Goal: Contribute content: Add original content to the website for others to see

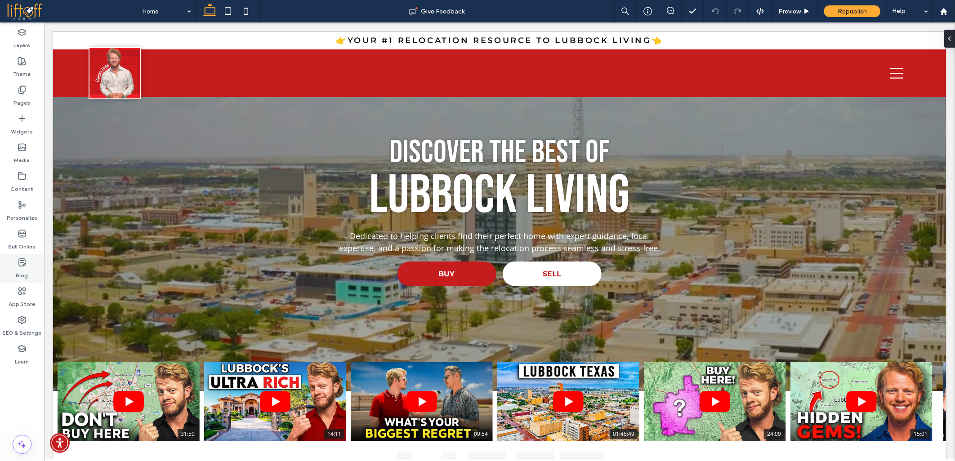
click at [27, 262] on div "Blog" at bounding box center [22, 269] width 44 height 29
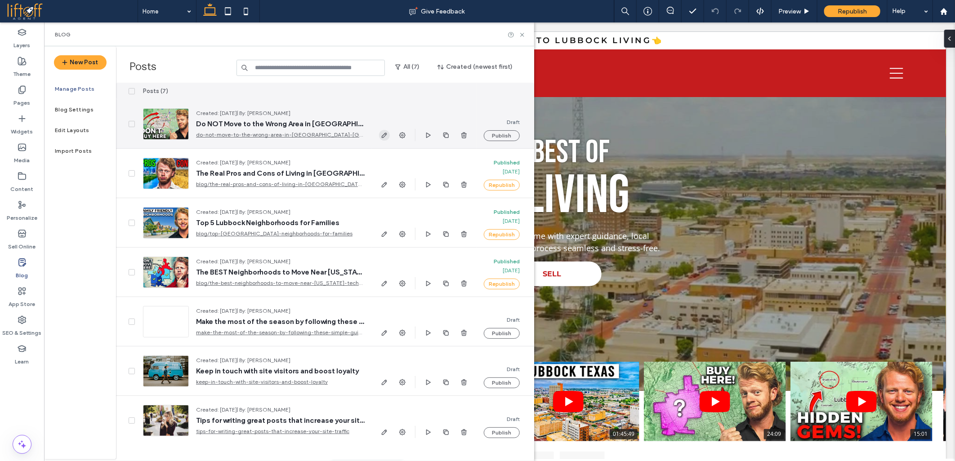
click at [386, 137] on icon "button" at bounding box center [384, 135] width 7 height 7
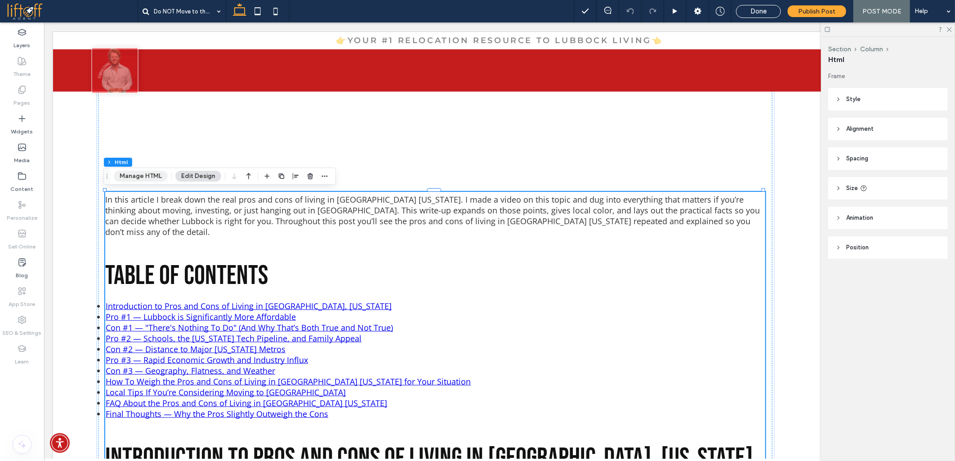
click at [145, 177] on button "Manage HTML" at bounding box center [141, 176] width 54 height 11
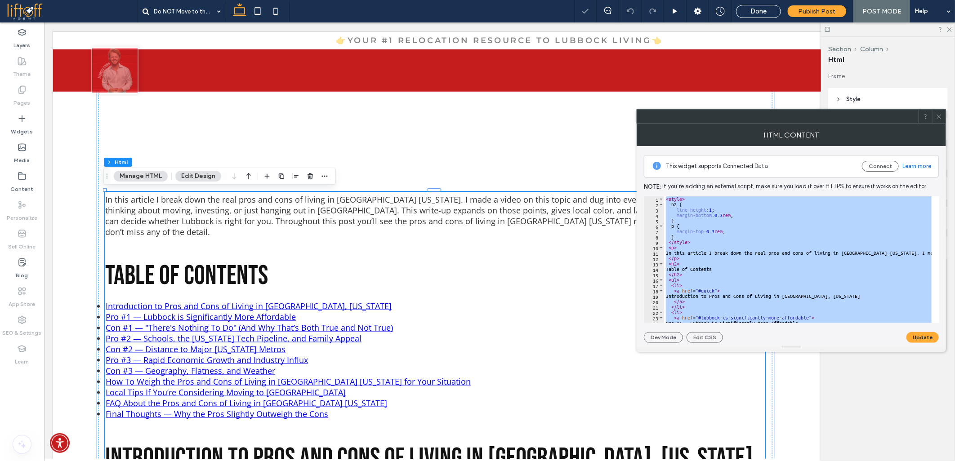
paste textarea "**********"
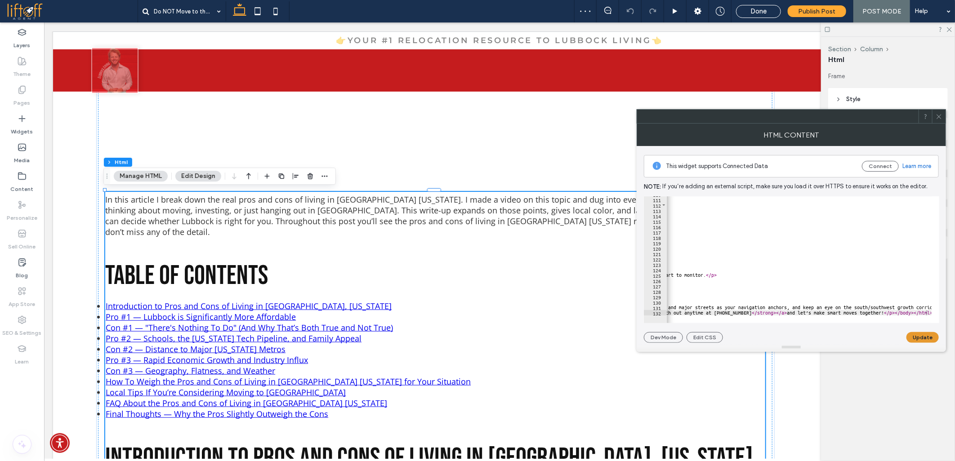
click at [920, 340] on button "Update" at bounding box center [923, 337] width 32 height 11
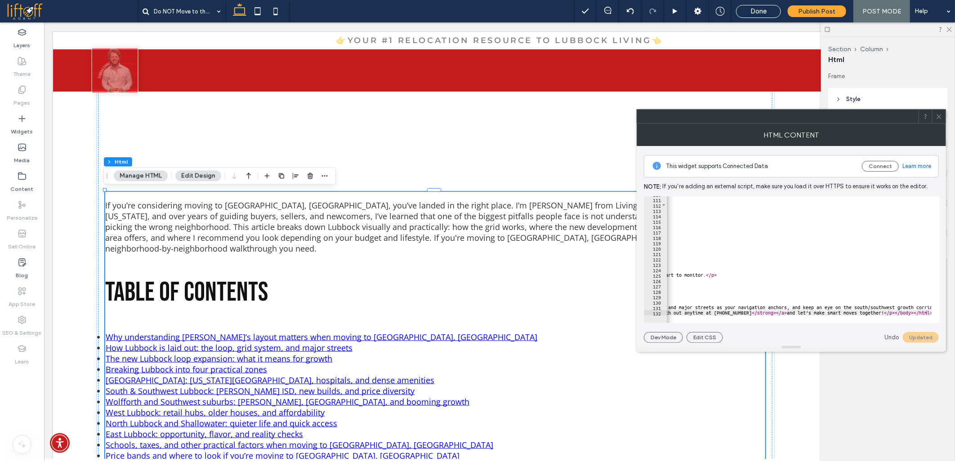
type textarea "**********"
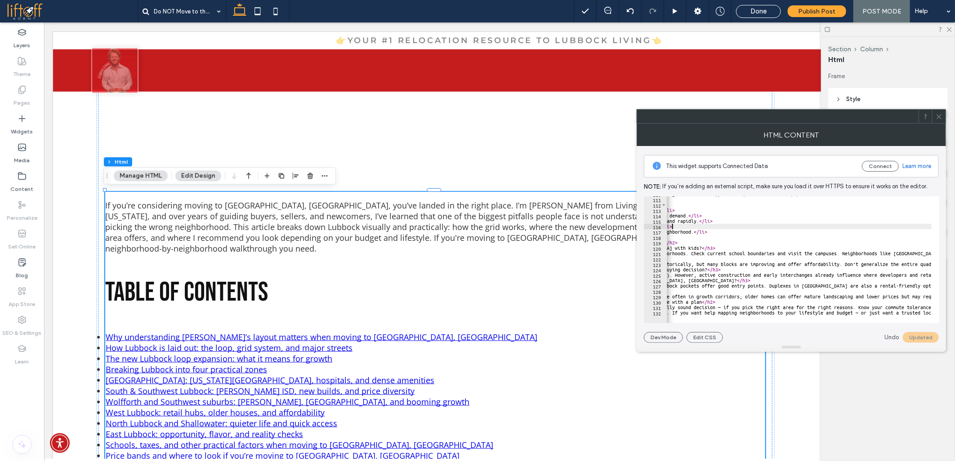
click at [941, 115] on icon at bounding box center [939, 116] width 7 height 7
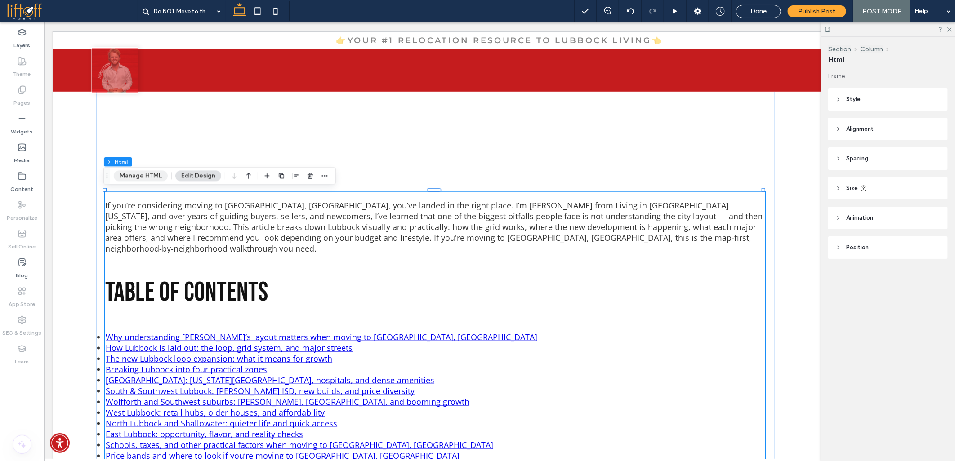
click at [134, 173] on button "Manage HTML" at bounding box center [141, 175] width 54 height 11
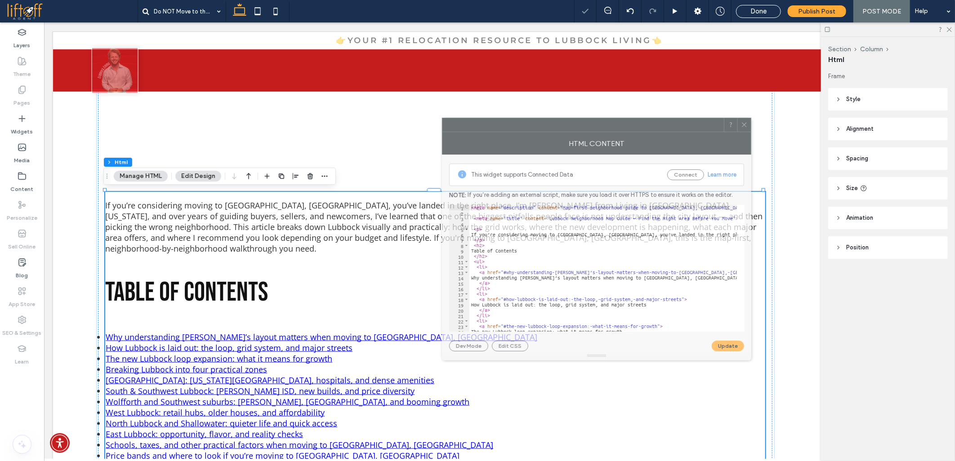
drag, startPoint x: 698, startPoint y: 119, endPoint x: 474, endPoint y: 128, distance: 223.2
click at [474, 128] on div at bounding box center [584, 124] width 282 height 13
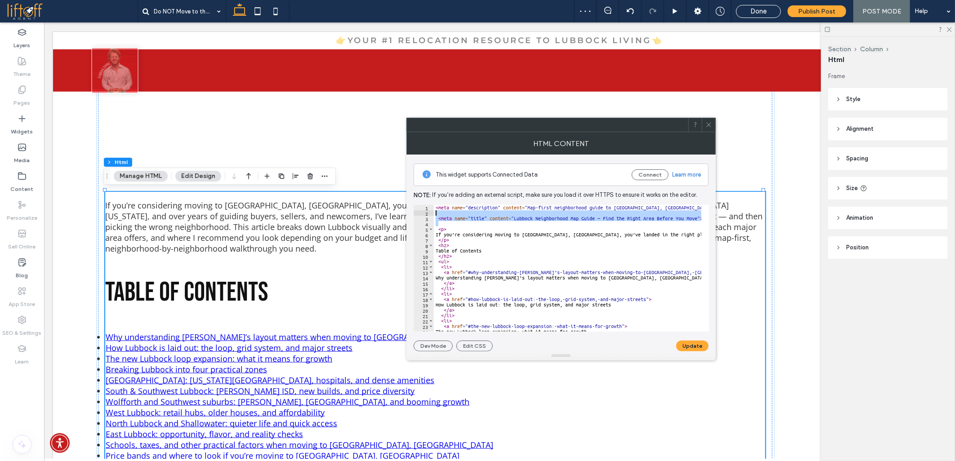
drag, startPoint x: 459, startPoint y: 225, endPoint x: 417, endPoint y: 189, distance: 55.2
click at [417, 189] on div "This widget supports Connected Data Connect Learn more Note: If you’re adding a…" at bounding box center [561, 253] width 295 height 197
type textarea "**********"
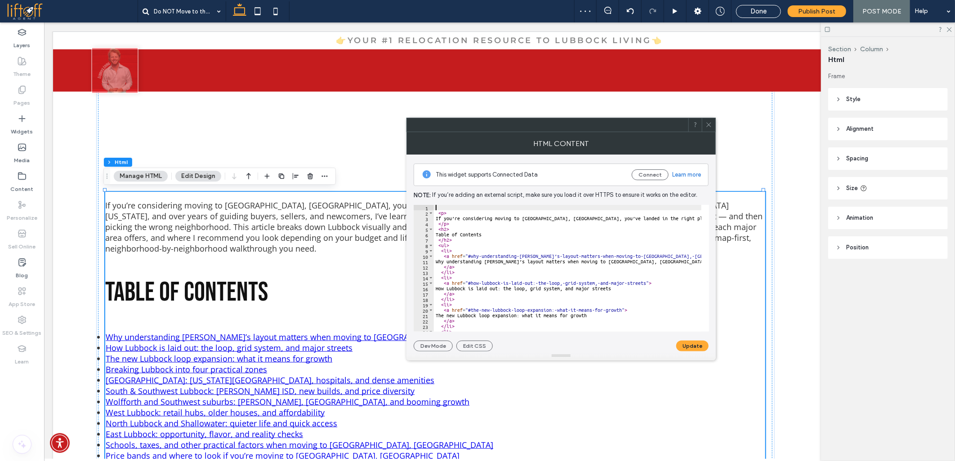
paste textarea "********"
type textarea "********"
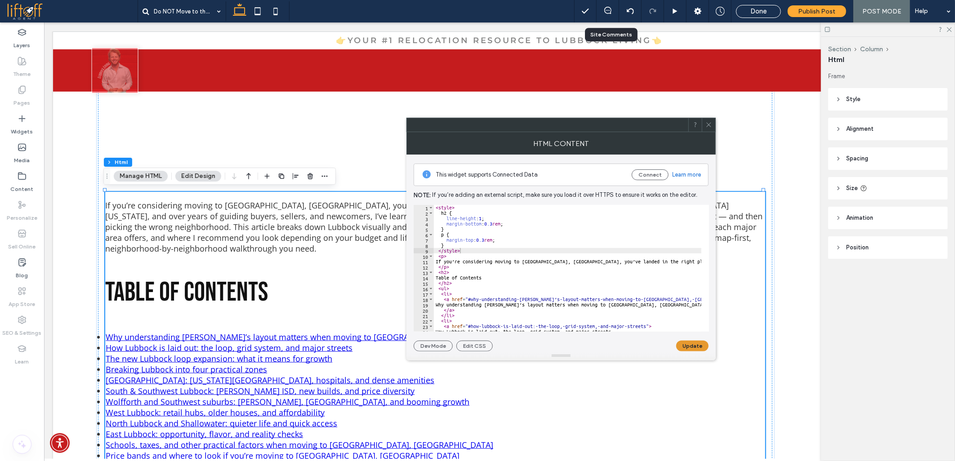
click at [695, 343] on button "Update" at bounding box center [692, 346] width 32 height 11
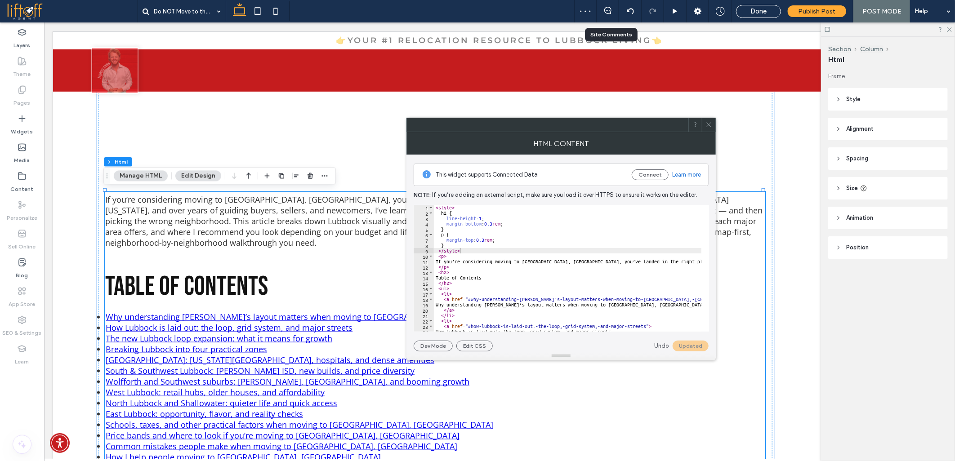
click at [327, 219] on p "If you’re considering moving to Lubbock, TX, you’ve landed in the right place. …" at bounding box center [435, 221] width 660 height 54
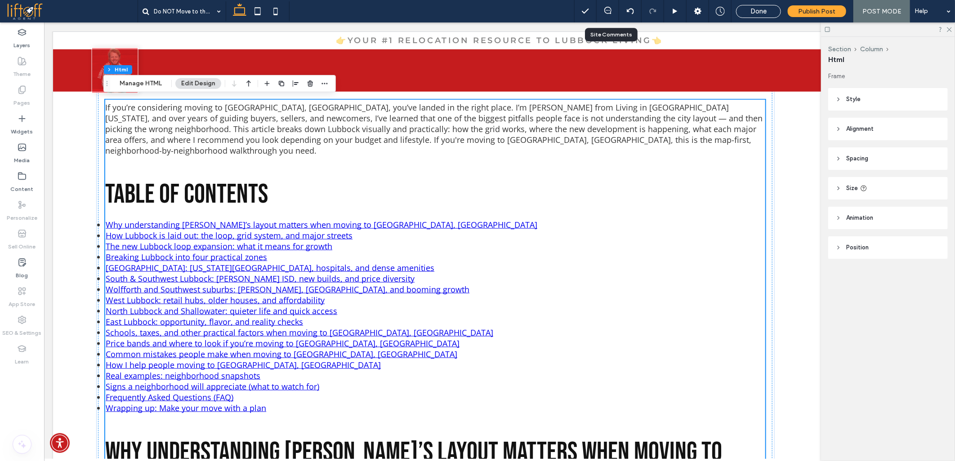
scroll to position [595, 0]
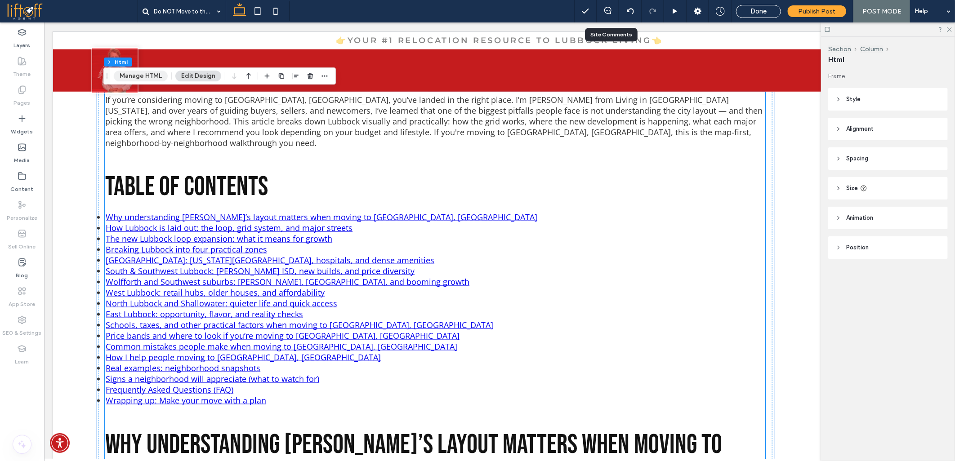
click at [127, 77] on button "Manage HTML" at bounding box center [141, 76] width 54 height 11
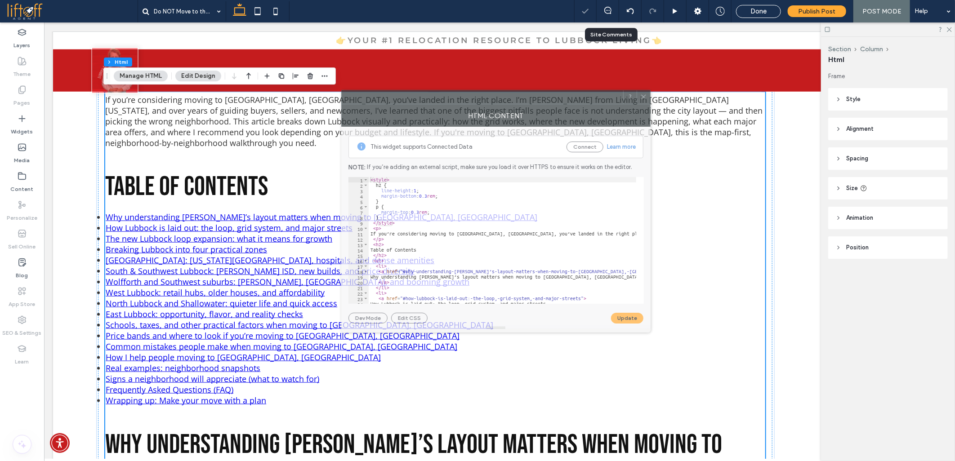
drag, startPoint x: 717, startPoint y: 116, endPoint x: 421, endPoint y: 97, distance: 296.1
click at [421, 97] on div at bounding box center [483, 96] width 282 height 13
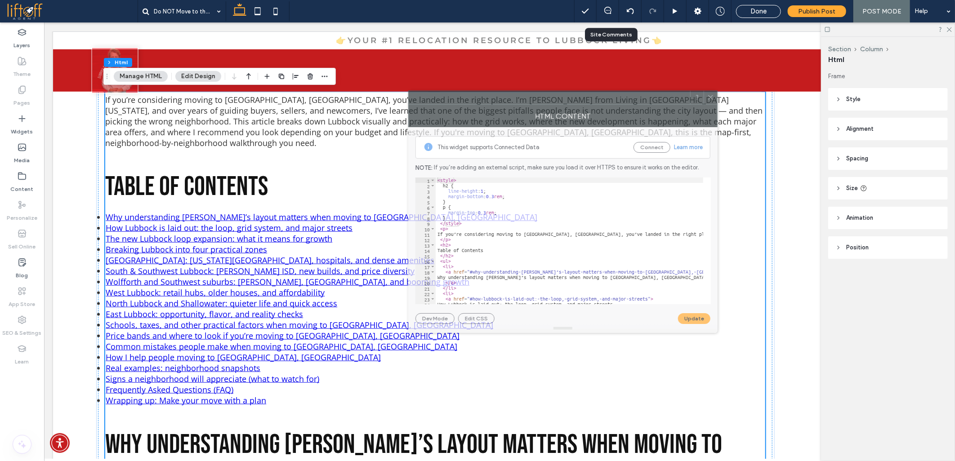
drag, startPoint x: 403, startPoint y: 95, endPoint x: 470, endPoint y: 96, distance: 67.0
click at [470, 96] on div at bounding box center [550, 97] width 282 height 13
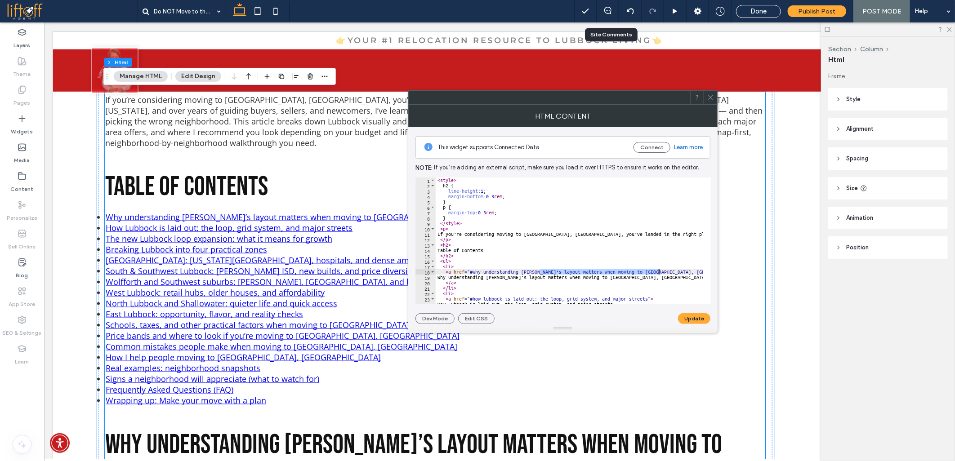
drag, startPoint x: 540, startPoint y: 273, endPoint x: 658, endPoint y: 274, distance: 117.8
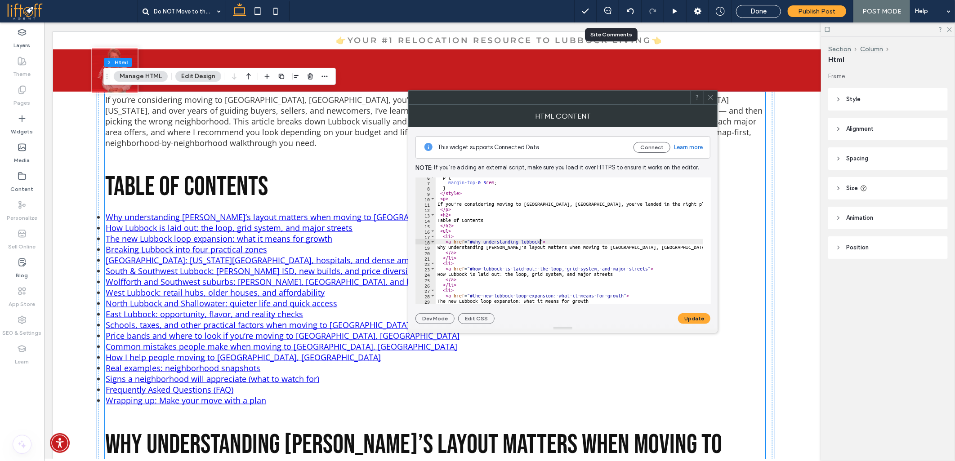
scroll to position [30, 0]
paste textarea "Cursor at row 19"
drag, startPoint x: 533, startPoint y: 270, endPoint x: 648, endPoint y: 269, distance: 114.7
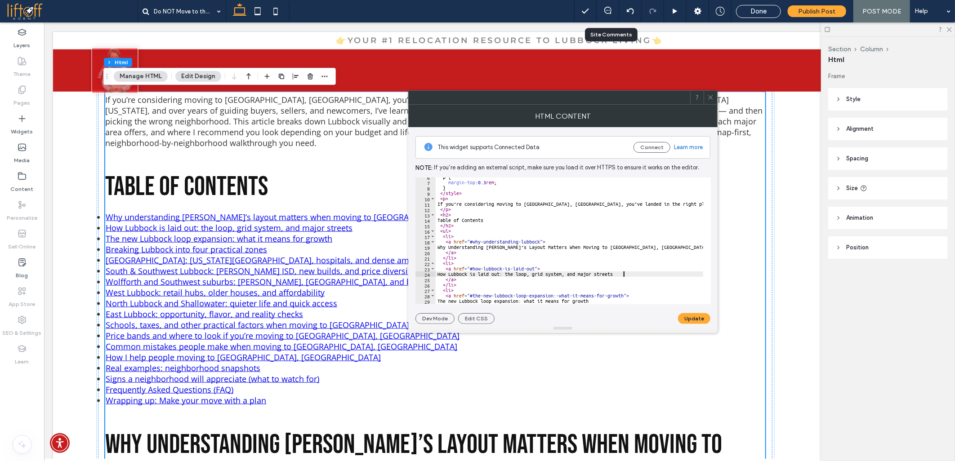
paste textarea "Cursor at row 24"
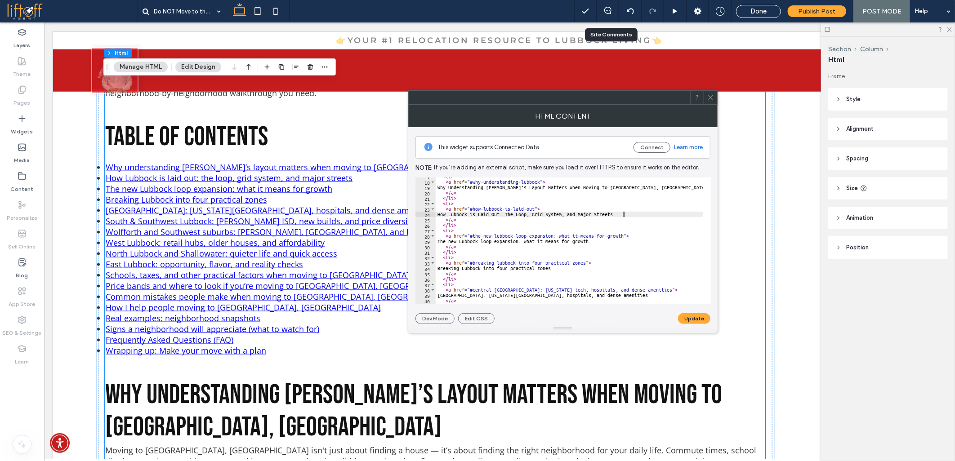
scroll to position [90, 0]
drag, startPoint x: 555, startPoint y: 237, endPoint x: 560, endPoint y: 236, distance: 5.0
drag, startPoint x: 554, startPoint y: 237, endPoint x: 624, endPoint y: 237, distance: 69.7
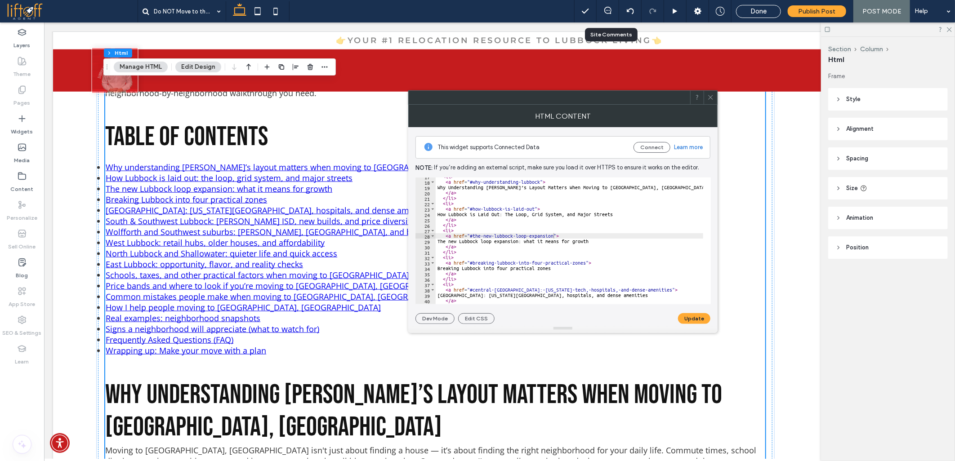
paste textarea "Cursor at row 29"
paste textarea "Cursor at row 34"
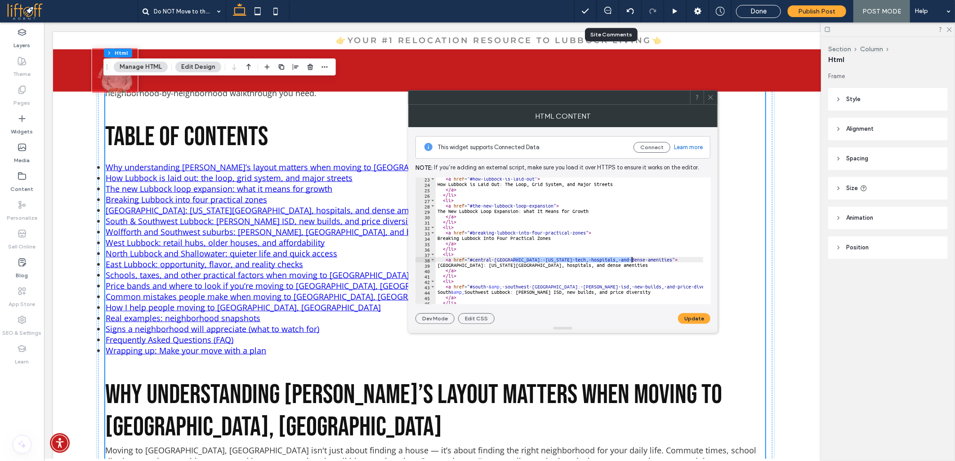
drag, startPoint x: 513, startPoint y: 260, endPoint x: 631, endPoint y: 258, distance: 117.8
paste textarea "Cursor at row 39"
click at [685, 314] on button "Update" at bounding box center [694, 318] width 32 height 11
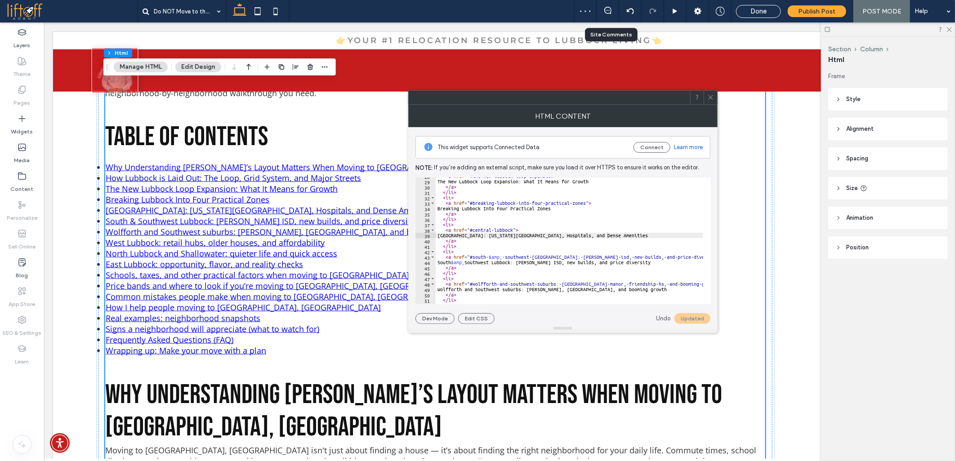
scroll to position [150, 0]
drag, startPoint x: 487, startPoint y: 259, endPoint x: 672, endPoint y: 255, distance: 184.9
paste textarea "Cursor at row 44"
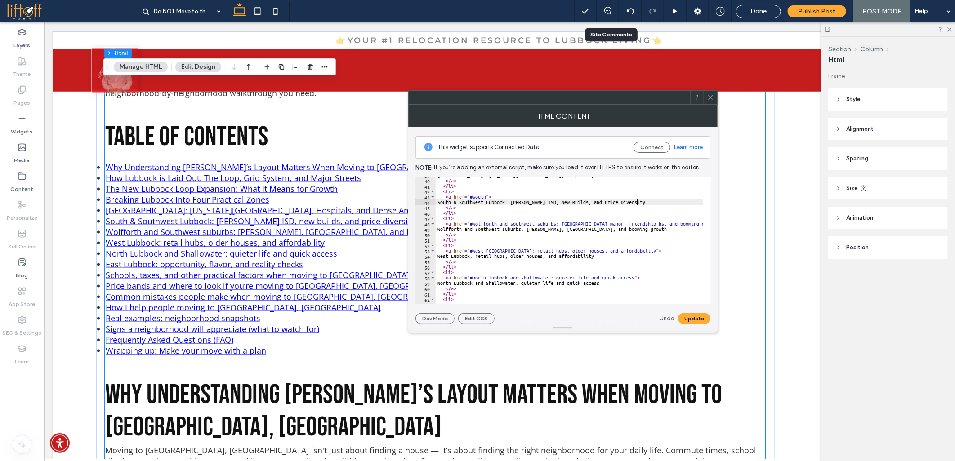
scroll to position [210, 0]
drag, startPoint x: 465, startPoint y: 201, endPoint x: 477, endPoint y: 201, distance: 12.1
click at [466, 201] on div "Central Lubbock: Texas Tech, Hospitals, and Dense Amenities </ a > </ li > < li…" at bounding box center [570, 241] width 268 height 127
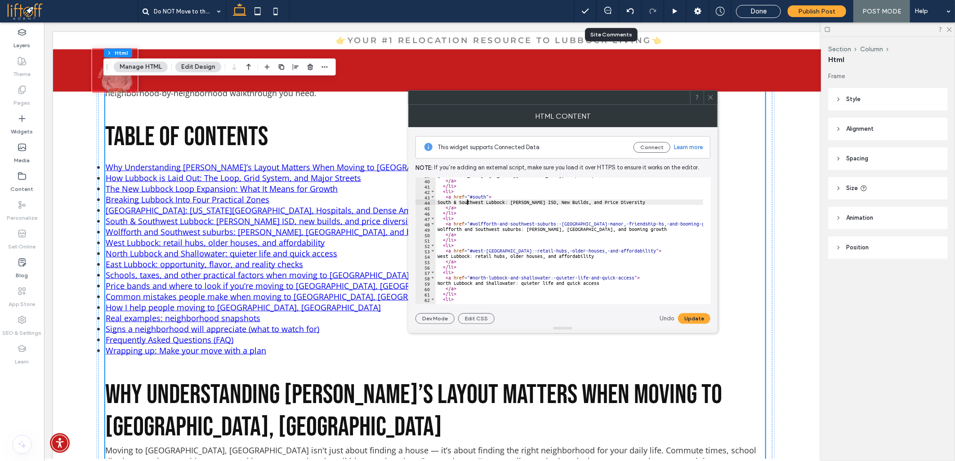
paste textarea "*****"
drag, startPoint x: 557, startPoint y: 225, endPoint x: 690, endPoint y: 222, distance: 133.6
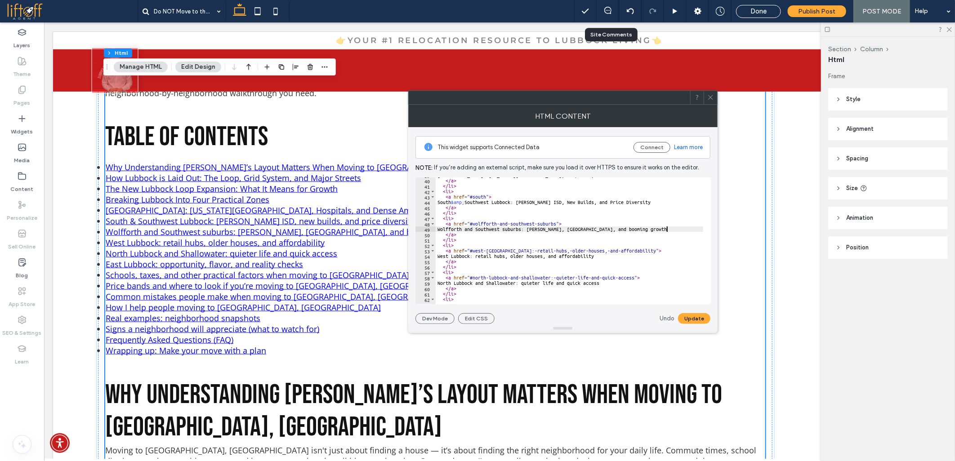
paste textarea "Cursor at row 49"
click at [693, 318] on button "Update" at bounding box center [694, 318] width 32 height 11
drag, startPoint x: 506, startPoint y: 252, endPoint x: 629, endPoint y: 251, distance: 123.2
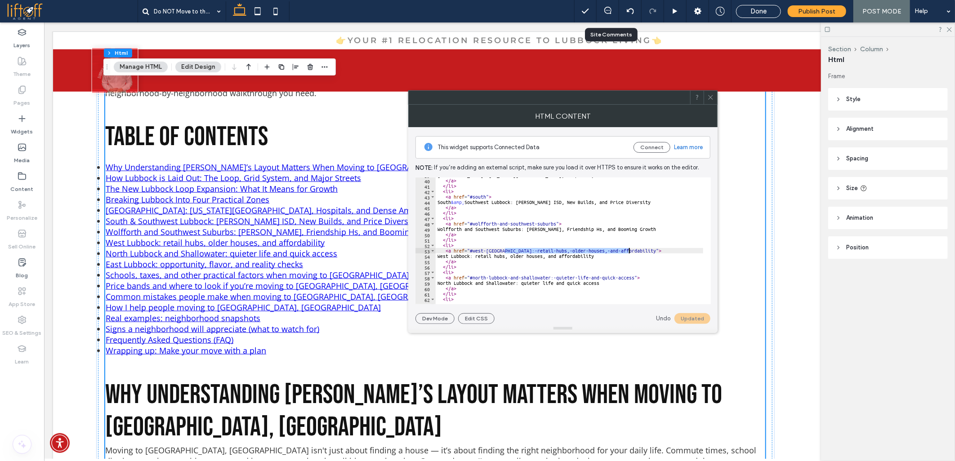
paste textarea "Cursor at row 54"
click at [683, 316] on button "Update" at bounding box center [694, 318] width 32 height 11
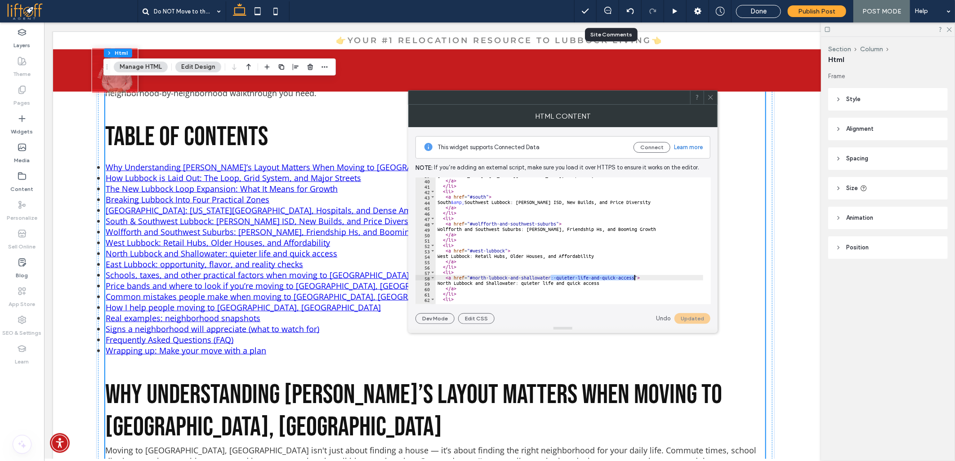
drag, startPoint x: 554, startPoint y: 279, endPoint x: 635, endPoint y: 279, distance: 81.4
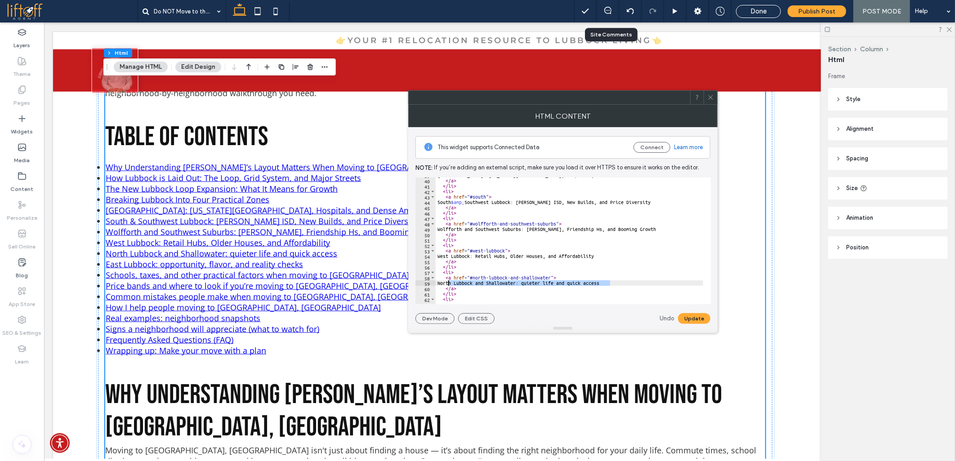
paste textarea "Cursor at row 59"
click at [699, 317] on button "Update" at bounding box center [694, 318] width 32 height 11
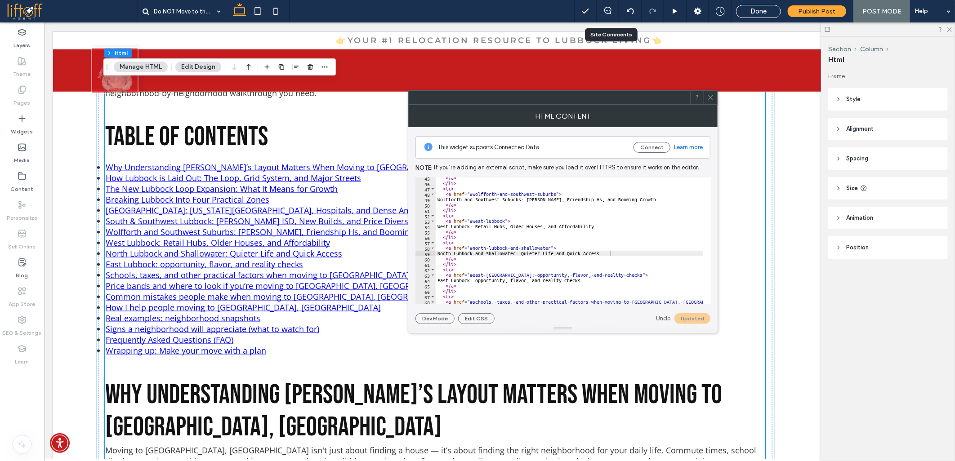
scroll to position [270, 0]
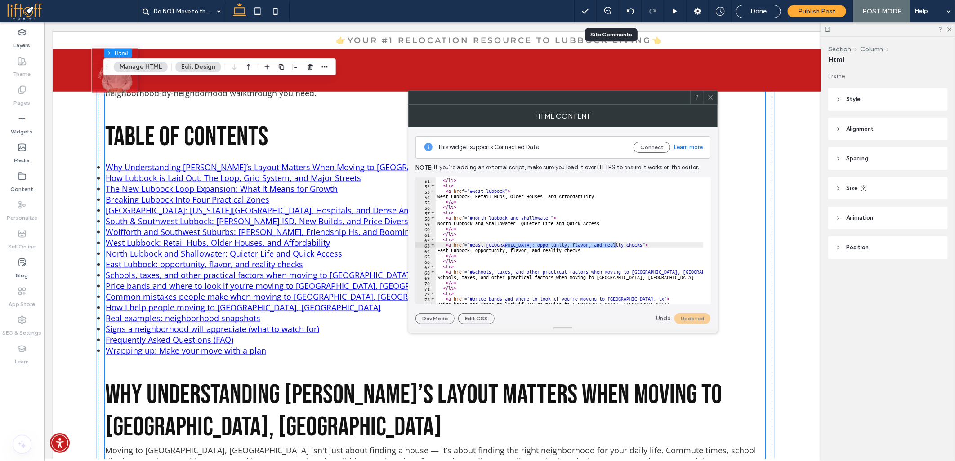
drag, startPoint x: 506, startPoint y: 247, endPoint x: 615, endPoint y: 246, distance: 109.3
paste textarea "Cursor at row 64"
click at [682, 316] on button "Update" at bounding box center [694, 318] width 32 height 11
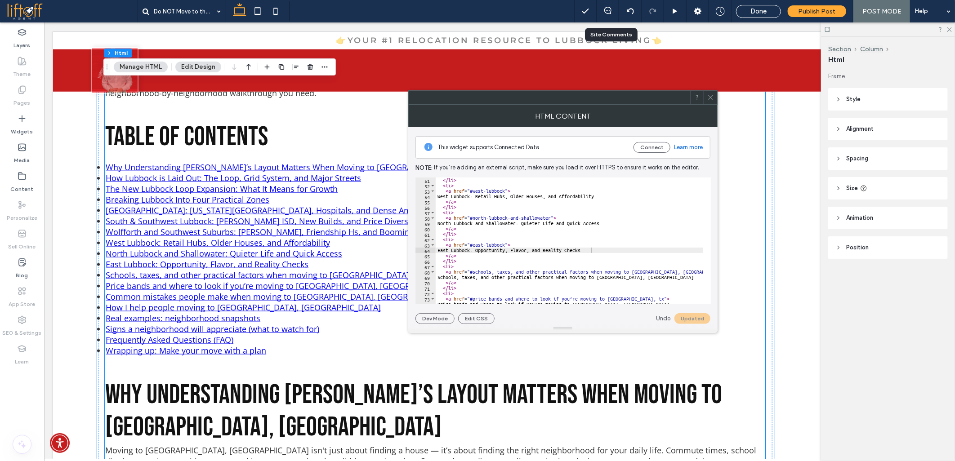
paste textarea "Cursor at row 69"
click at [689, 315] on button "Update" at bounding box center [694, 318] width 32 height 11
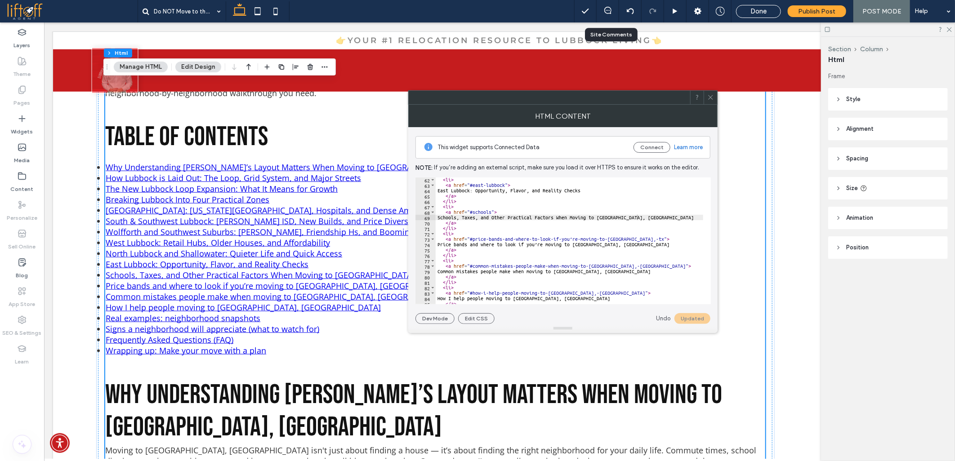
scroll to position [330, 0]
drag, startPoint x: 551, startPoint y: 240, endPoint x: 636, endPoint y: 238, distance: 84.6
paste textarea "Cursor at row 74"
click at [684, 316] on button "Update" at bounding box center [694, 318] width 32 height 11
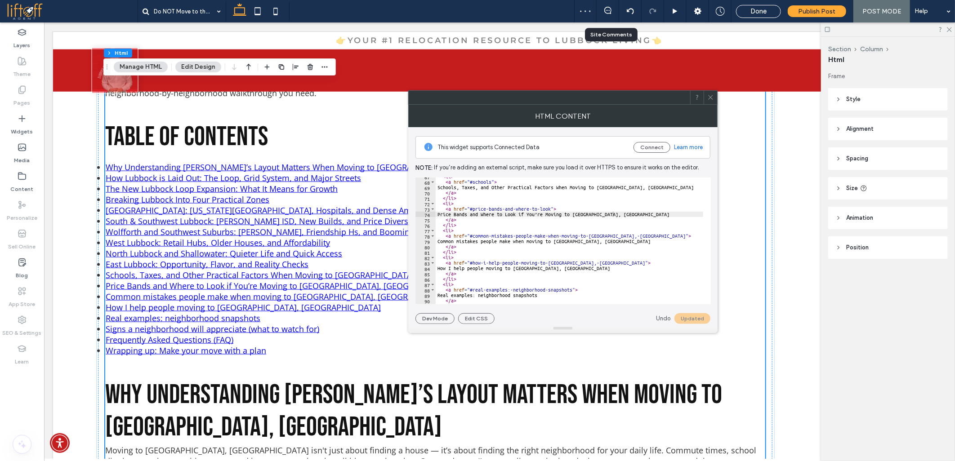
scroll to position [389, 0]
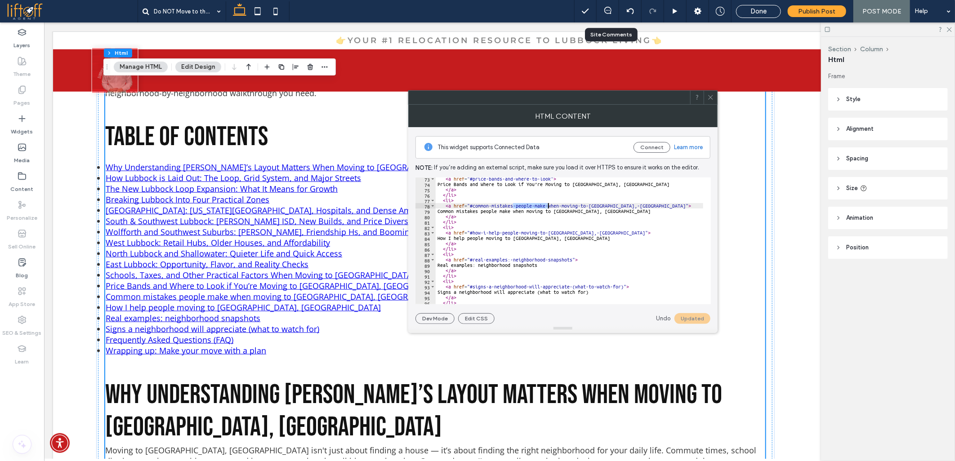
drag, startPoint x: 512, startPoint y: 206, endPoint x: 549, endPoint y: 208, distance: 37.4
click at [548, 208] on div "< a href = "#price-bands-and-where-to-look" > Price Bands and Where to Look if …" at bounding box center [570, 241] width 268 height 127
drag, startPoint x: 546, startPoint y: 206, endPoint x: 617, endPoint y: 206, distance: 71.5
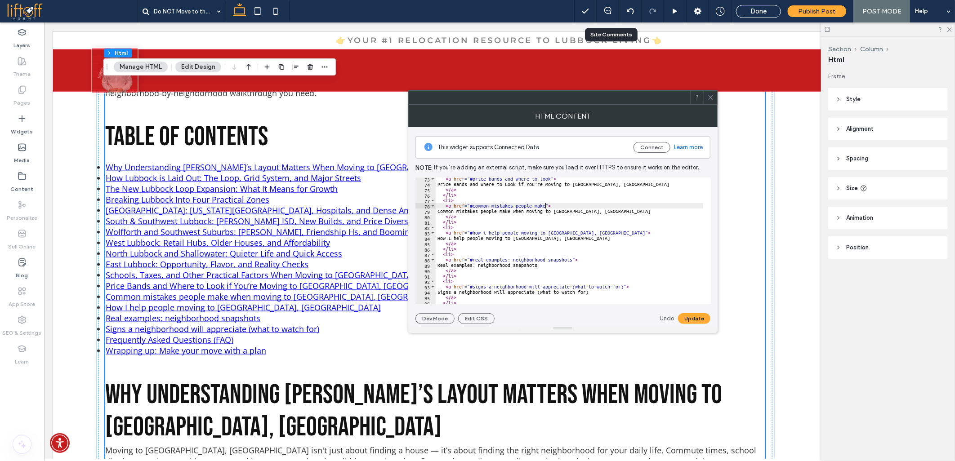
paste textarea "Cursor at row 79"
click at [700, 313] on button "Update" at bounding box center [694, 318] width 32 height 11
drag, startPoint x: 519, startPoint y: 231, endPoint x: 577, endPoint y: 231, distance: 57.6
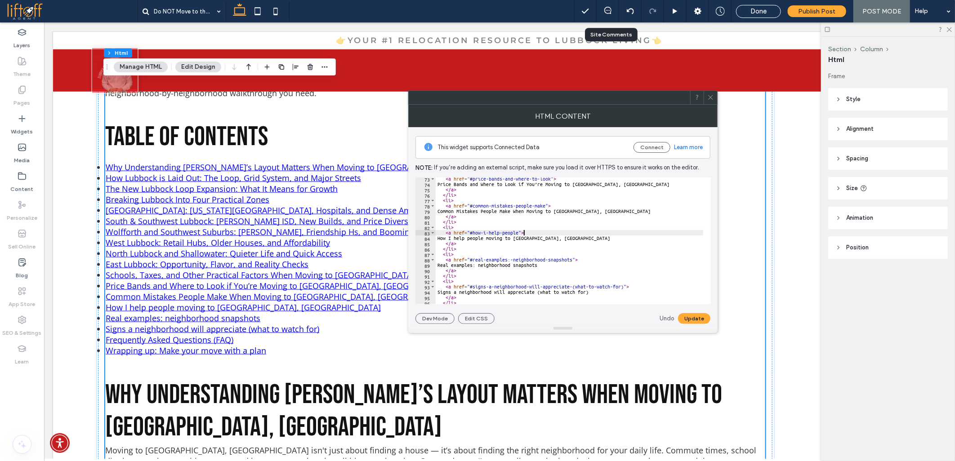
paste textarea "Cursor at row 84"
drag, startPoint x: 509, startPoint y: 260, endPoint x: 572, endPoint y: 259, distance: 63.4
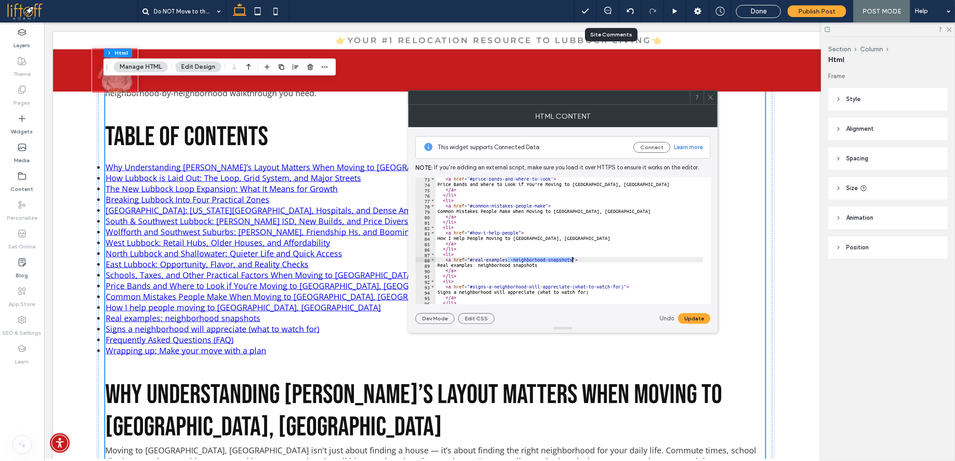
paste textarea "Cursor at row 89"
click at [688, 313] on button "Update" at bounding box center [694, 318] width 32 height 11
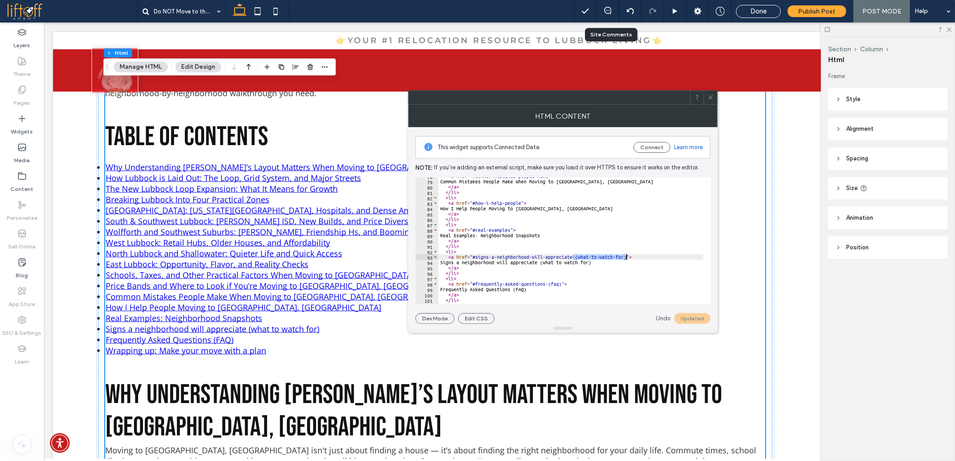
drag, startPoint x: 573, startPoint y: 259, endPoint x: 627, endPoint y: 258, distance: 54.4
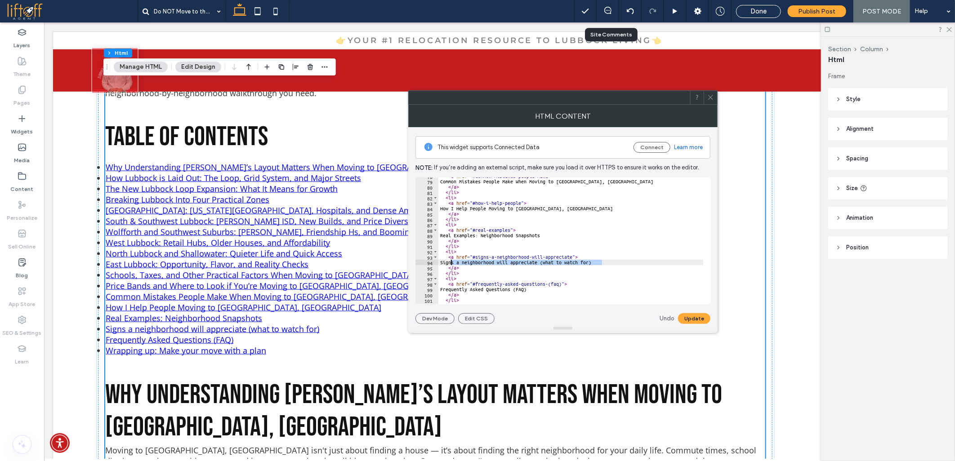
paste textarea "Cursor at row 94"
click at [697, 314] on button "Update" at bounding box center [694, 318] width 32 height 11
drag, startPoint x: 545, startPoint y: 285, endPoint x: 558, endPoint y: 277, distance: 15.1
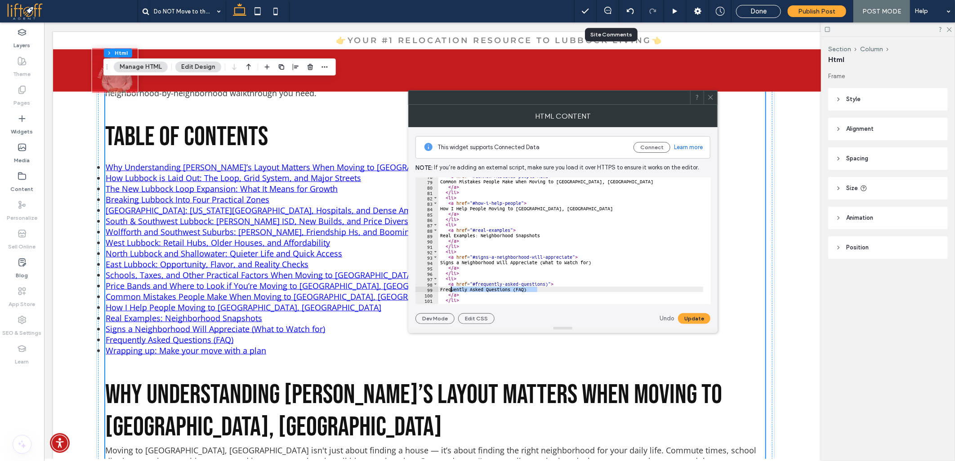
paste textarea "Cursor at row 99"
type textarea "**********"
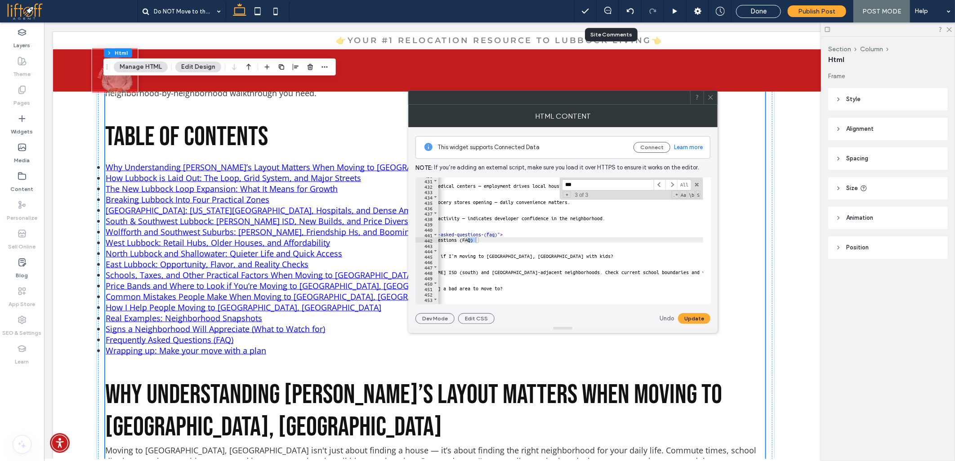
scroll to position [0, 0]
type input "***"
drag, startPoint x: 534, startPoint y: 234, endPoint x: 550, endPoint y: 235, distance: 15.8
paste textarea "Cursor at row 442"
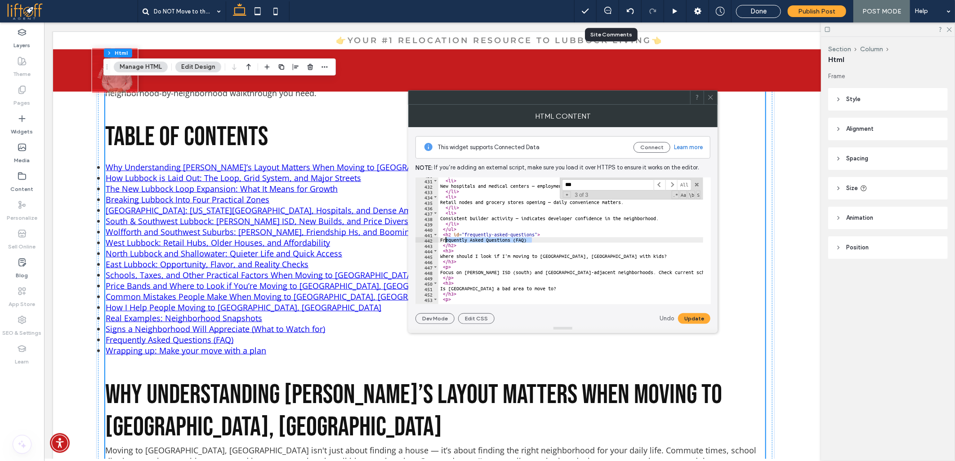
type textarea "**********"
click at [690, 320] on button "Update" at bounding box center [694, 318] width 32 height 11
click at [582, 185] on input "***" at bounding box center [608, 184] width 92 height 11
type input "****"
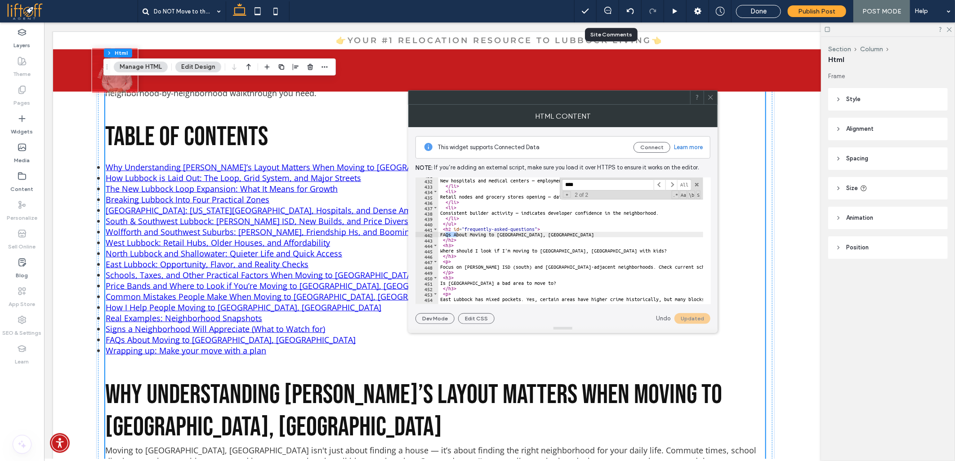
scroll to position [469, 0]
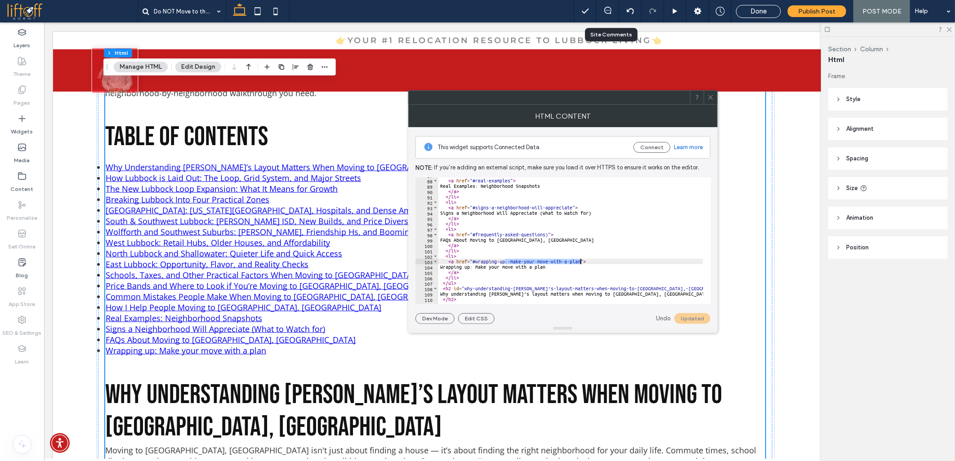
drag, startPoint x: 504, startPoint y: 263, endPoint x: 579, endPoint y: 262, distance: 75.1
paste textarea "Cursor at row 104"
click at [689, 317] on button "Update" at bounding box center [694, 318] width 32 height 11
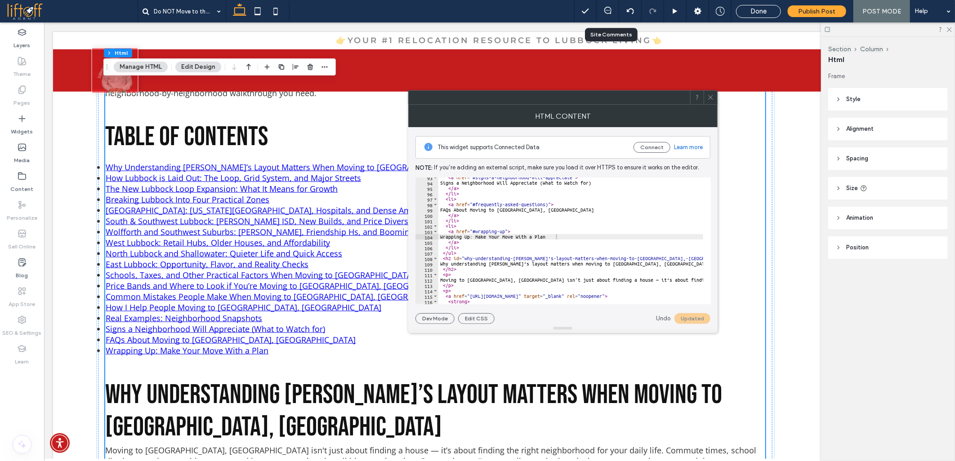
scroll to position [529, 0]
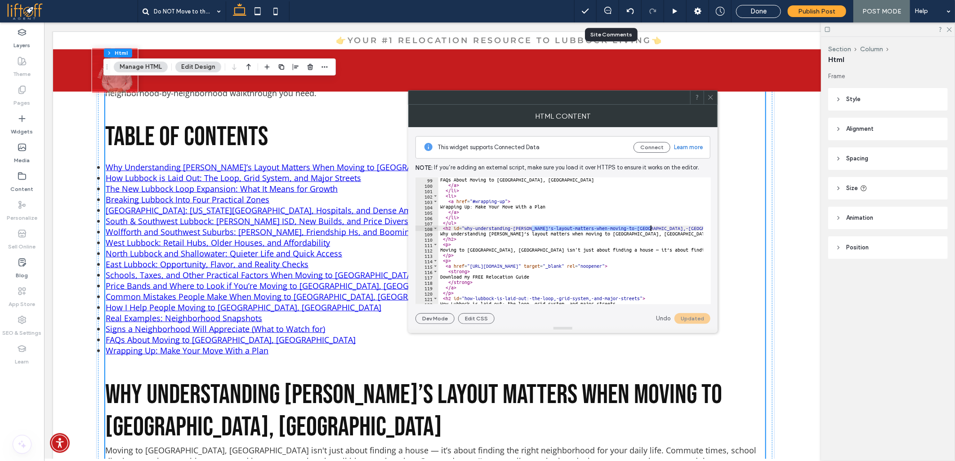
drag, startPoint x: 532, startPoint y: 230, endPoint x: 665, endPoint y: 229, distance: 132.7
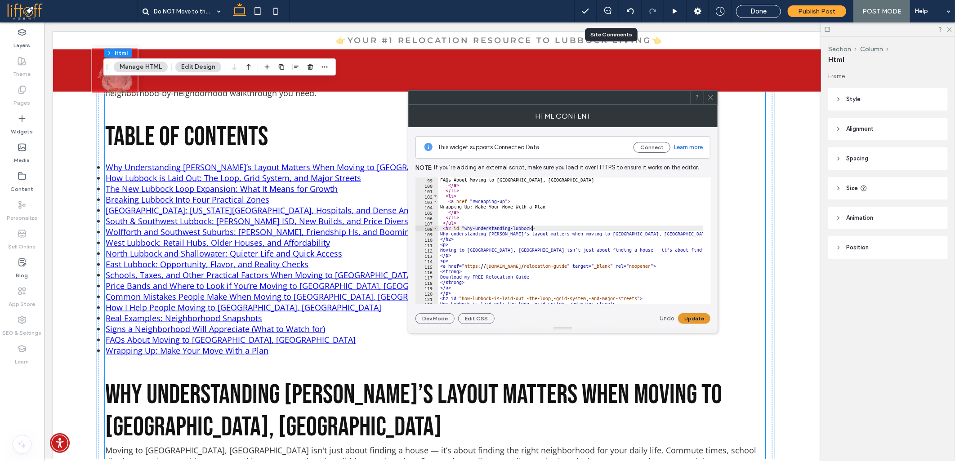
click at [684, 313] on button "Update" at bounding box center [694, 318] width 32 height 11
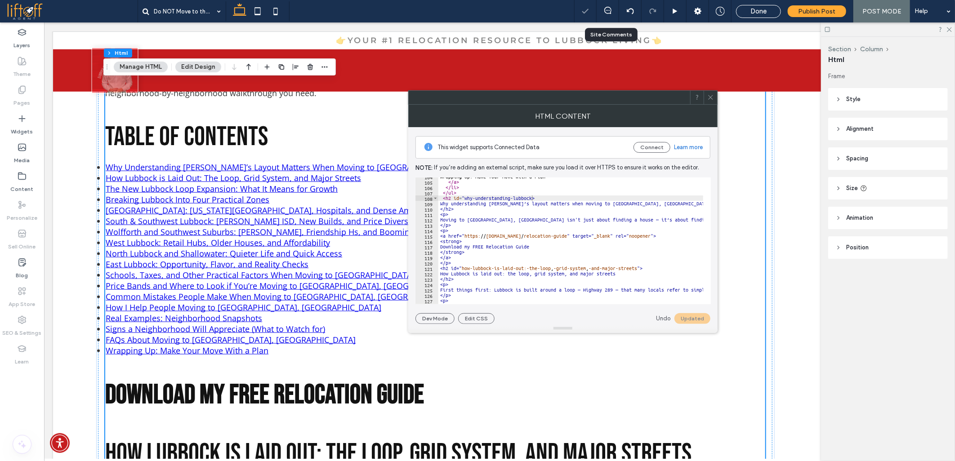
scroll to position [589, 0]
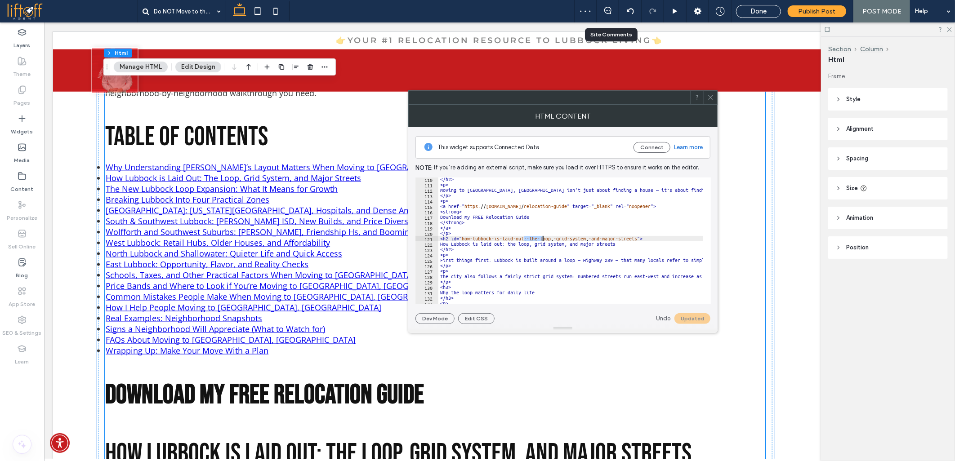
drag, startPoint x: 525, startPoint y: 238, endPoint x: 541, endPoint y: 238, distance: 16.6
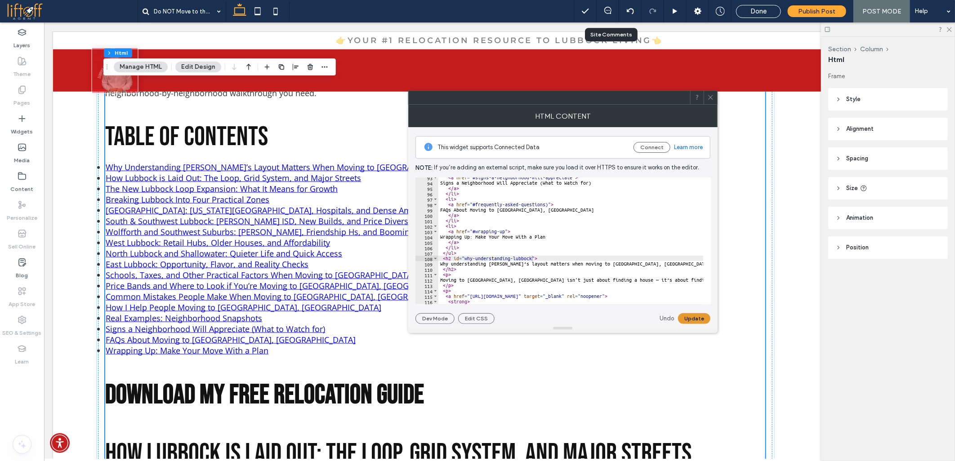
click at [685, 321] on button "Update" at bounding box center [694, 318] width 32 height 11
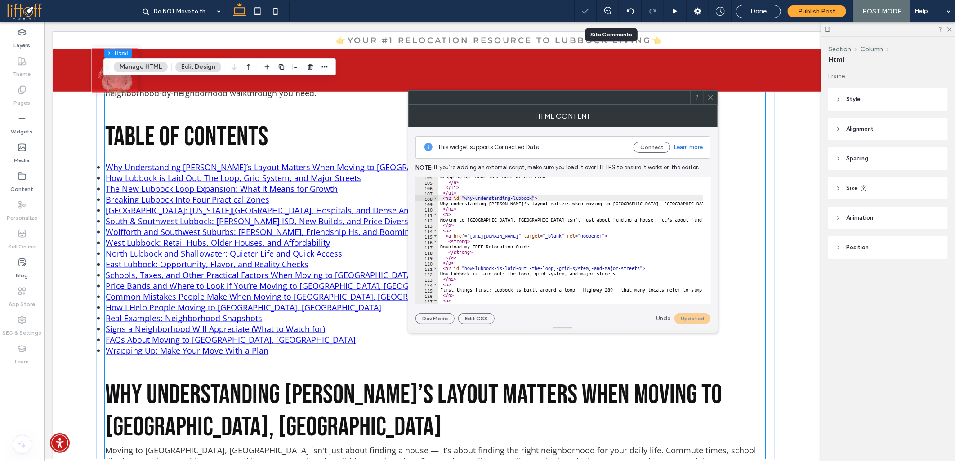
scroll to position [589, 0]
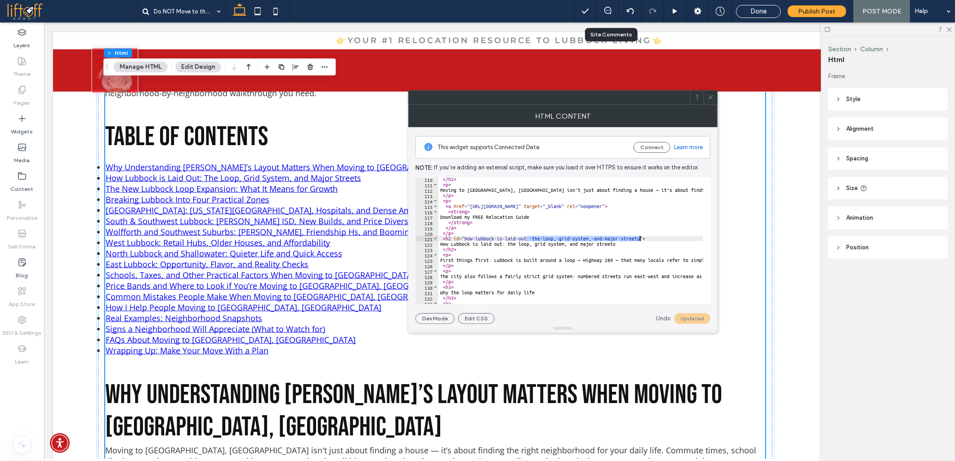
drag, startPoint x: 525, startPoint y: 239, endPoint x: 639, endPoint y: 239, distance: 113.8
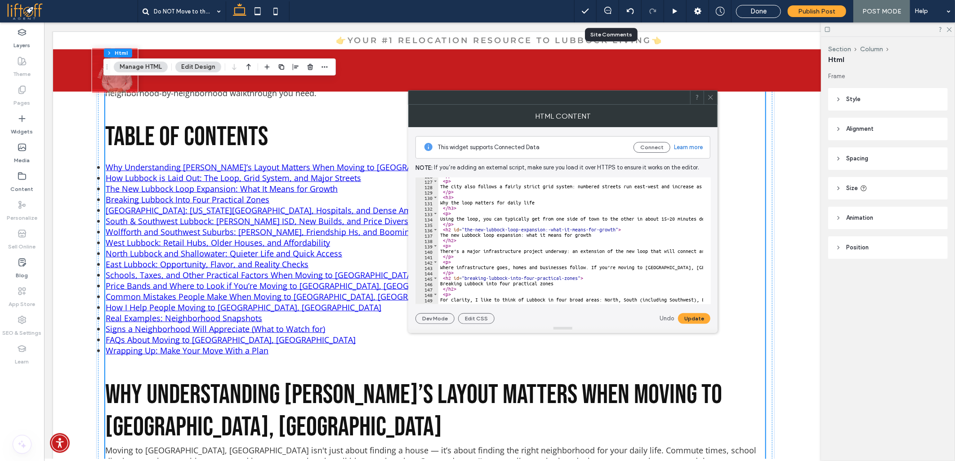
scroll to position [709, 0]
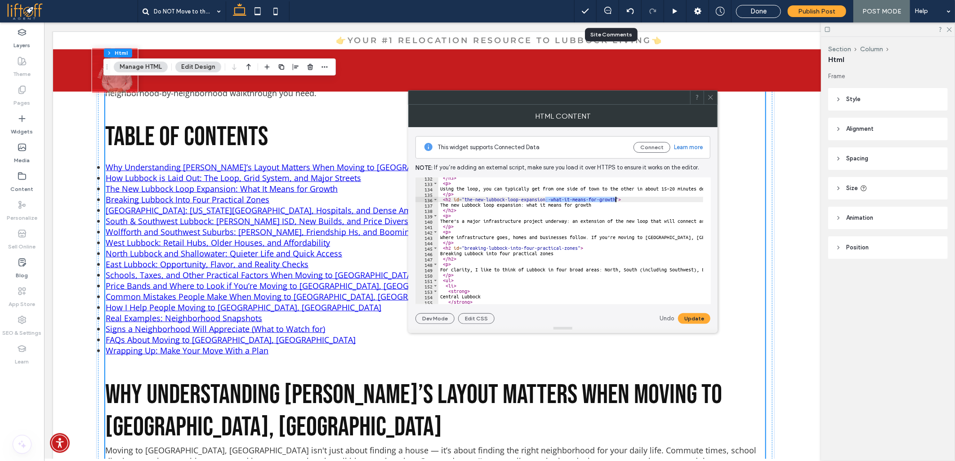
drag, startPoint x: 546, startPoint y: 199, endPoint x: 616, endPoint y: 201, distance: 70.6
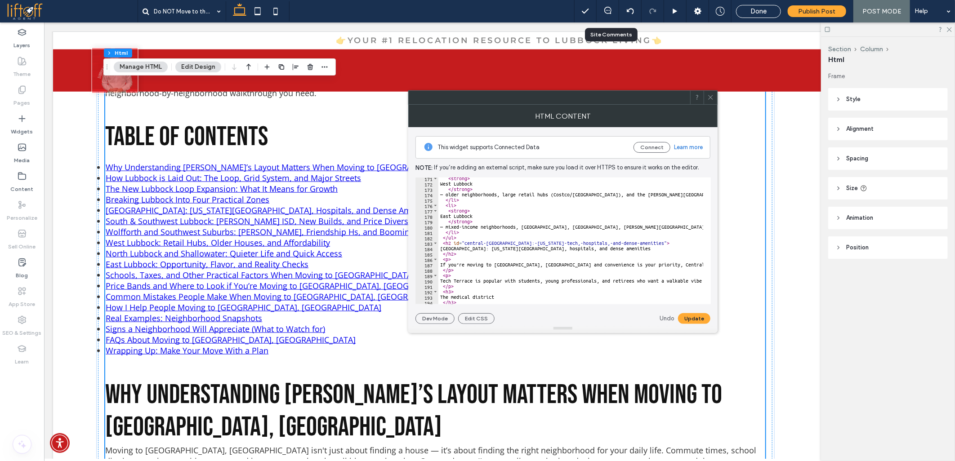
scroll to position [949, 0]
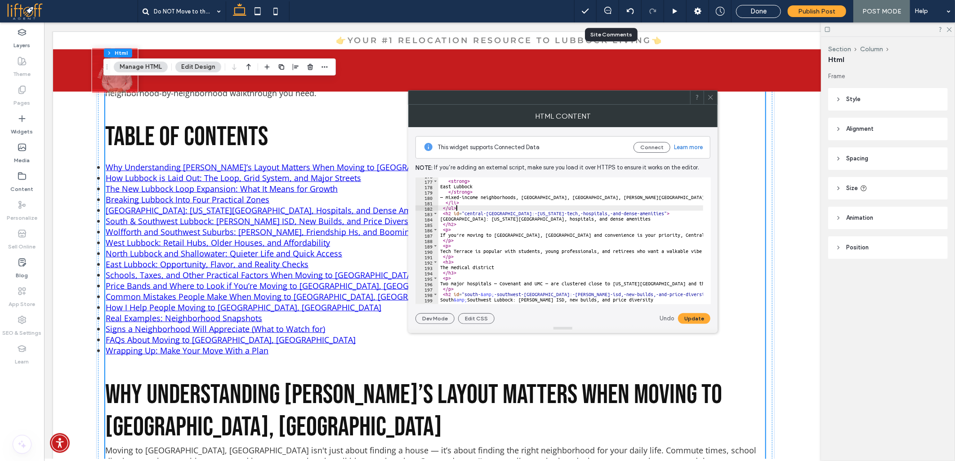
drag, startPoint x: 505, startPoint y: 210, endPoint x: 512, endPoint y: 212, distance: 7.5
click at [507, 214] on div "< li > < strong > East Lubbock </ strong > — mixed-income neighborhoods, Prairi…" at bounding box center [570, 241] width 265 height 127
drag, startPoint x: 506, startPoint y: 214, endPoint x: 623, endPoint y: 214, distance: 116.9
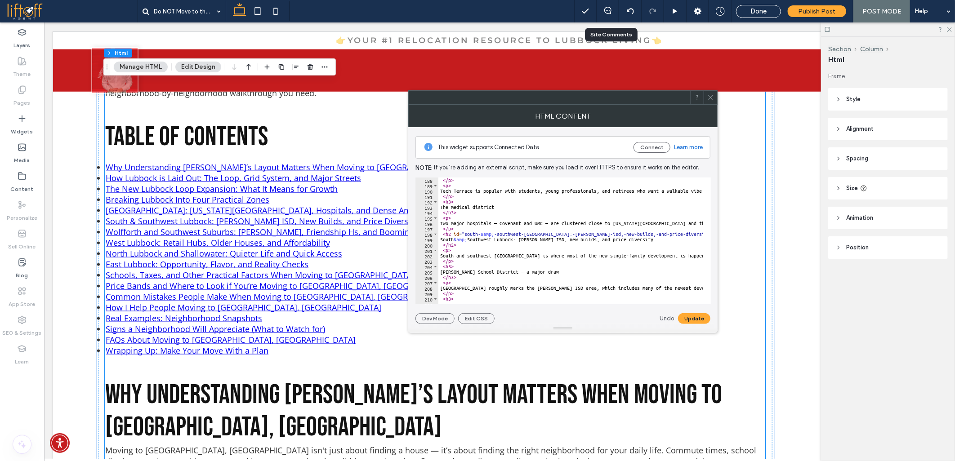
scroll to position [1039, 0]
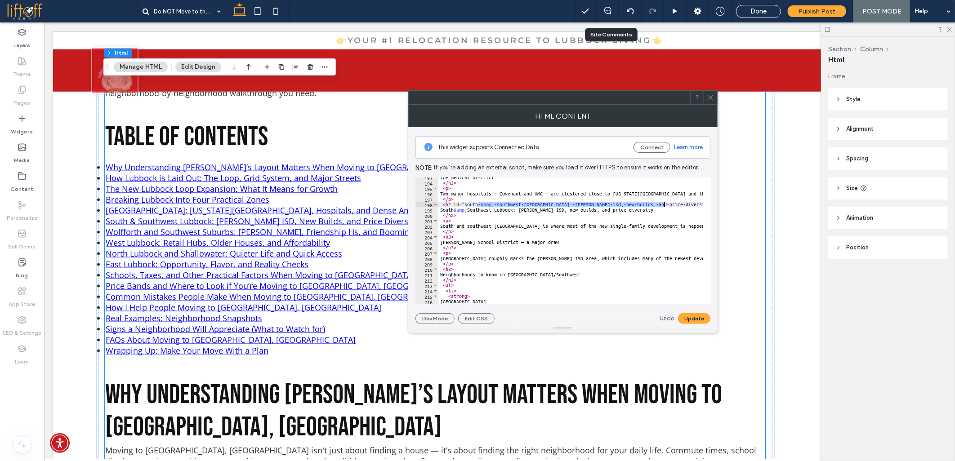
drag, startPoint x: 479, startPoint y: 203, endPoint x: 664, endPoint y: 204, distance: 184.8
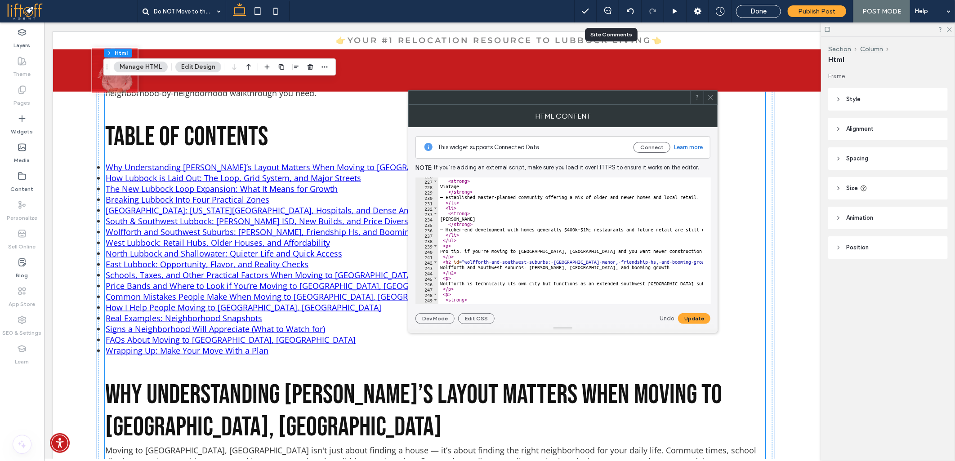
scroll to position [1248, 0]
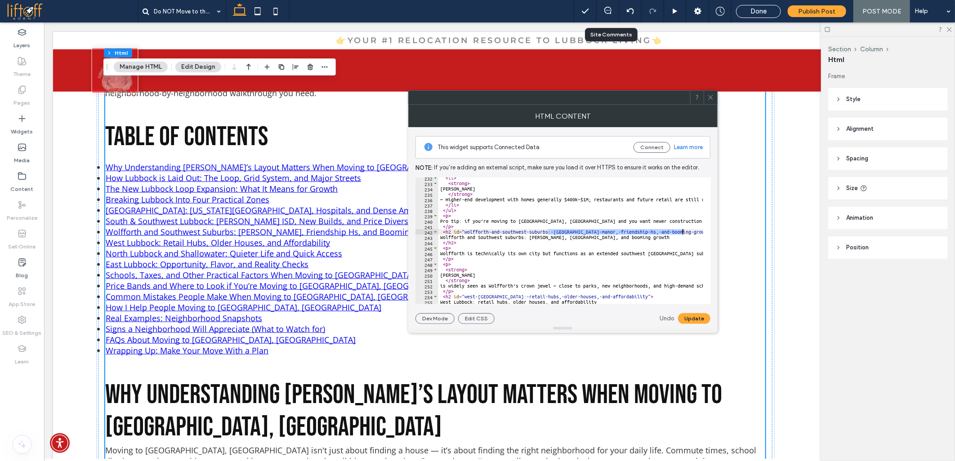
drag, startPoint x: 547, startPoint y: 233, endPoint x: 682, endPoint y: 231, distance: 135.4
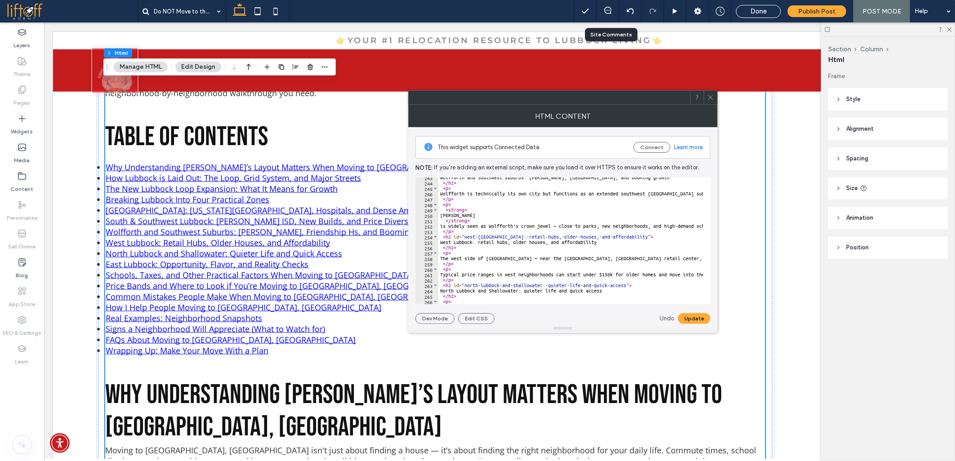
scroll to position [1309, 0]
drag, startPoint x: 496, startPoint y: 236, endPoint x: 621, endPoint y: 235, distance: 124.6
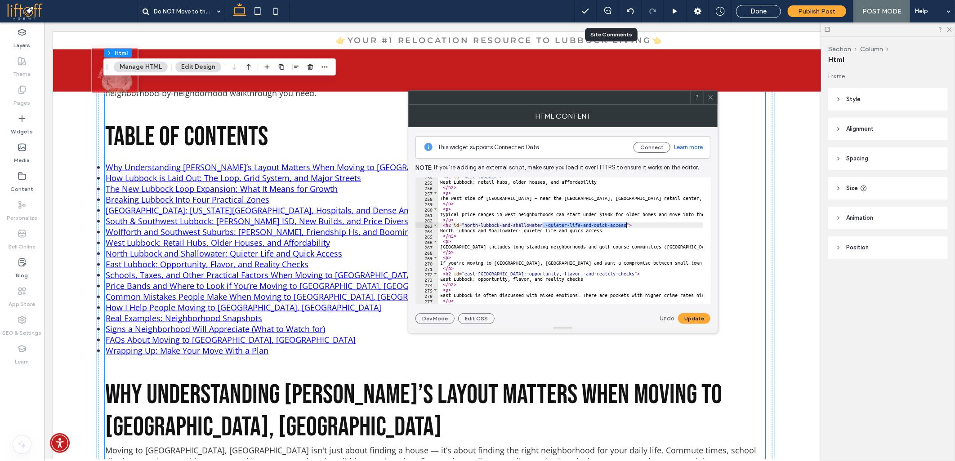
drag, startPoint x: 543, startPoint y: 226, endPoint x: 627, endPoint y: 227, distance: 84.6
drag, startPoint x: 497, startPoint y: 275, endPoint x: 609, endPoint y: 274, distance: 112.4
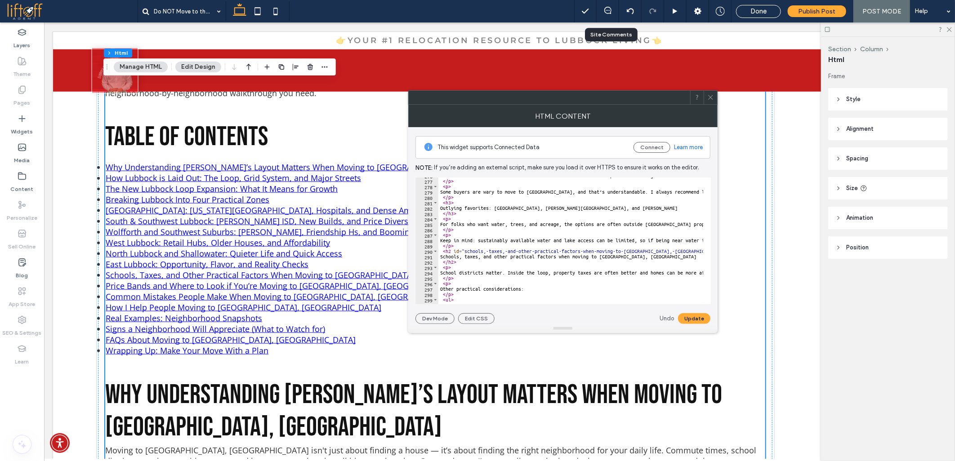
scroll to position [1518, 0]
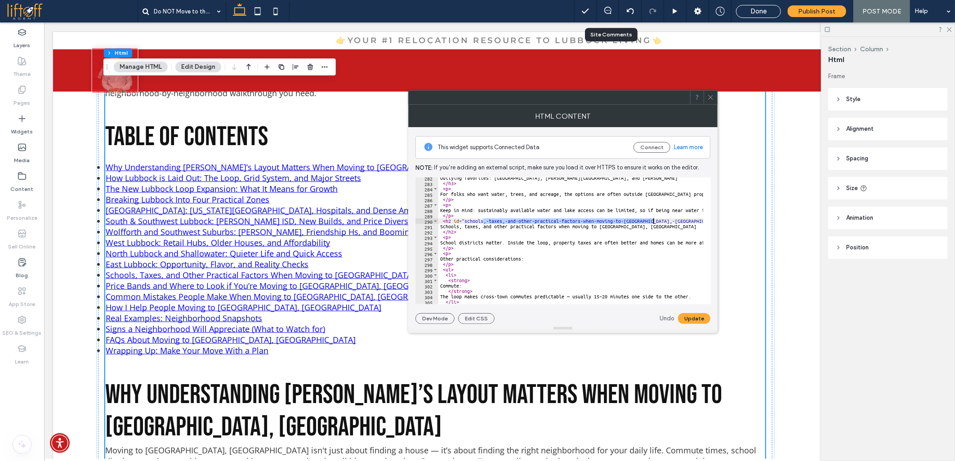
drag, startPoint x: 483, startPoint y: 222, endPoint x: 654, endPoint y: 221, distance: 170.5
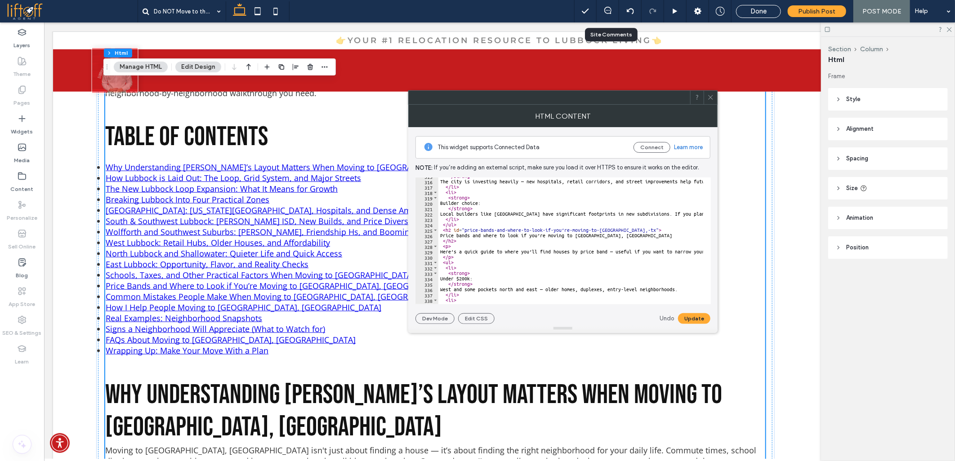
scroll to position [1698, 0]
drag, startPoint x: 544, startPoint y: 230, endPoint x: 628, endPoint y: 230, distance: 84.1
drag, startPoint x: 445, startPoint y: 237, endPoint x: 504, endPoint y: 235, distance: 58.5
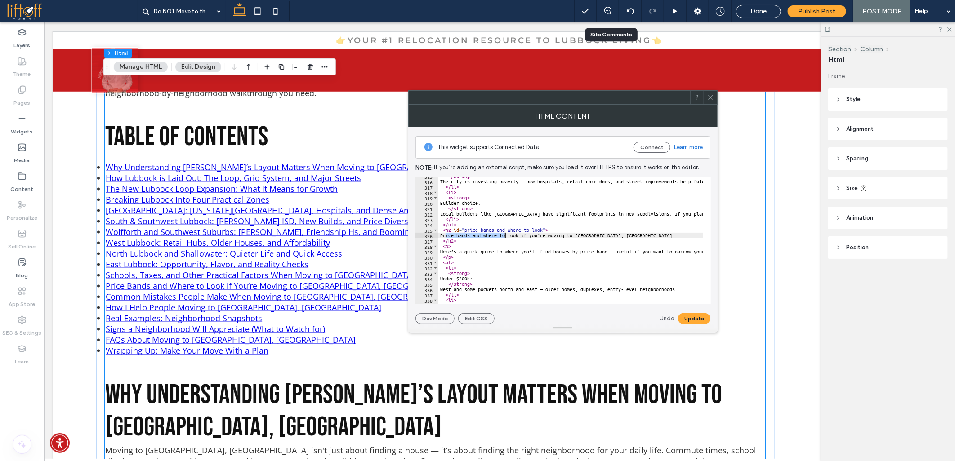
type textarea "**********"
type input "**********"
click at [695, 313] on button "Update" at bounding box center [694, 318] width 32 height 11
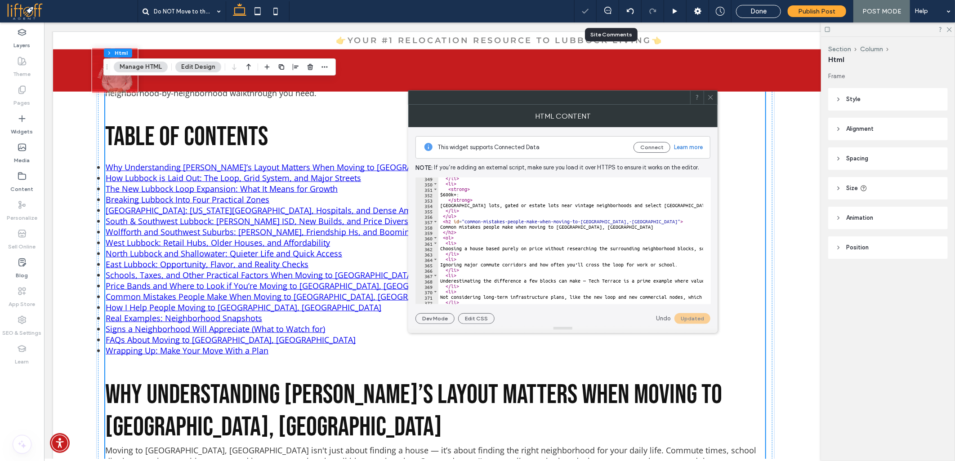
scroll to position [1880, 0]
drag, startPoint x: 537, startPoint y: 222, endPoint x: 609, endPoint y: 222, distance: 72.4
type textarea "**********"
drag, startPoint x: 465, startPoint y: 223, endPoint x: 506, endPoint y: 222, distance: 40.9
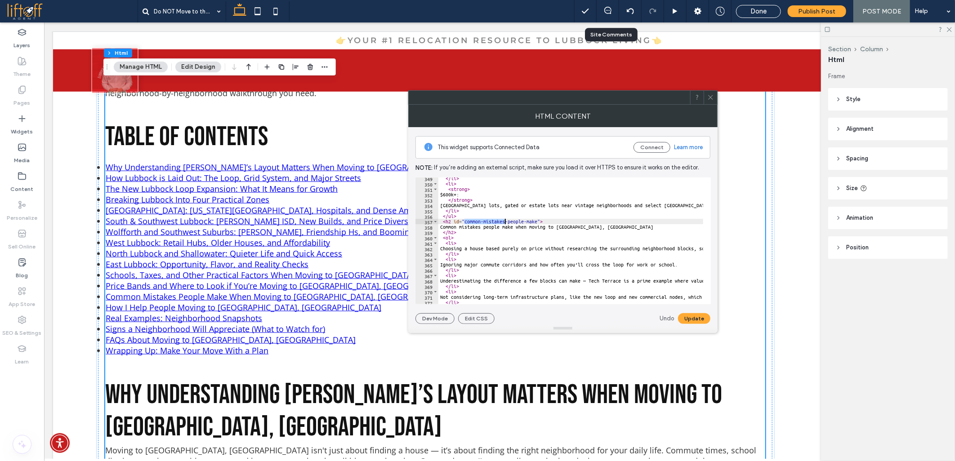
type input "**********"
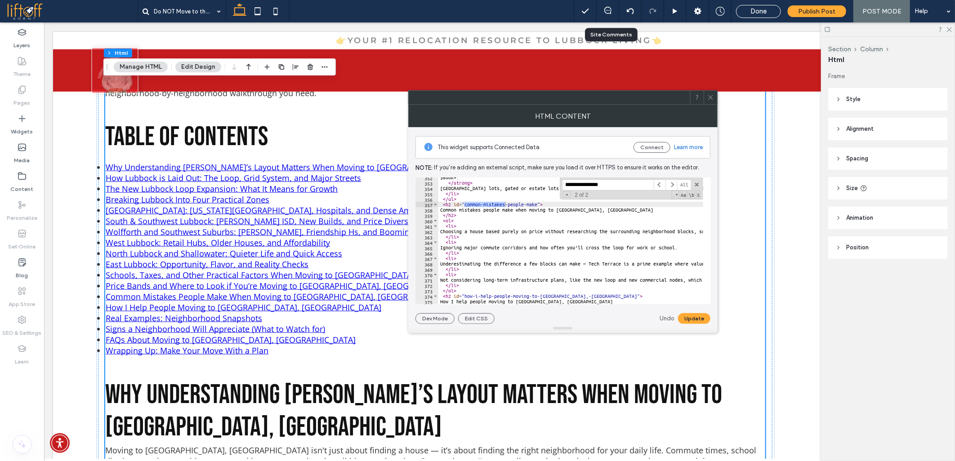
scroll to position [1957, 0]
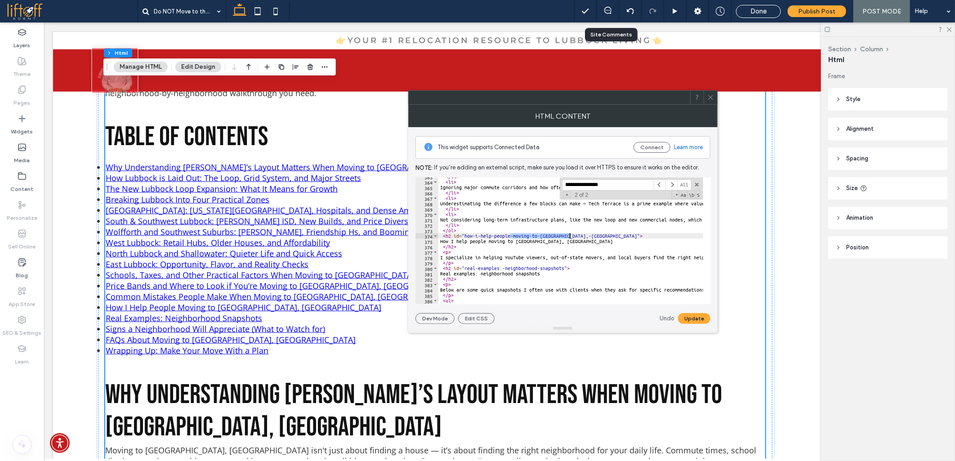
drag, startPoint x: 510, startPoint y: 237, endPoint x: 568, endPoint y: 236, distance: 58.5
type textarea "**********"
type input "**********"
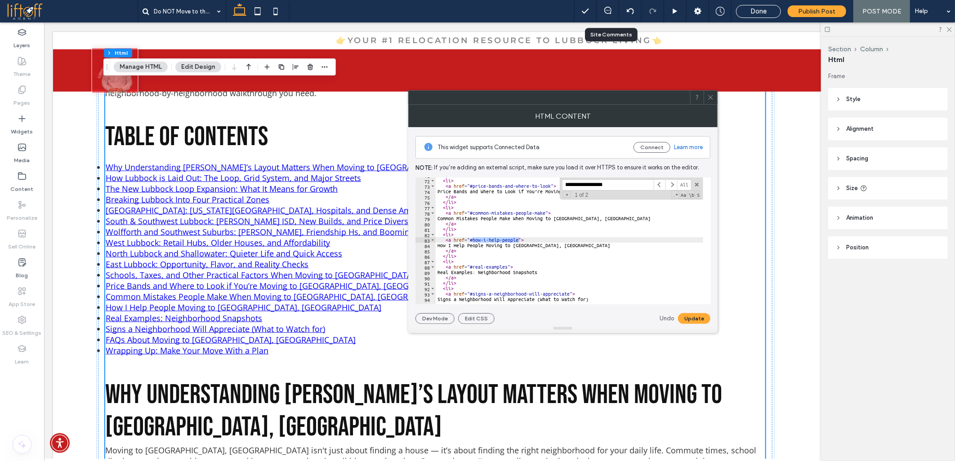
scroll to position [1959, 0]
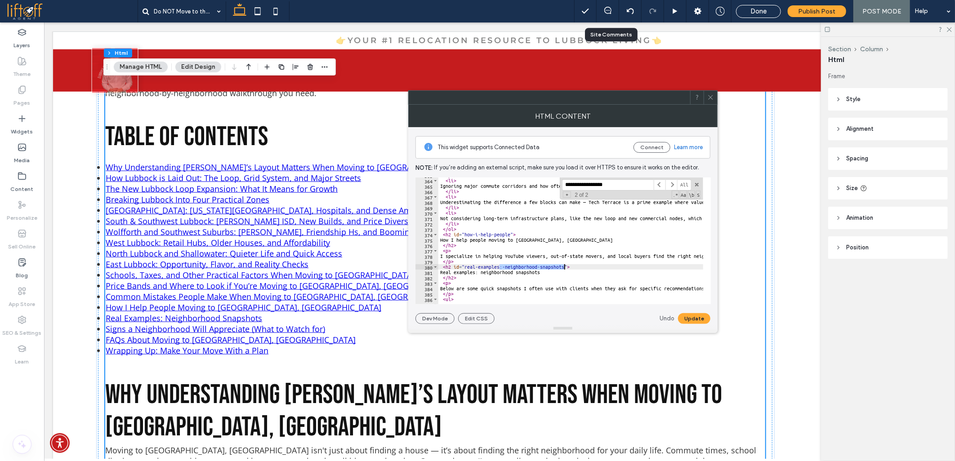
drag, startPoint x: 500, startPoint y: 267, endPoint x: 564, endPoint y: 268, distance: 63.4
click at [687, 317] on button "Update" at bounding box center [694, 318] width 32 height 11
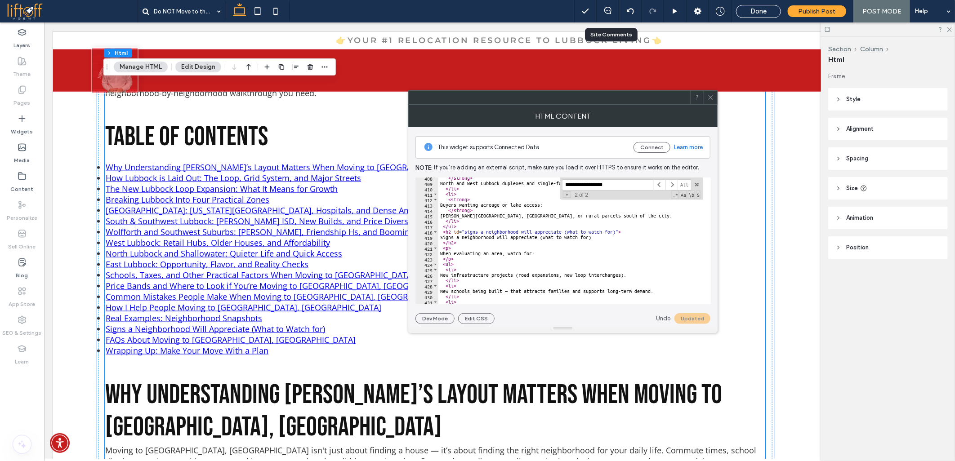
scroll to position [2198, 0]
drag, startPoint x: 562, startPoint y: 232, endPoint x: 614, endPoint y: 233, distance: 52.2
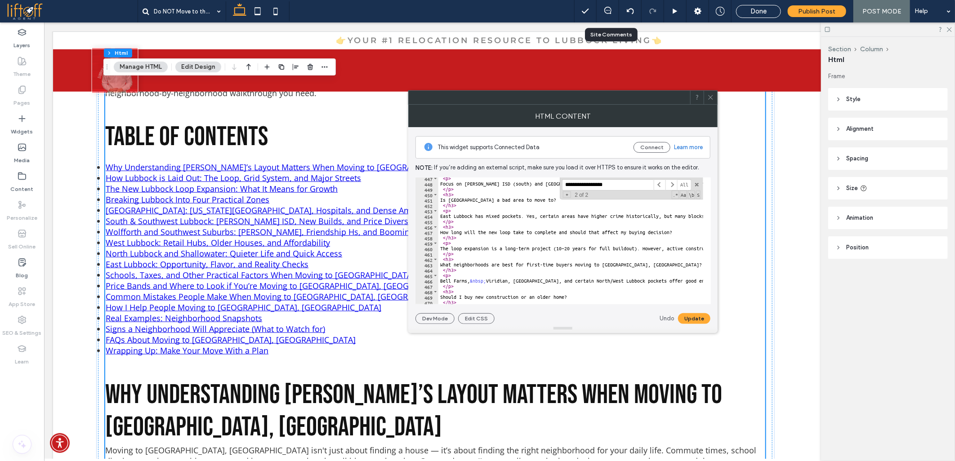
scroll to position [2468, 0]
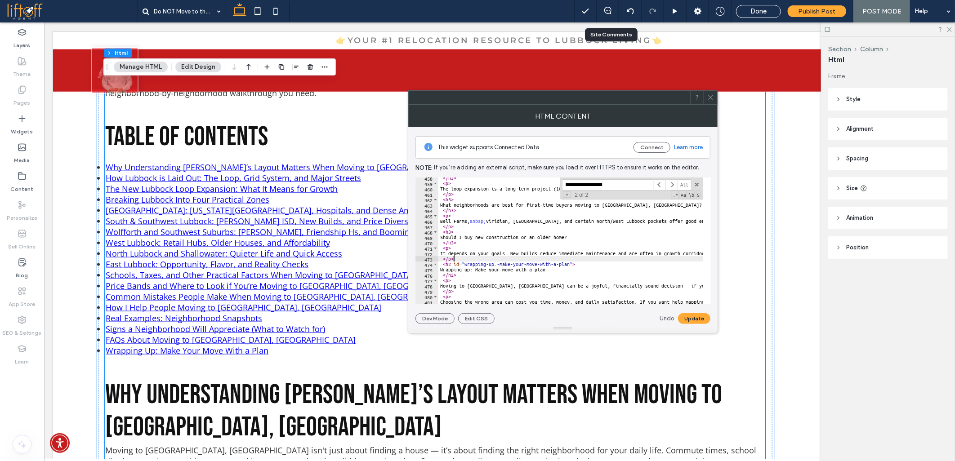
drag, startPoint x: 494, startPoint y: 262, endPoint x: 509, endPoint y: 262, distance: 14.8
drag, startPoint x: 493, startPoint y: 264, endPoint x: 568, endPoint y: 263, distance: 75.1
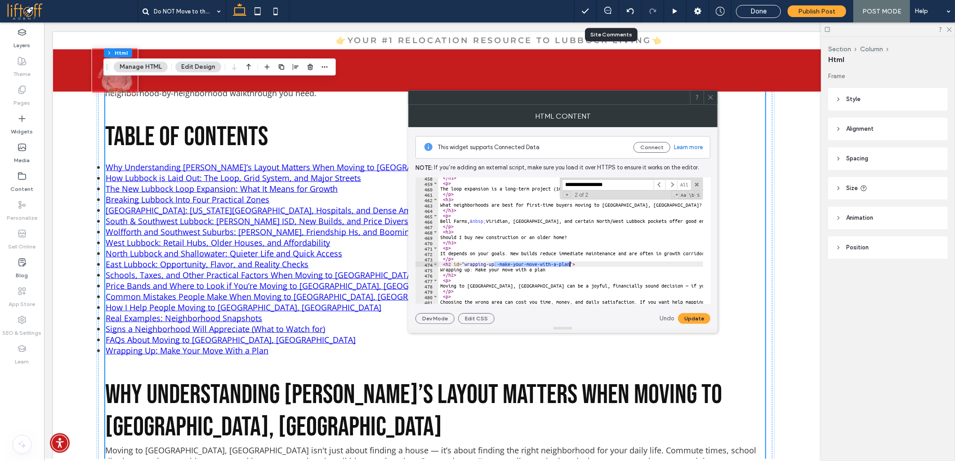
type textarea "**********"
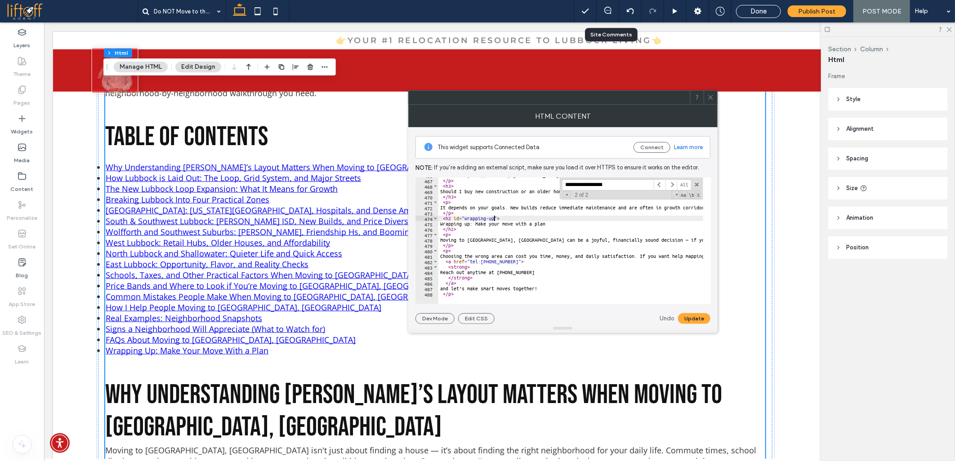
scroll to position [2514, 0]
click at [686, 319] on button "Update" at bounding box center [694, 318] width 32 height 11
click at [713, 99] on icon at bounding box center [710, 97] width 7 height 7
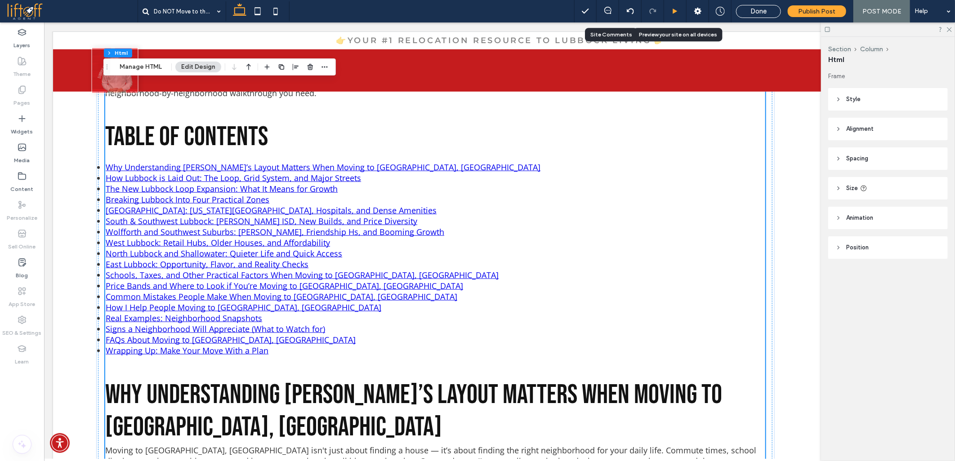
click at [678, 13] on icon at bounding box center [675, 11] width 7 height 7
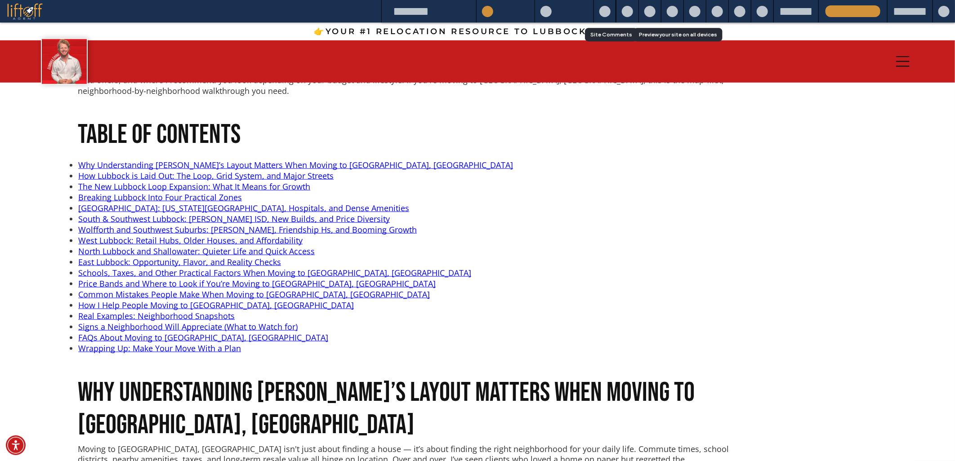
scroll to position [636, 0]
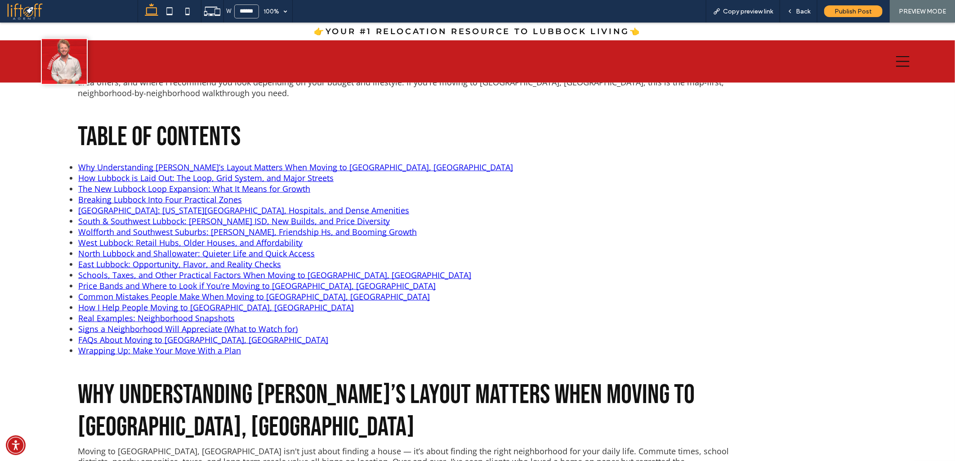
click at [139, 347] on link "Wrapping Up: Make Your Move With a Plan" at bounding box center [159, 350] width 163 height 11
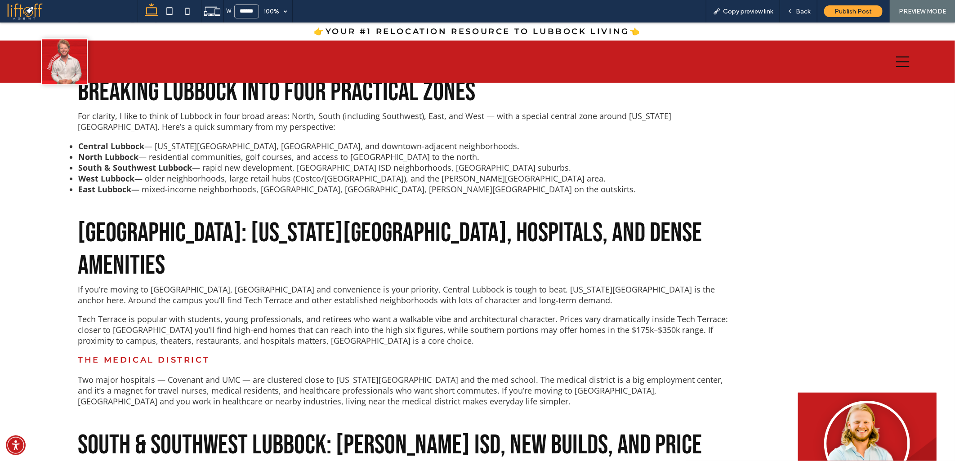
scroll to position [547, 0]
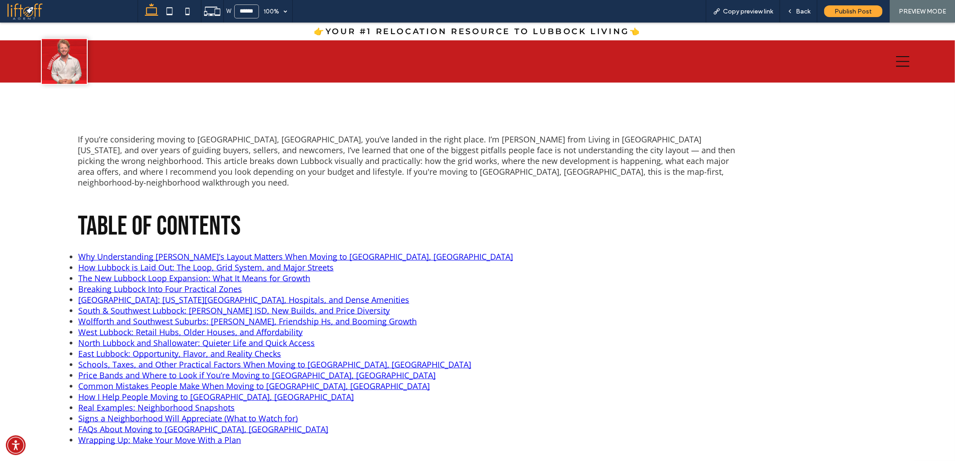
click at [87, 424] on link "FAQs About Moving to Lubbock, TX" at bounding box center [203, 429] width 250 height 11
click at [178, 424] on link "FAQs About Moving to Lubbock, TX" at bounding box center [203, 429] width 250 height 11
click at [804, 11] on span "Back" at bounding box center [803, 12] width 14 height 8
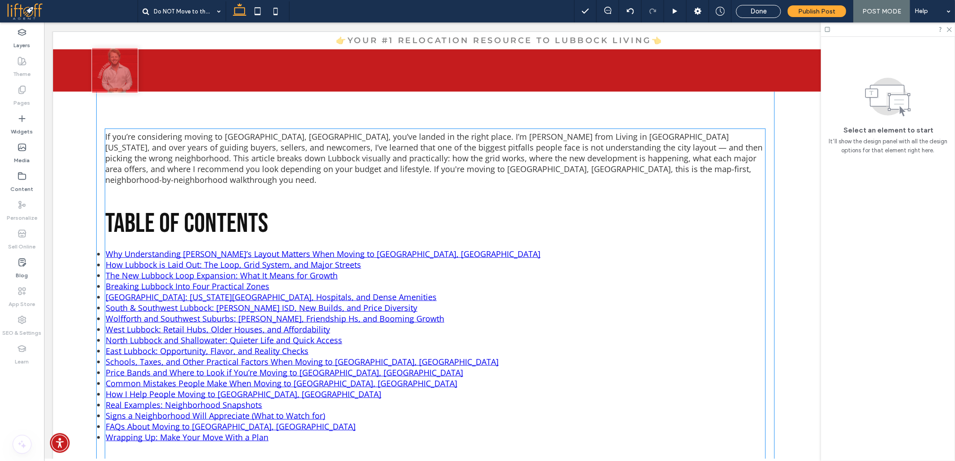
scroll to position [555, 0]
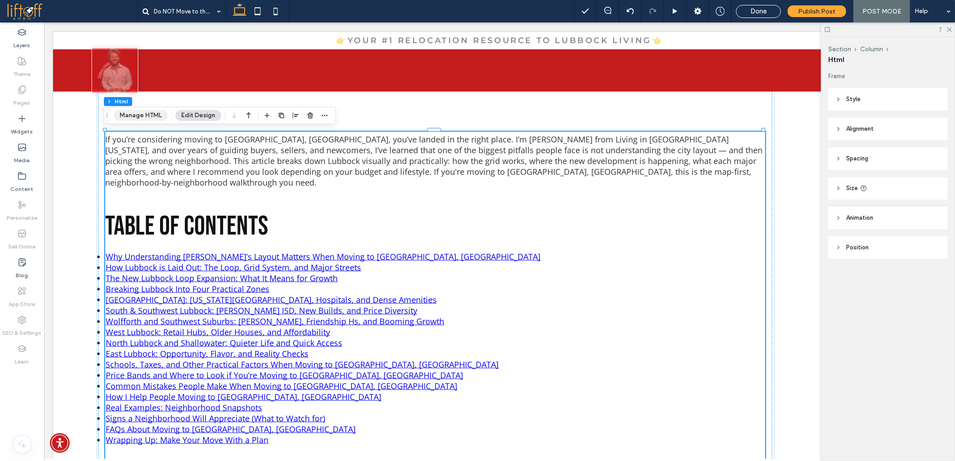
click at [139, 120] on button "Manage HTML" at bounding box center [141, 115] width 54 height 11
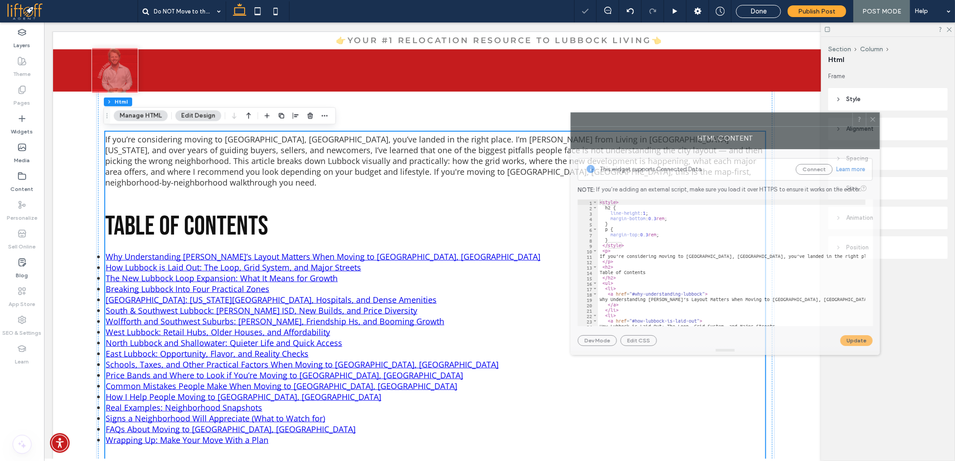
drag, startPoint x: 680, startPoint y: 119, endPoint x: 455, endPoint y: 100, distance: 226.1
click at [571, 113] on div at bounding box center [712, 119] width 282 height 13
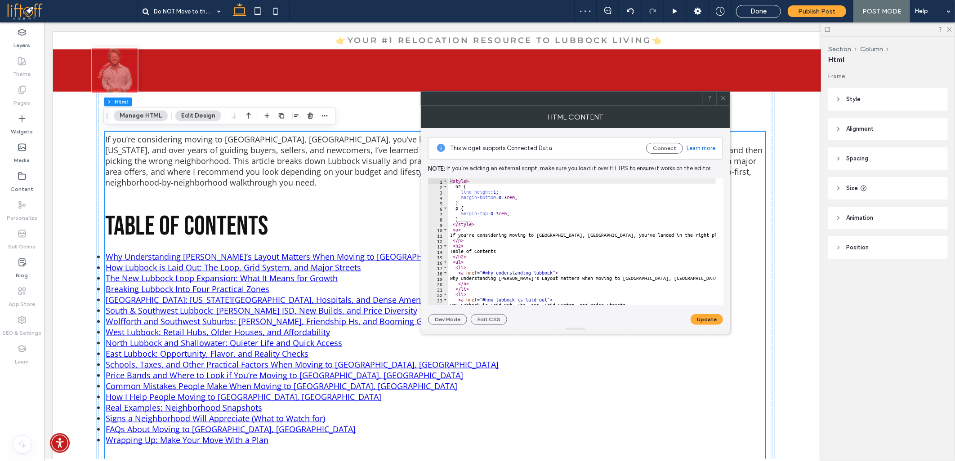
scroll to position [3109, 0]
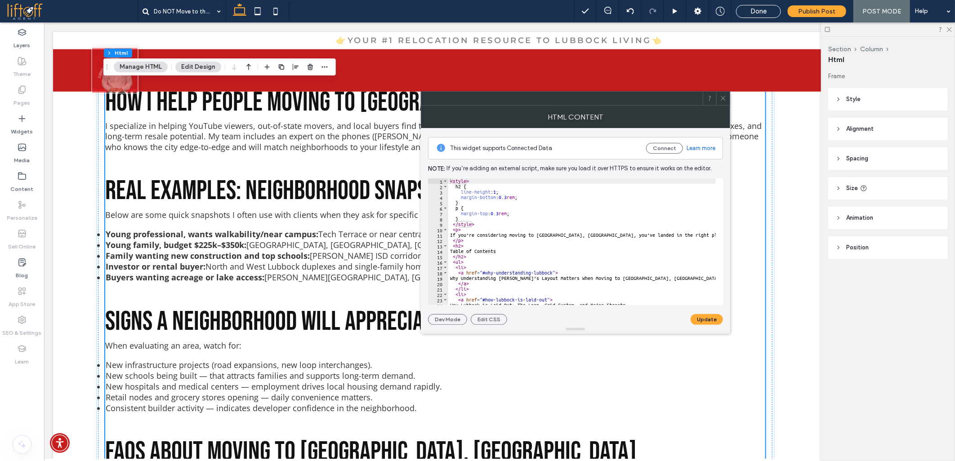
type textarea "****"
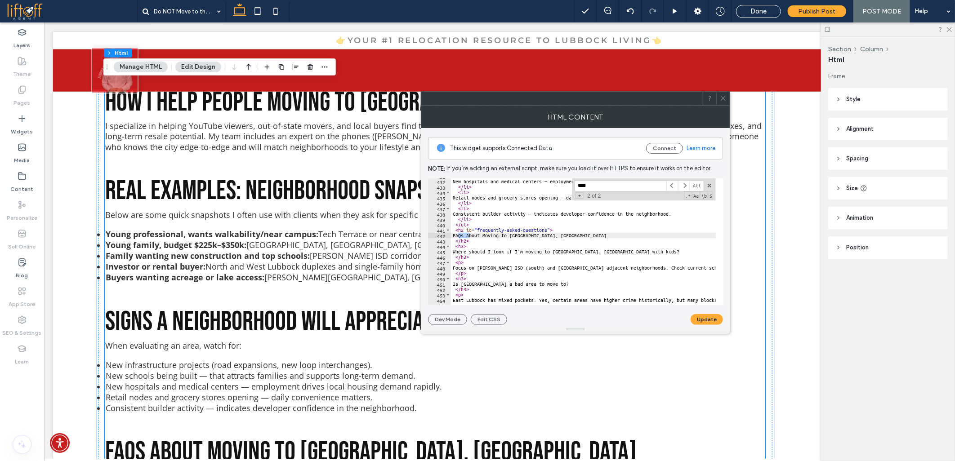
scroll to position [469, 0]
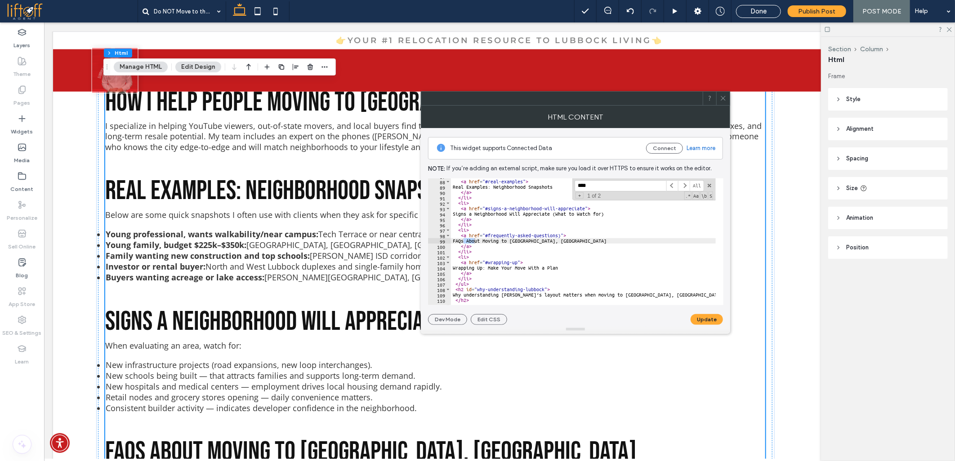
type input "****"
type textarea "**********"
click at [700, 322] on button "Update" at bounding box center [707, 319] width 32 height 11
click at [721, 99] on icon at bounding box center [723, 98] width 7 height 7
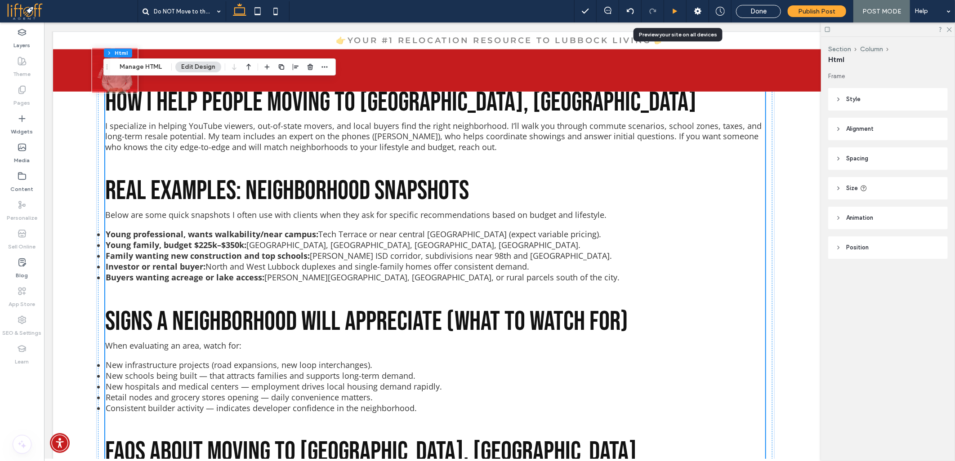
click at [675, 12] on use at bounding box center [675, 11] width 4 height 5
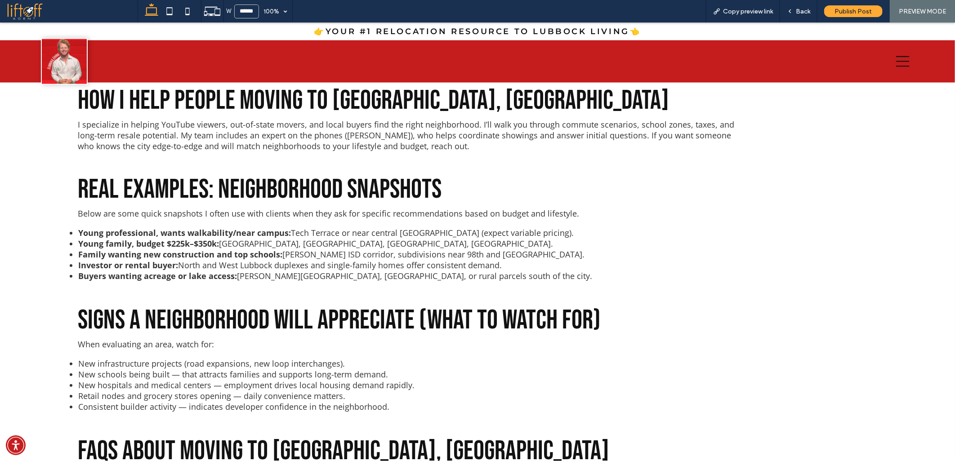
scroll to position [3102, 0]
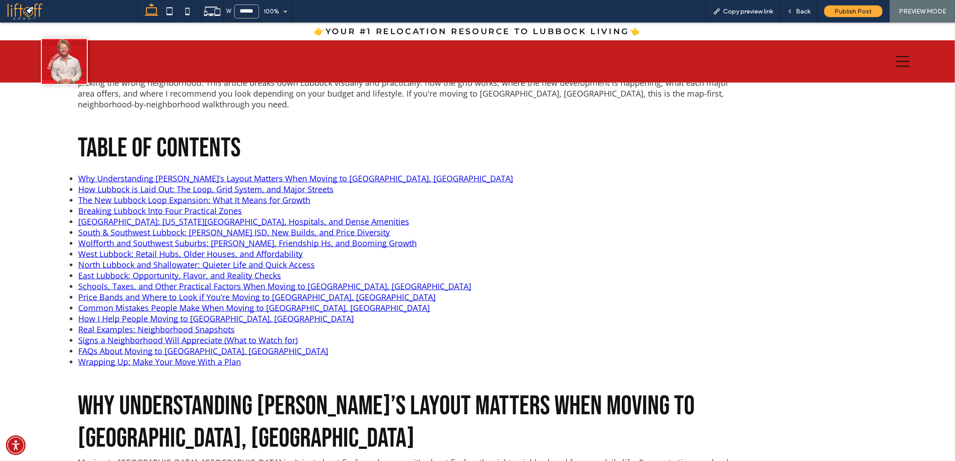
click at [98, 345] on link "FAQs About Moving to Lubbock, TX" at bounding box center [203, 350] width 250 height 11
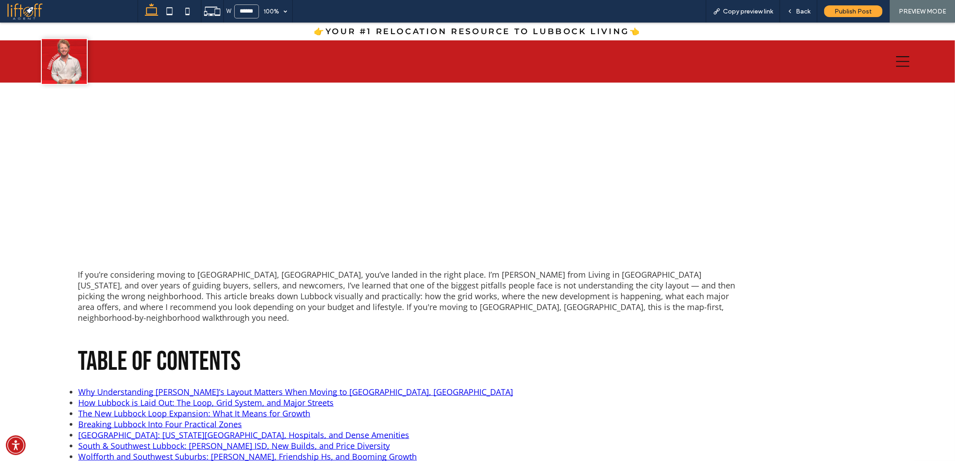
scroll to position [546, 0]
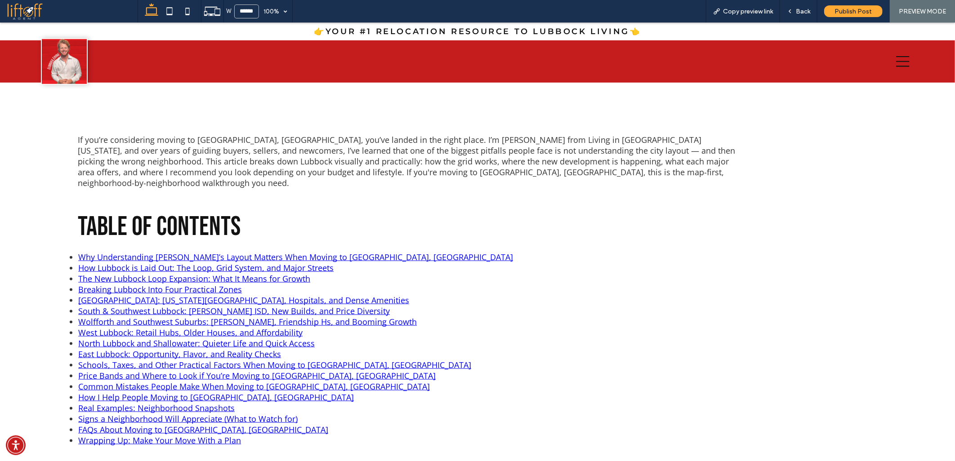
click at [100, 413] on link "Signs a Neighborhood Will Appreciate (What to Watch for)" at bounding box center [187, 418] width 219 height 11
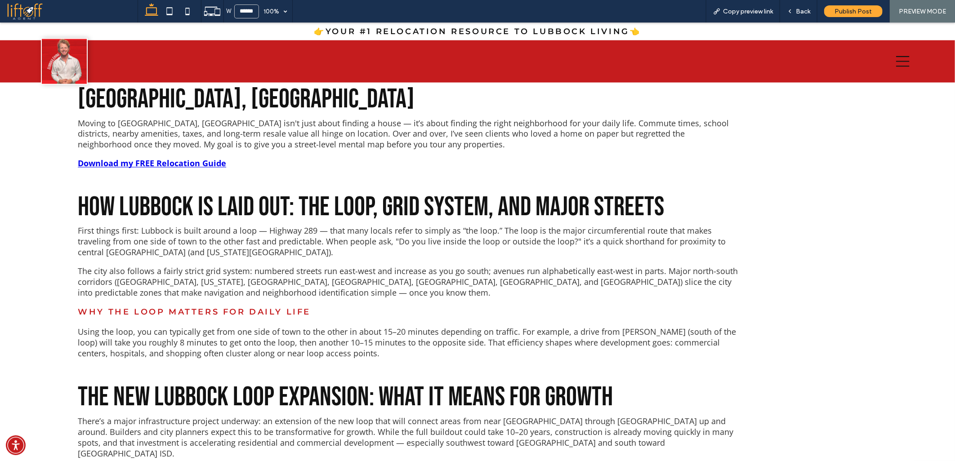
scroll to position [752, 0]
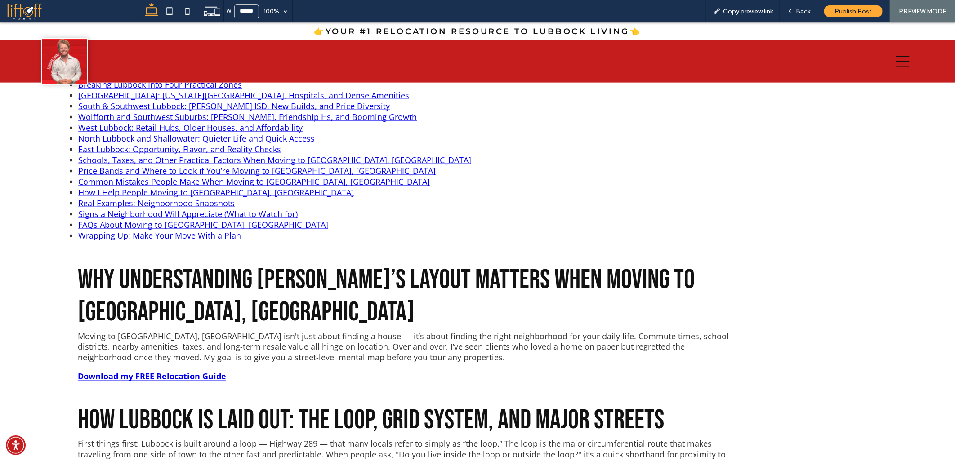
click at [97, 197] on link "Real Examples: Neighborhood Snapshots" at bounding box center [156, 202] width 157 height 11
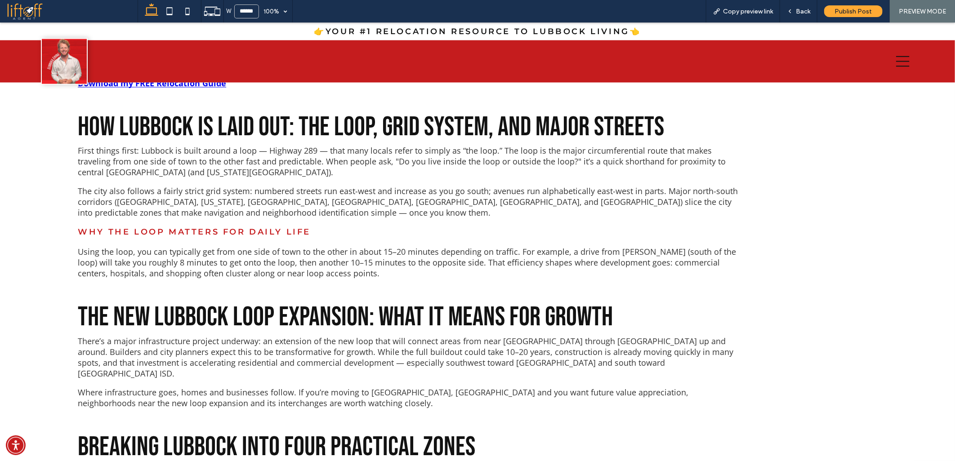
scroll to position [511, 0]
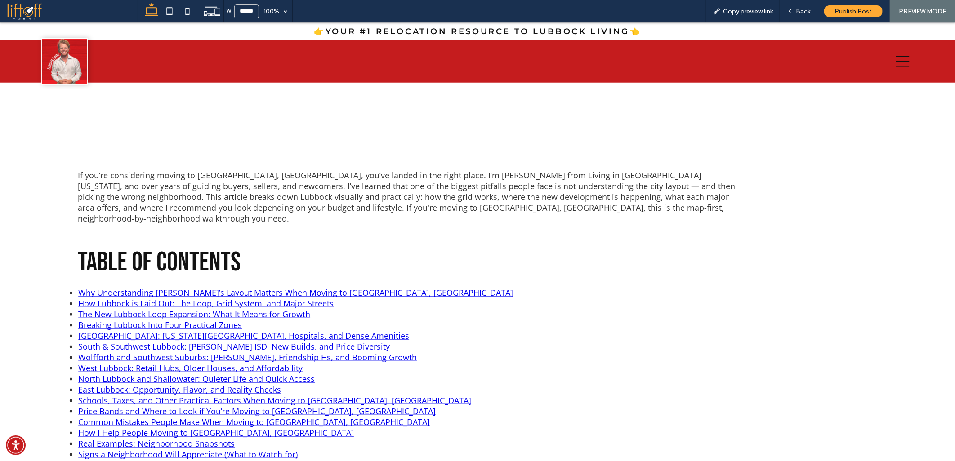
click at [113, 427] on link "How I Help People Moving to Lubbock, TX" at bounding box center [216, 432] width 276 height 11
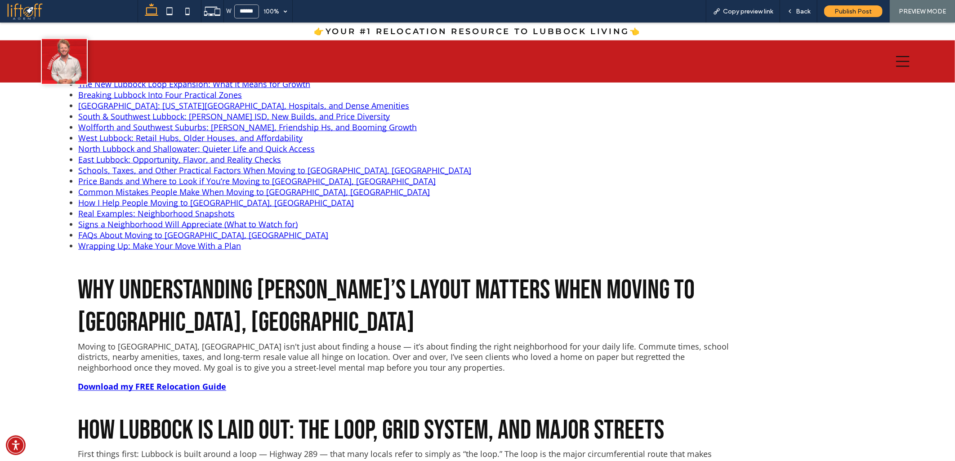
scroll to position [635, 0]
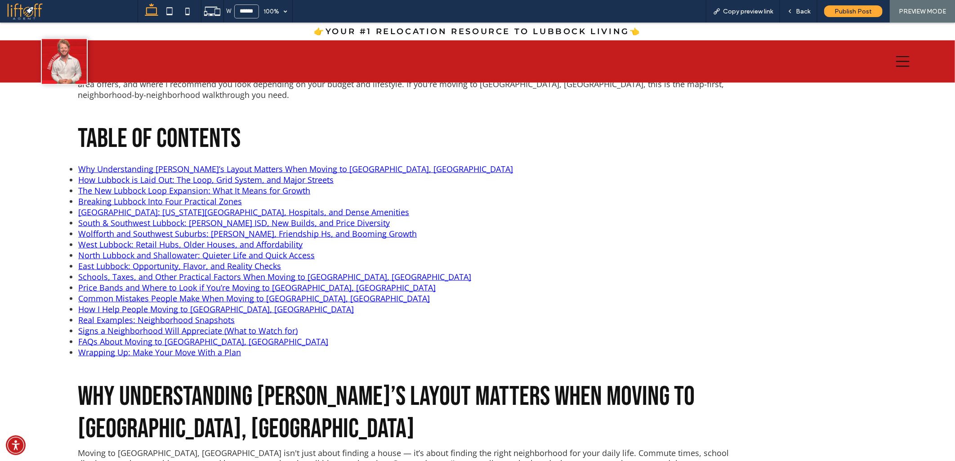
click at [105, 293] on link "Common Mistakes People Make When Moving to Lubbock, TX" at bounding box center [254, 298] width 352 height 11
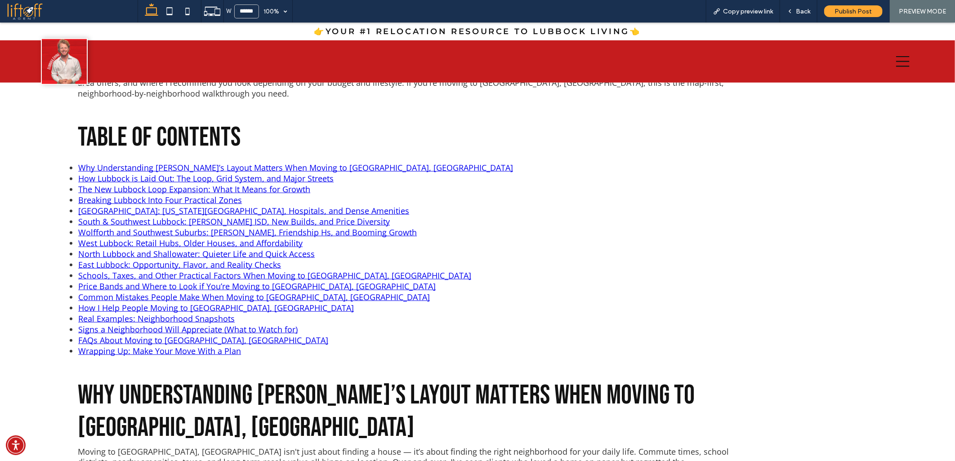
scroll to position [529, 0]
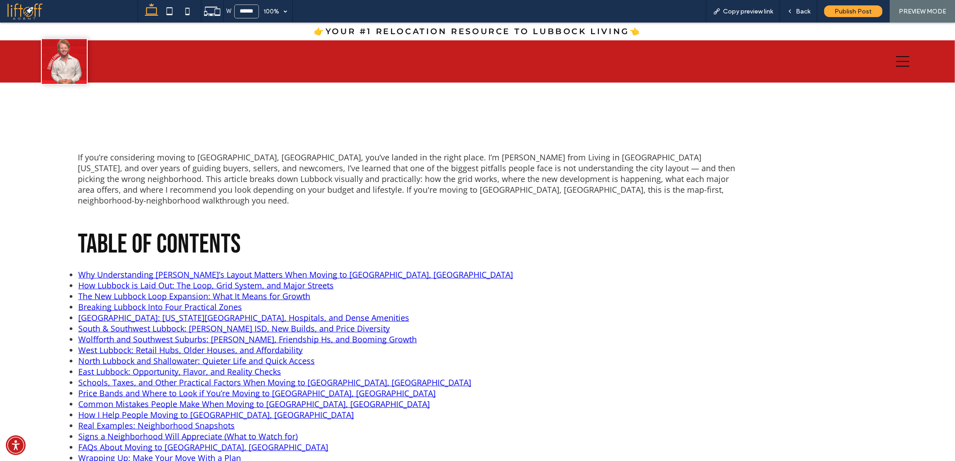
click at [92, 388] on link "Price Bands and Where to Look if You’re Moving to Lubbock, TX" at bounding box center [257, 393] width 358 height 11
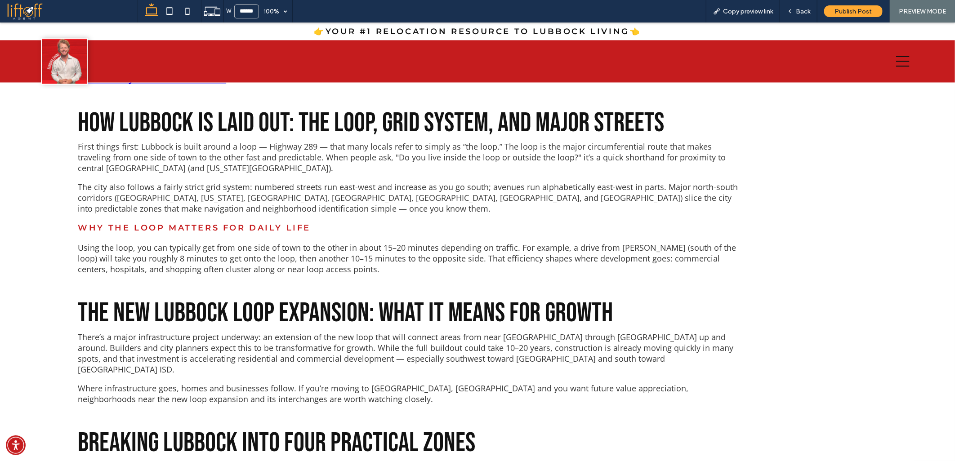
scroll to position [514, 0]
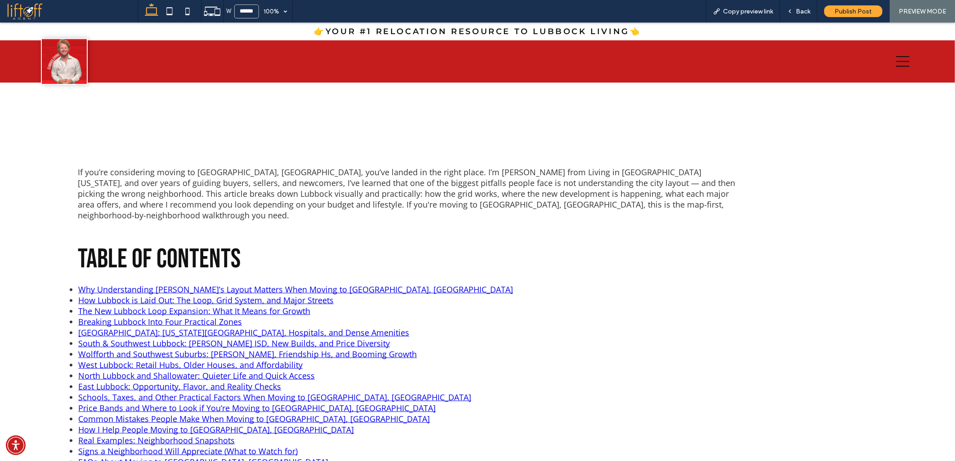
click at [98, 392] on link "Schools, Taxes, and Other Practical Factors When Moving to Lubbock, TX" at bounding box center [274, 397] width 393 height 11
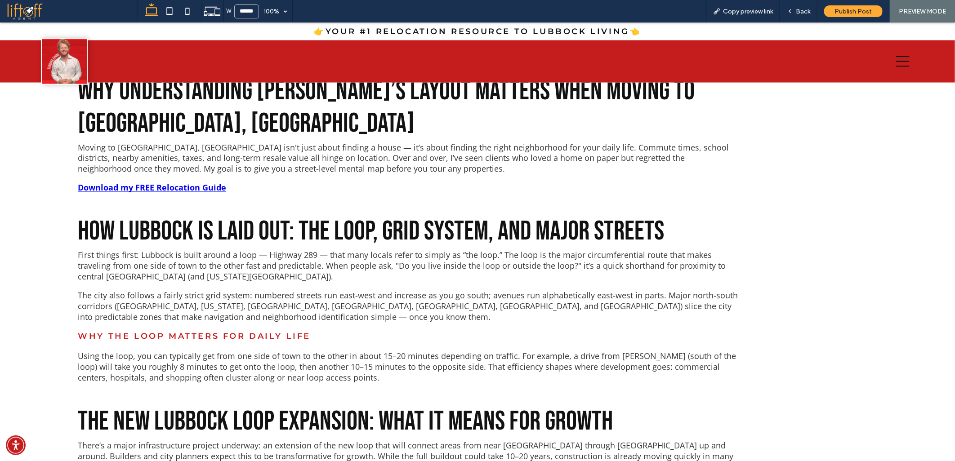
scroll to position [513, 0]
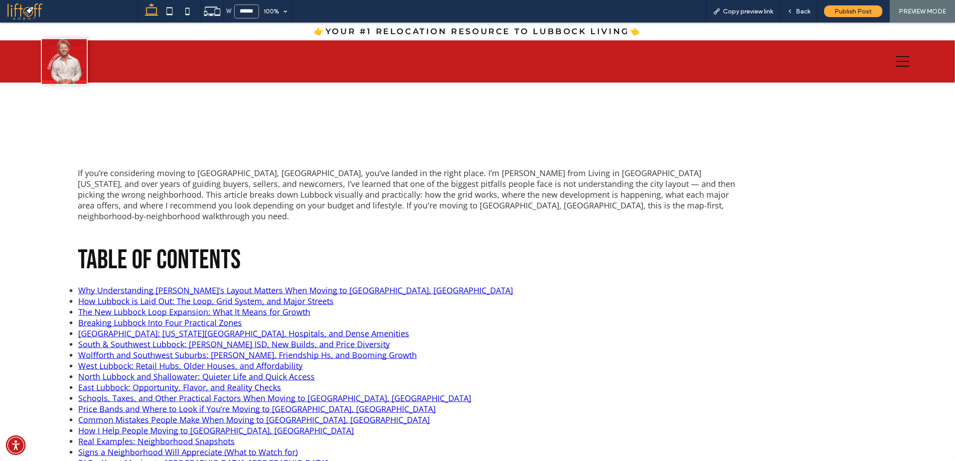
click at [99, 382] on link "East Lubbock: Opportunity, Flavor, and Reality Checks" at bounding box center [179, 387] width 203 height 11
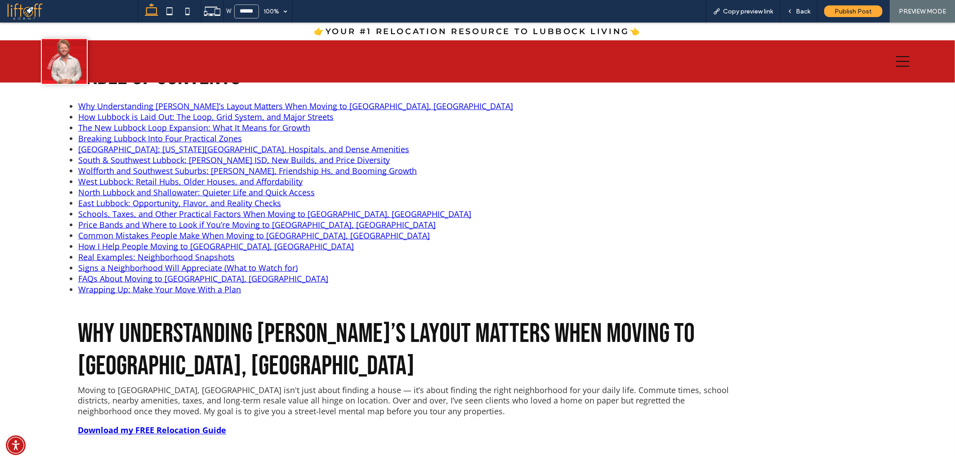
scroll to position [537, 0]
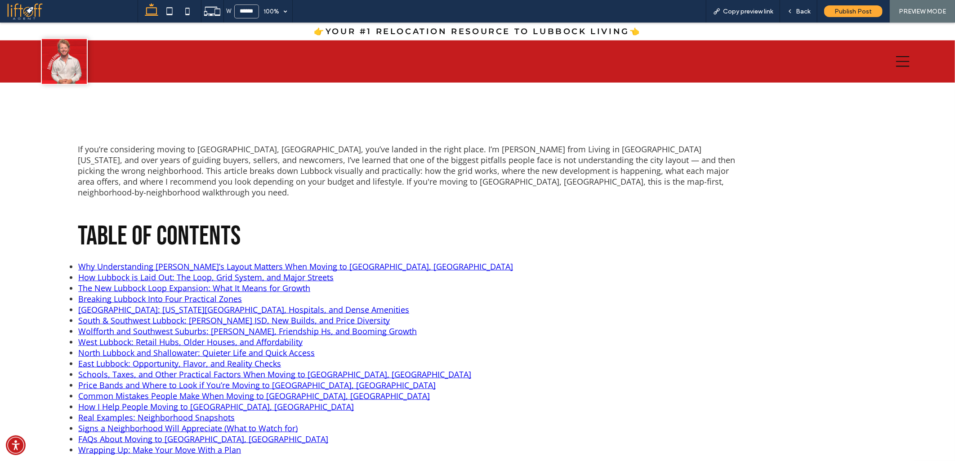
click at [92, 347] on link "North Lubbock and Shallowater: Quieter Life and Quick Access" at bounding box center [196, 352] width 237 height 11
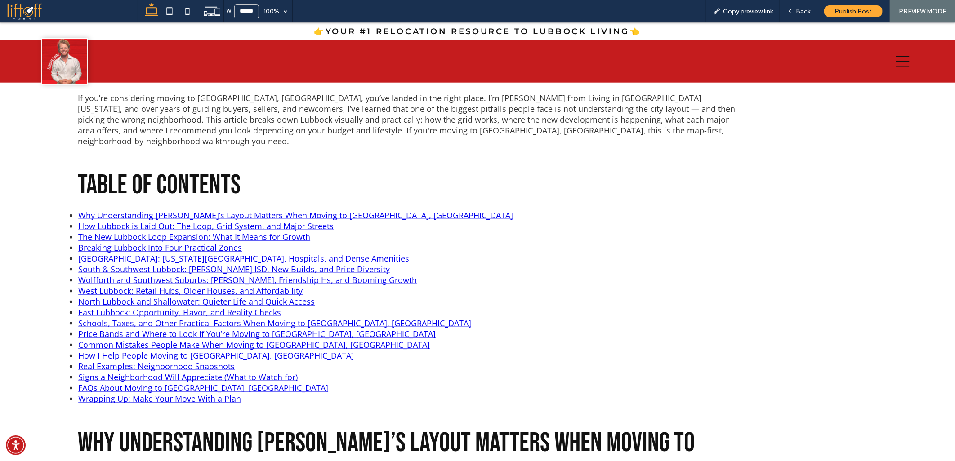
scroll to position [535, 0]
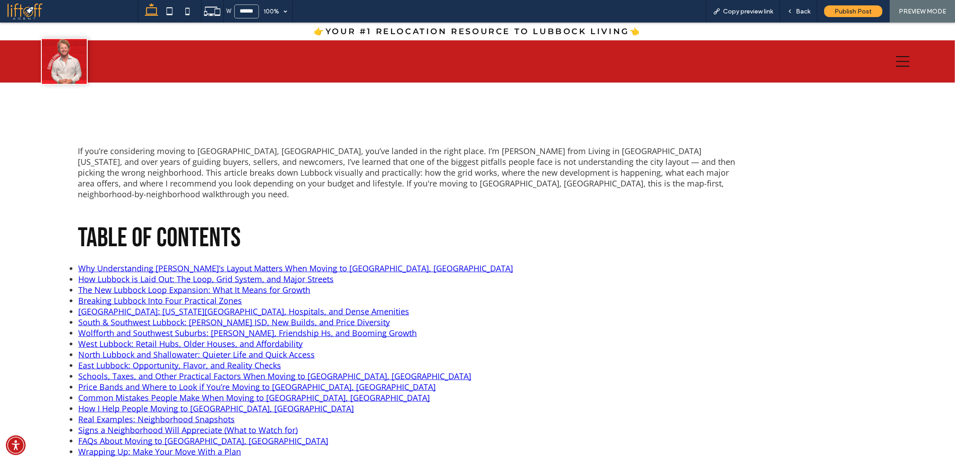
click at [96, 338] on link "West Lubbock: Retail Hubs, Older Houses, and Affordability" at bounding box center [190, 343] width 224 height 11
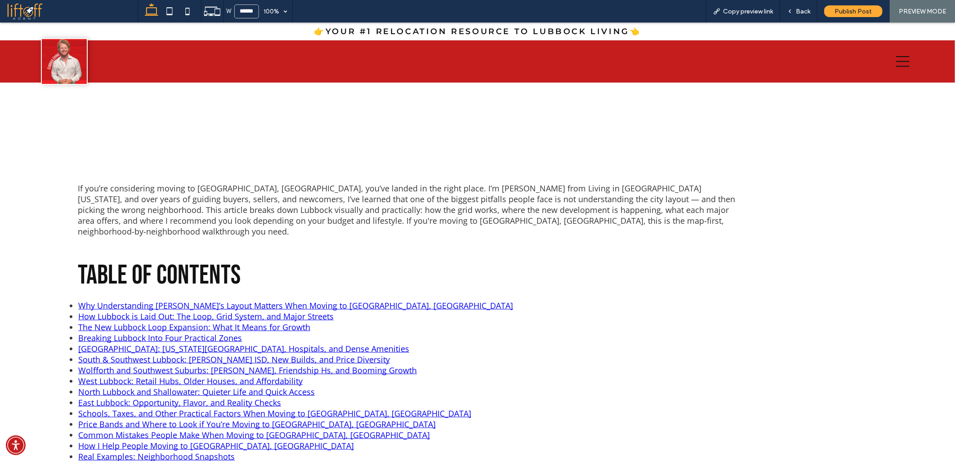
scroll to position [512, 0]
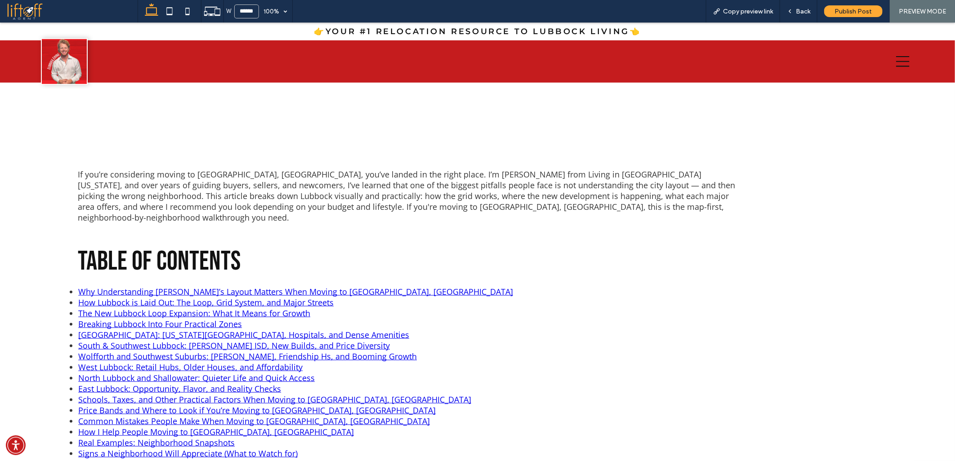
click at [89, 351] on link "Wolfforth and Southwest Suburbs: Preston Manor, Friendship Hs, and Booming Grow…" at bounding box center [247, 356] width 339 height 11
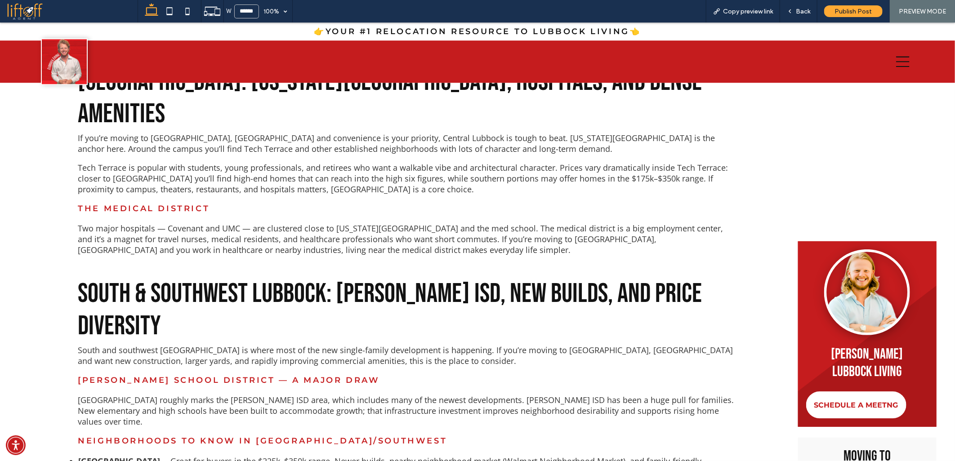
scroll to position [486, 0]
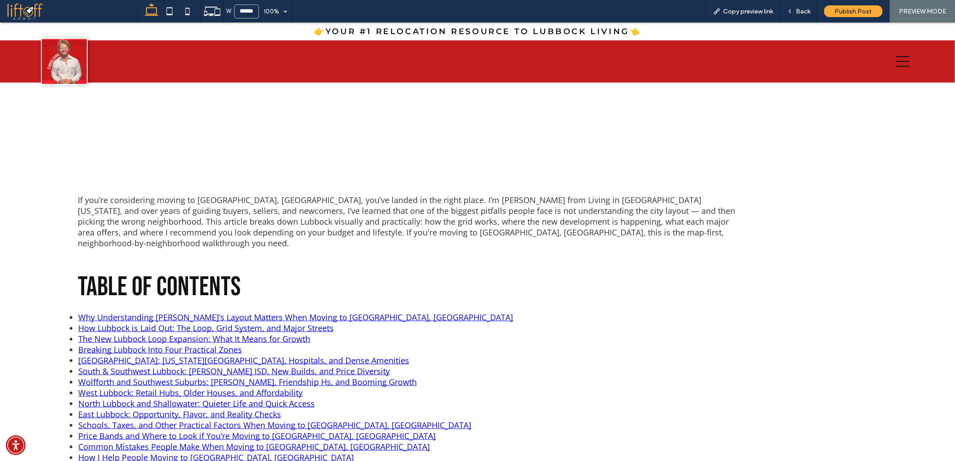
click at [91, 366] on link "South & Southwest Lubbock: Cooper ISD, New Builds, and Price Diversity" at bounding box center [234, 371] width 312 height 11
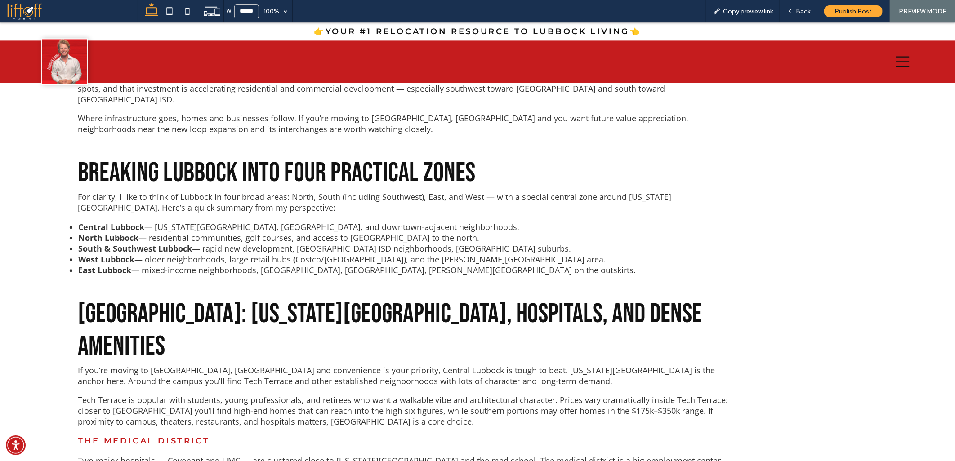
scroll to position [520, 0]
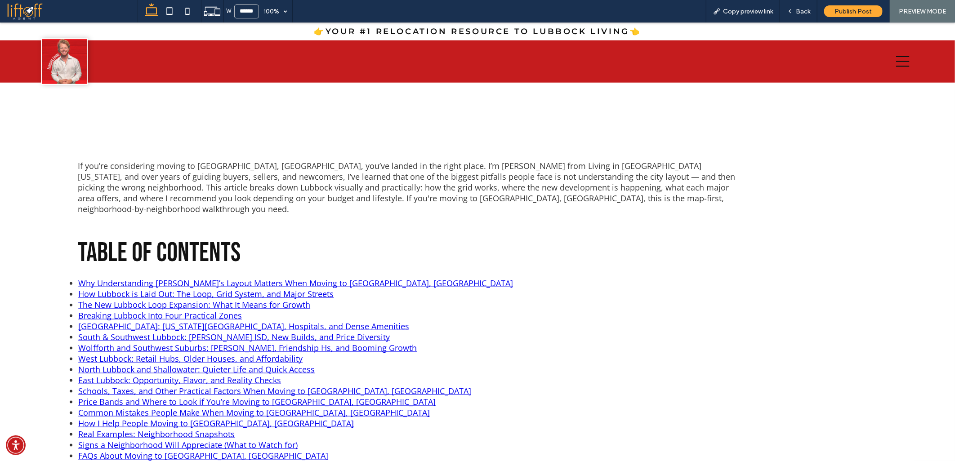
click at [112, 321] on link "Central Lubbock: Texas Tech, Hospitals, and Dense Amenities" at bounding box center [243, 326] width 331 height 11
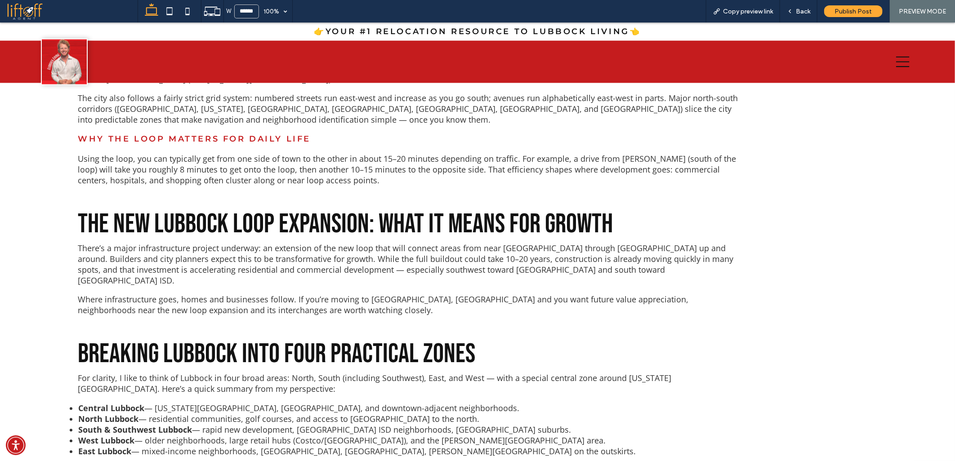
scroll to position [660, 0]
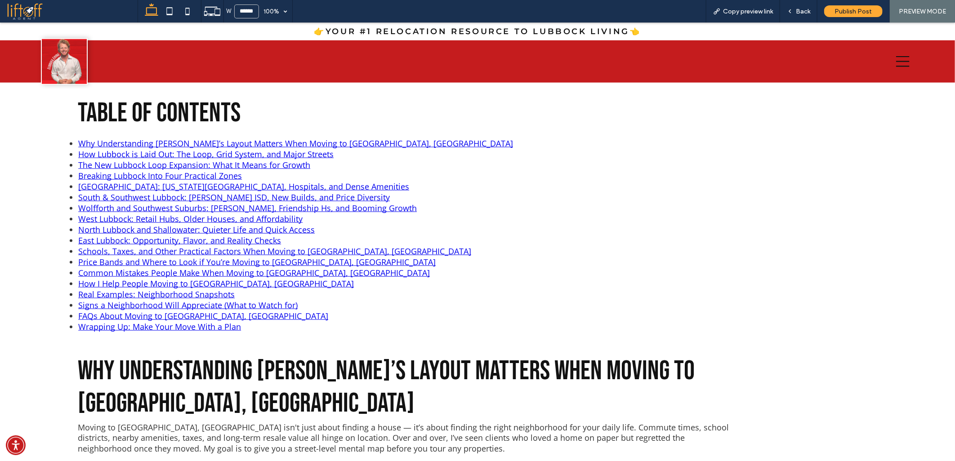
click at [111, 170] on link "Breaking Lubbock Into Four Practical Zones" at bounding box center [160, 175] width 164 height 11
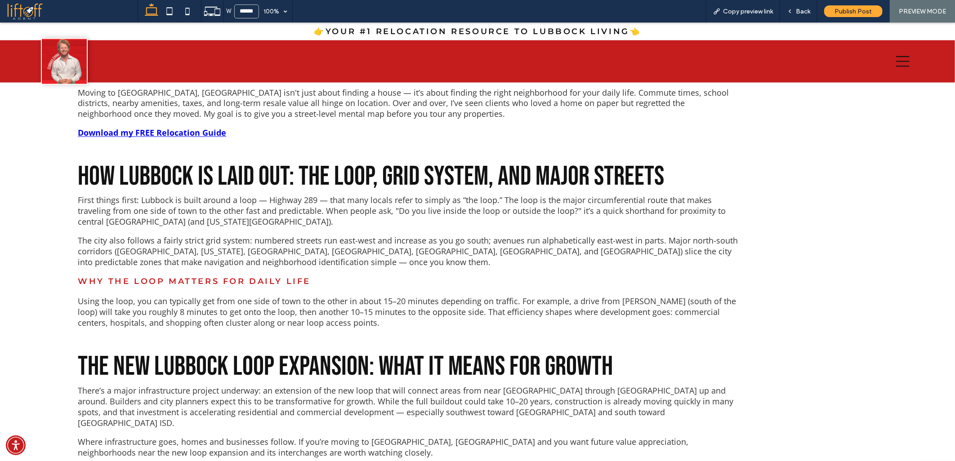
scroll to position [519, 0]
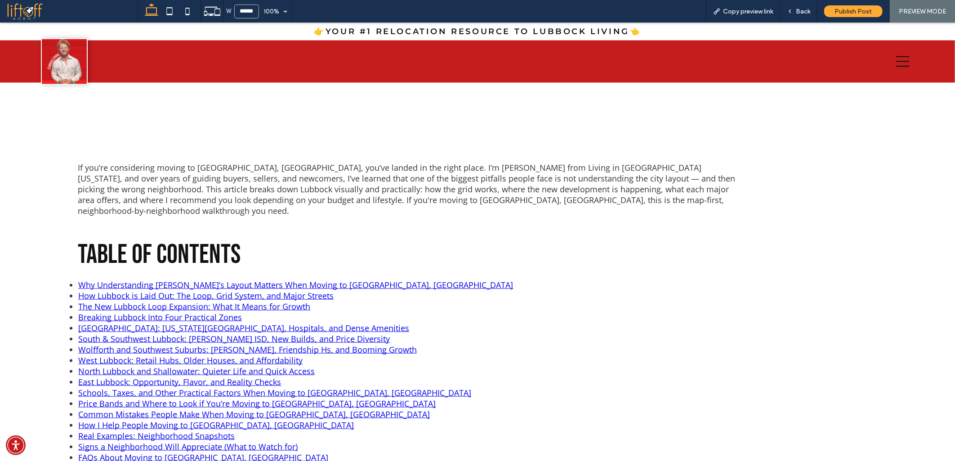
click at [123, 301] on link "The New Lubbock Loop Expansion: What It Means for Growth" at bounding box center [194, 306] width 232 height 11
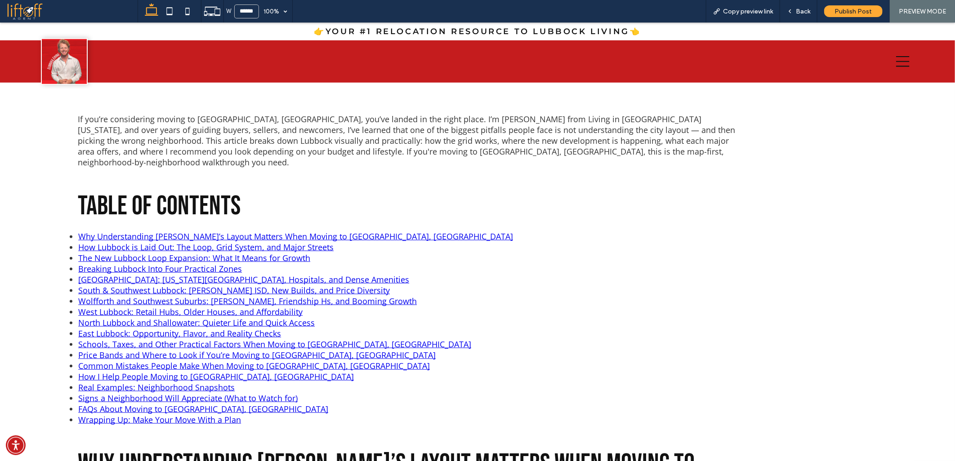
scroll to position [560, 0]
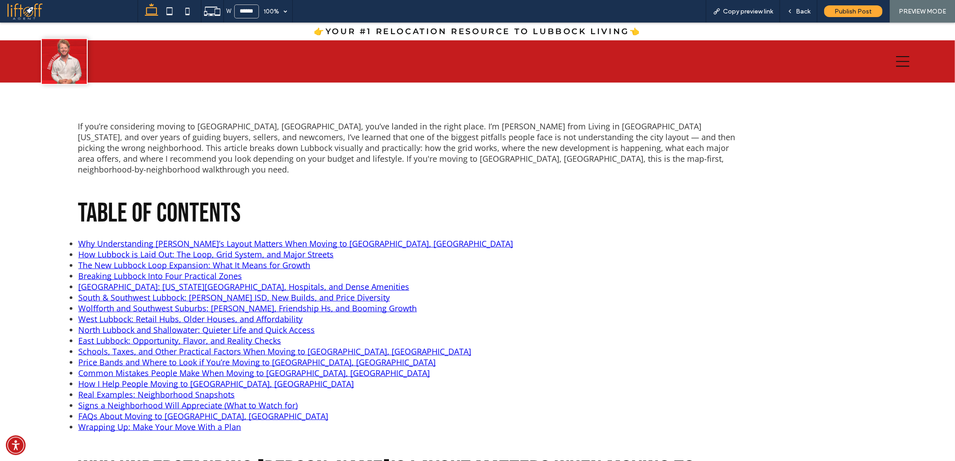
click at [112, 249] on link "How Lubbock is Laid Out: The Loop, Grid System, and Major Streets" at bounding box center [205, 254] width 255 height 11
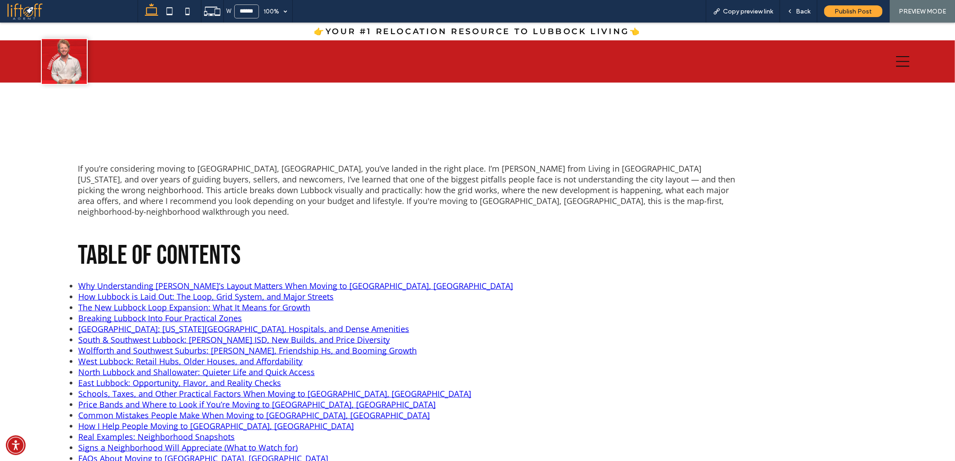
click at [122, 280] on link "Why Understanding Lubbock’s Layout Matters When Moving to Lubbock, TX" at bounding box center [295, 285] width 435 height 11
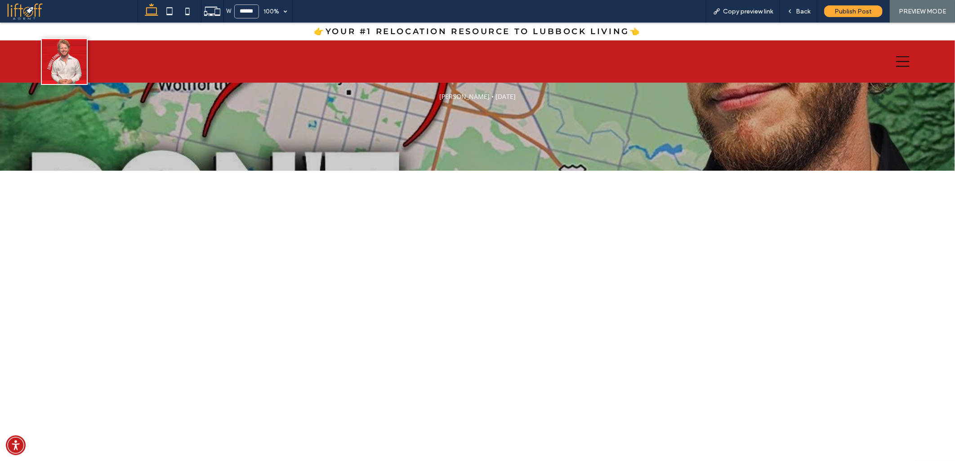
scroll to position [76, 0]
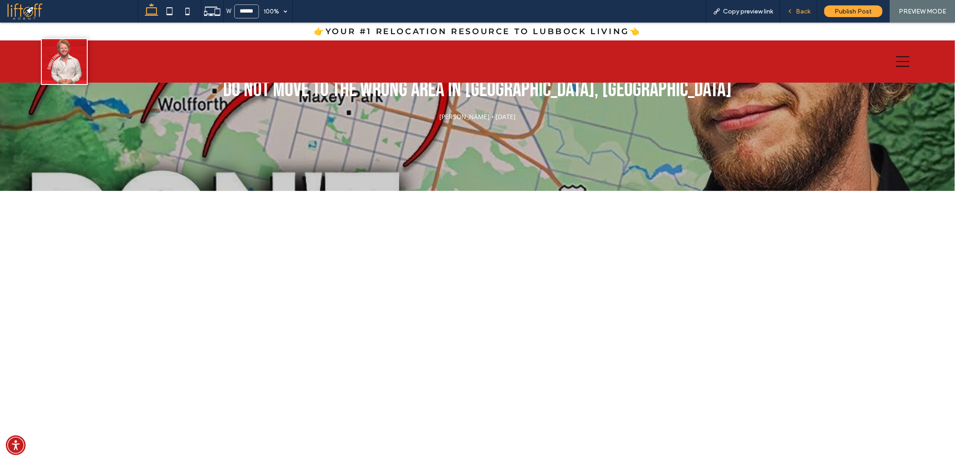
click at [803, 6] on div "Back" at bounding box center [798, 11] width 37 height 22
click at [795, 10] on div "Back" at bounding box center [798, 12] width 37 height 8
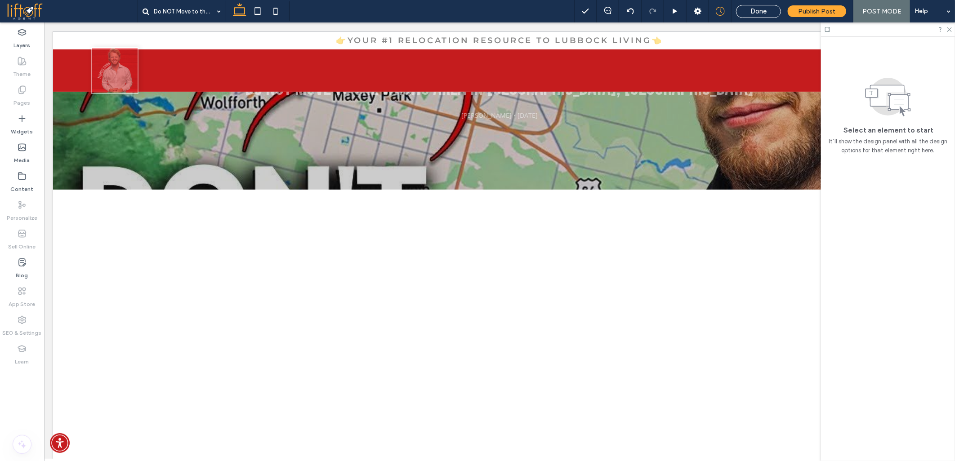
scroll to position [85, 0]
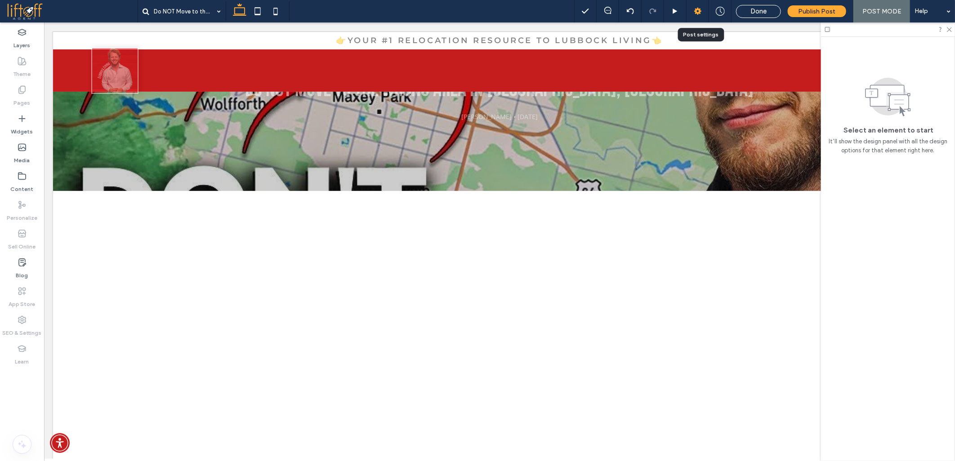
click at [702, 11] on use at bounding box center [697, 11] width 7 height 7
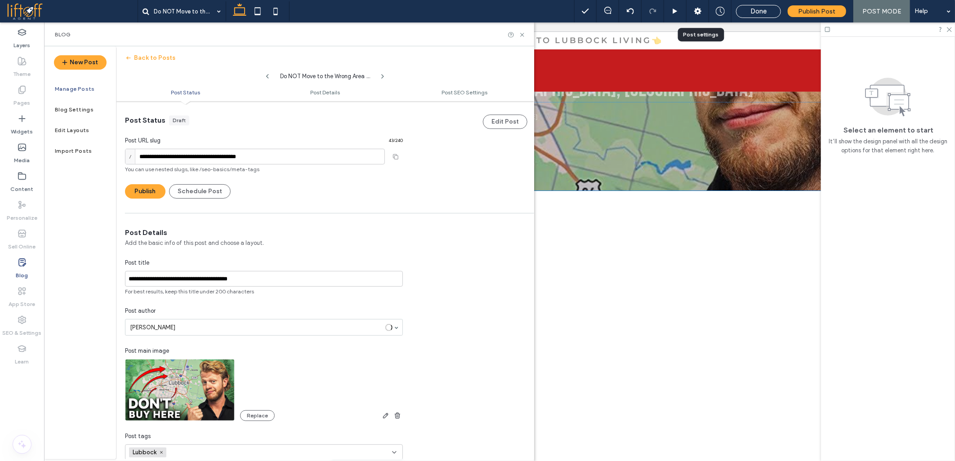
scroll to position [0, 0]
click at [153, 154] on input "**********" at bounding box center [255, 156] width 260 height 16
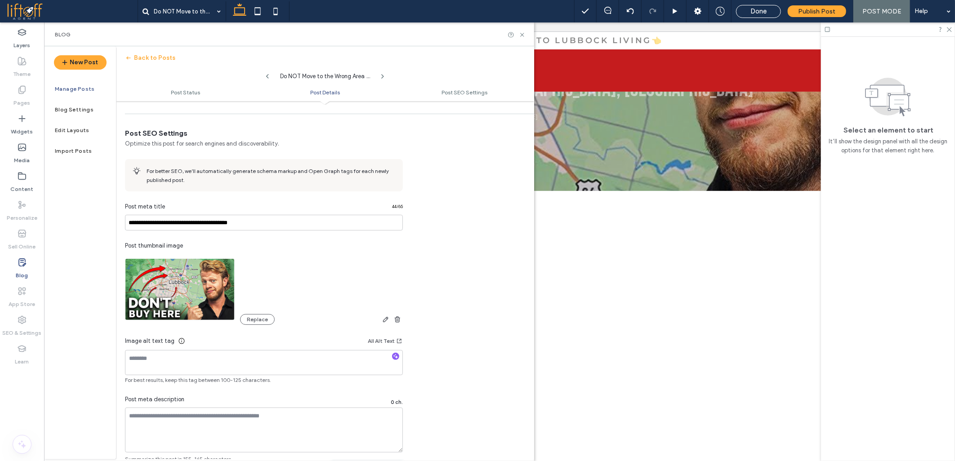
scroll to position [431, 0]
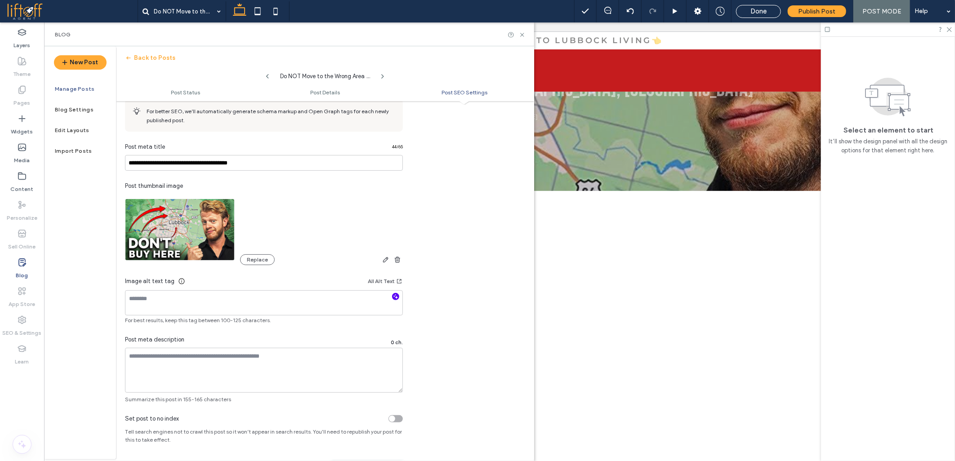
type input "**********"
click at [396, 297] on icon "button" at bounding box center [396, 297] width 6 height 6
type textarea "**********"
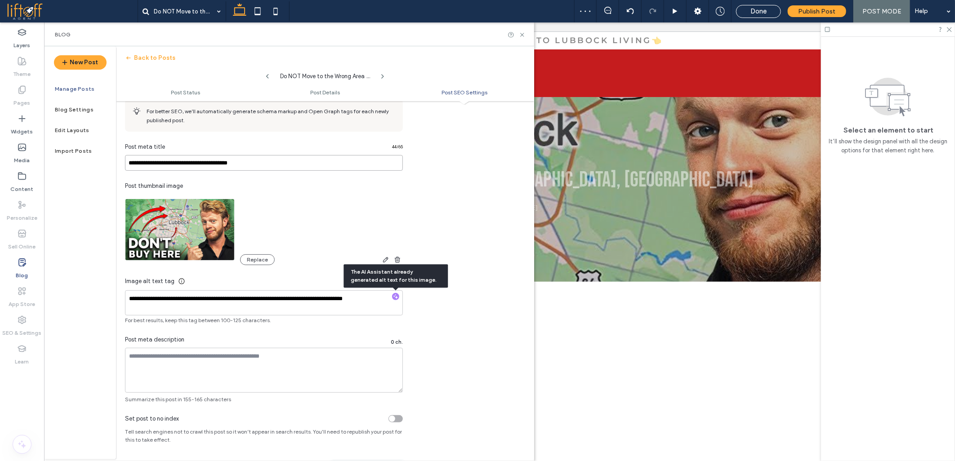
click at [168, 167] on input "**********" at bounding box center [264, 163] width 278 height 16
paste input "**********"
type input "**********"
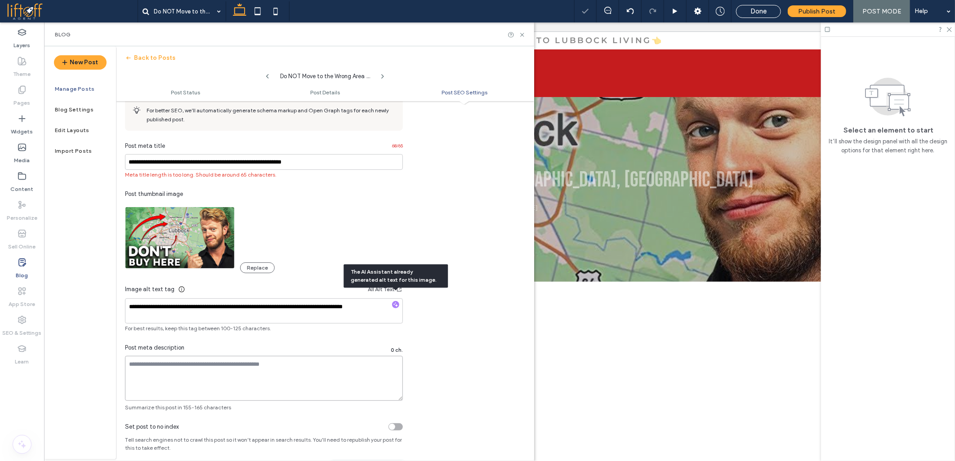
click at [192, 372] on textarea at bounding box center [264, 378] width 278 height 45
paste textarea "**********"
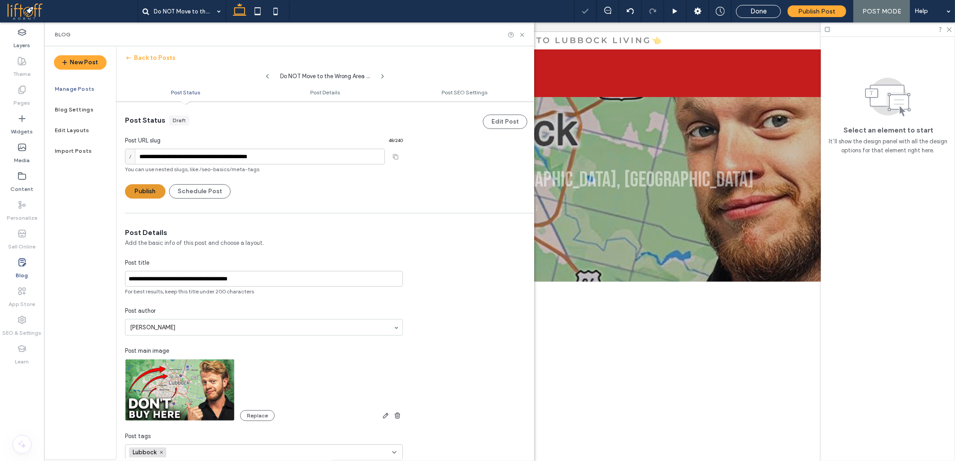
type textarea "**********"
click at [151, 188] on button "Publish" at bounding box center [145, 191] width 40 height 14
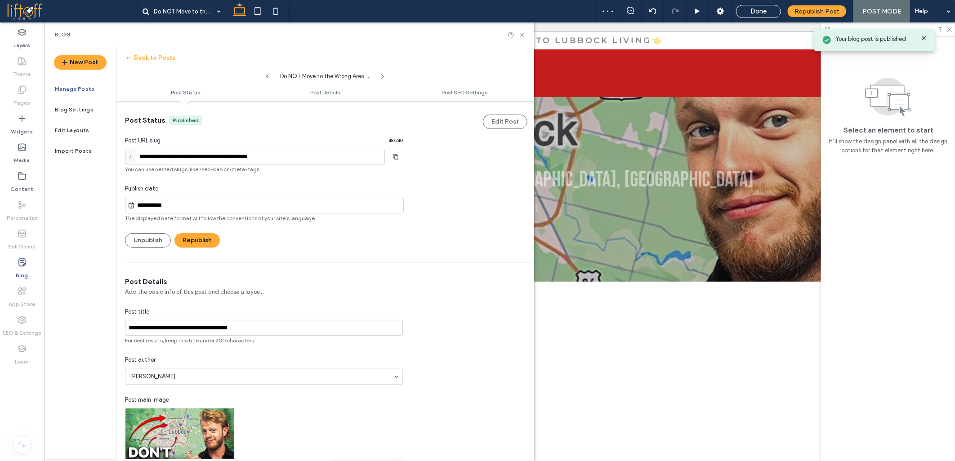
click at [183, 209] on input "**********" at bounding box center [269, 205] width 268 height 11
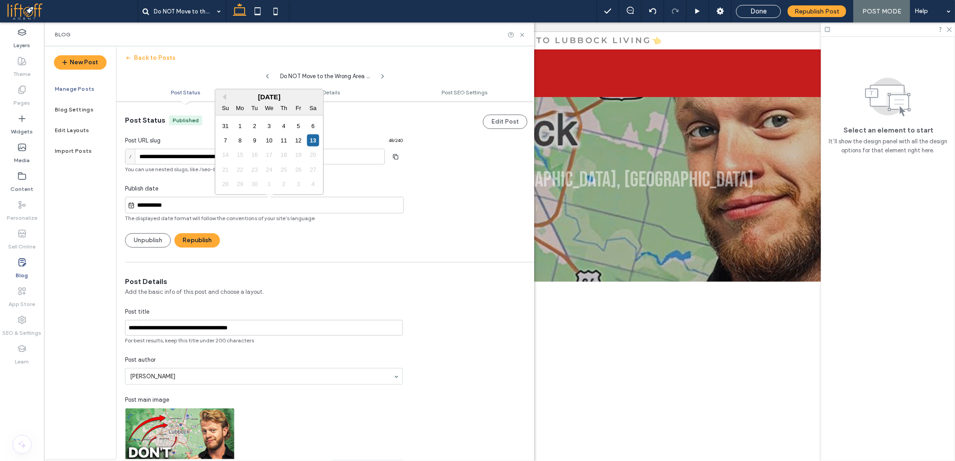
click at [226, 98] on div "September 2025" at bounding box center [269, 97] width 108 height 8
drag, startPoint x: 166, startPoint y: 187, endPoint x: 166, endPoint y: 201, distance: 13.9
click at [166, 194] on div "**********" at bounding box center [264, 203] width 278 height 38
click at [166, 202] on input "**********" at bounding box center [269, 205] width 268 height 11
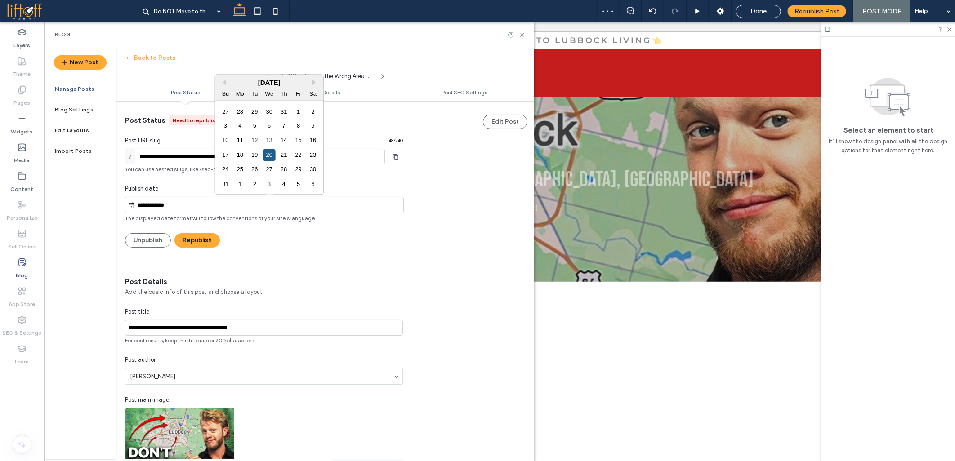
click at [267, 153] on div "20" at bounding box center [269, 155] width 12 height 12
type input "**********"
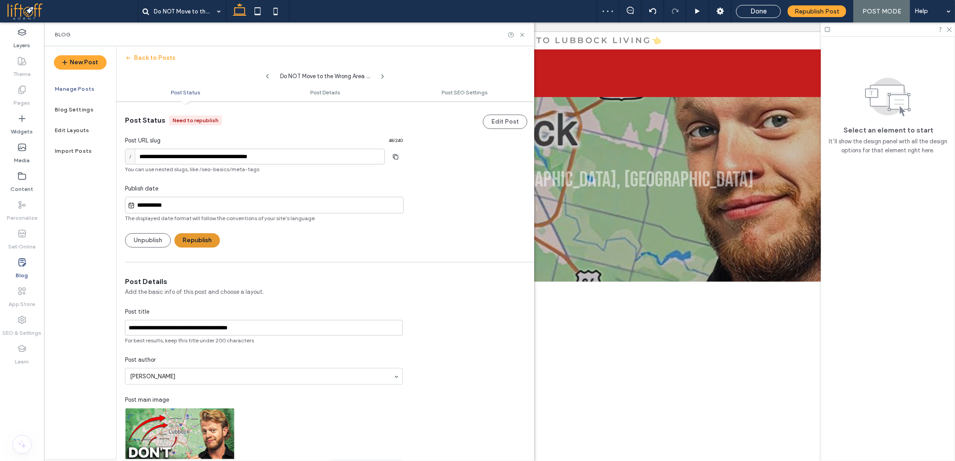
click at [197, 240] on button "Republish" at bounding box center [196, 240] width 45 height 14
click at [400, 156] on icon "button" at bounding box center [396, 156] width 14 height 7
click at [25, 19] on span at bounding box center [72, 11] width 131 height 18
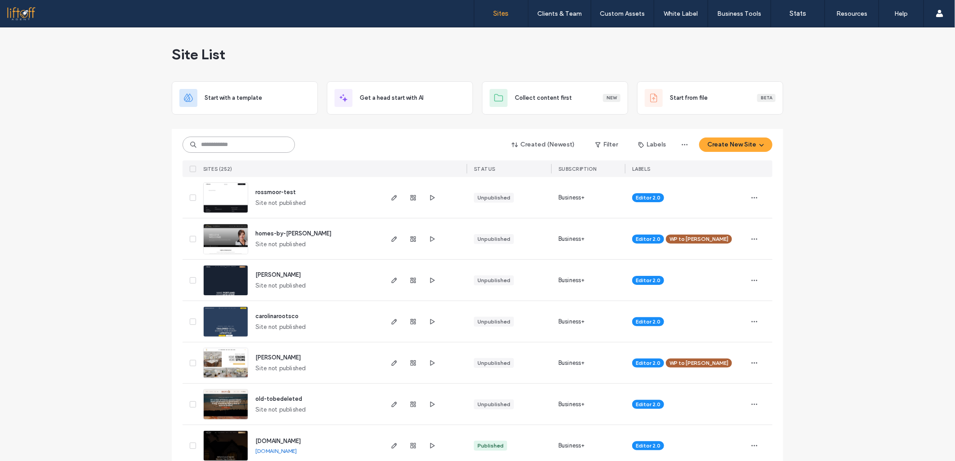
click at [273, 146] on input at bounding box center [239, 145] width 112 height 16
type input "**********"
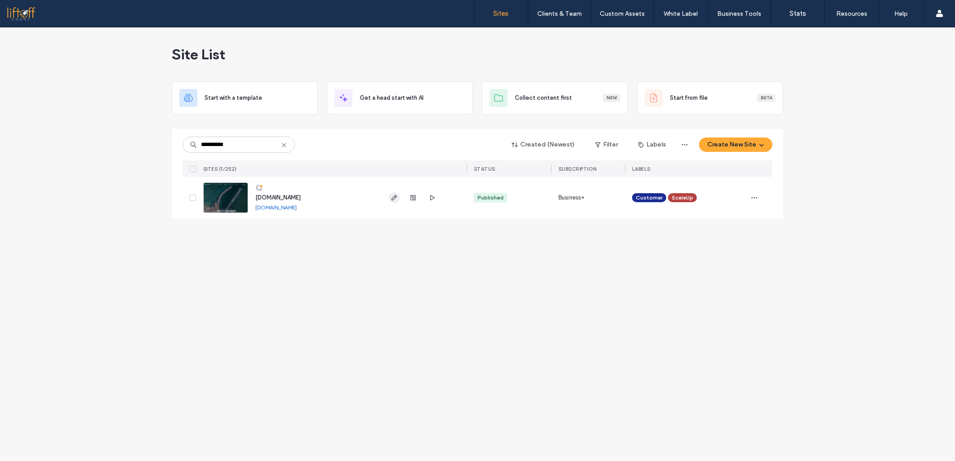
click at [398, 198] on icon "button" at bounding box center [394, 197] width 7 height 7
type input "******"
click at [396, 195] on icon "button" at bounding box center [394, 197] width 7 height 7
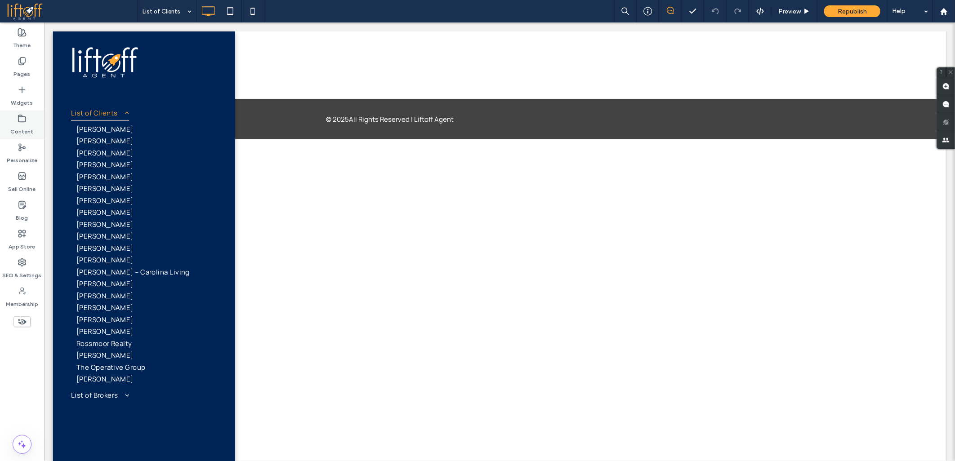
click at [17, 125] on label "Content" at bounding box center [22, 129] width 23 height 13
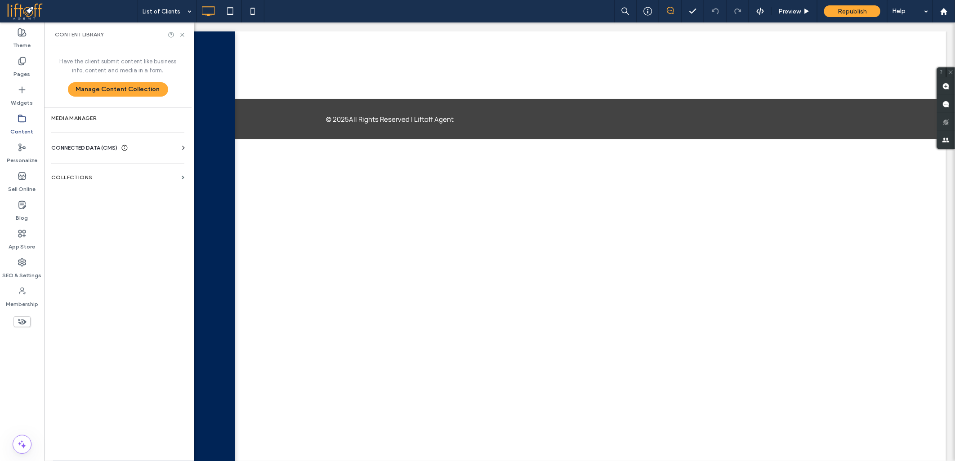
click at [26, 128] on label "Content" at bounding box center [22, 129] width 23 height 13
click at [119, 183] on section "Collections" at bounding box center [118, 177] width 148 height 21
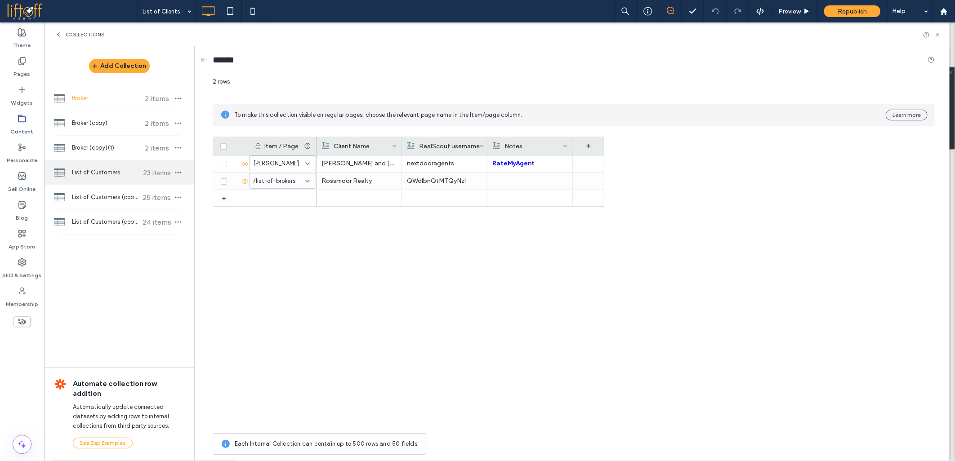
click at [121, 177] on span "List of Customers" at bounding box center [105, 172] width 67 height 9
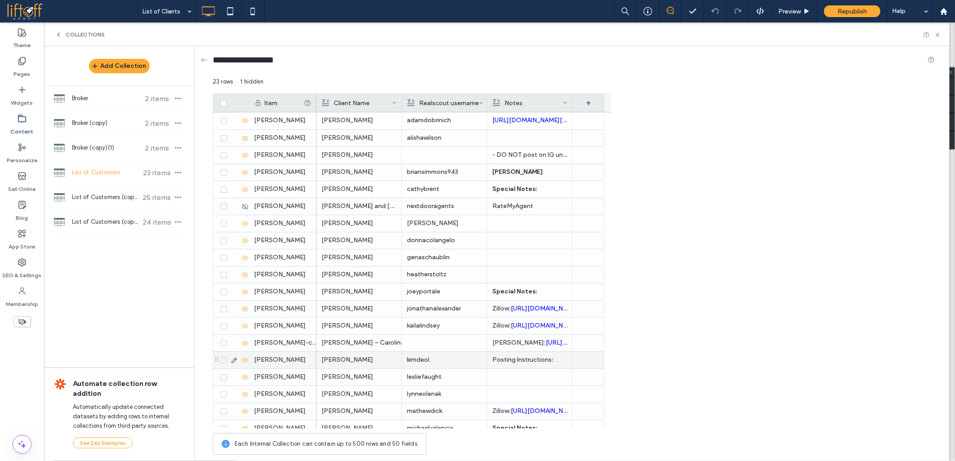
click at [223, 361] on icon at bounding box center [223, 360] width 3 height 3
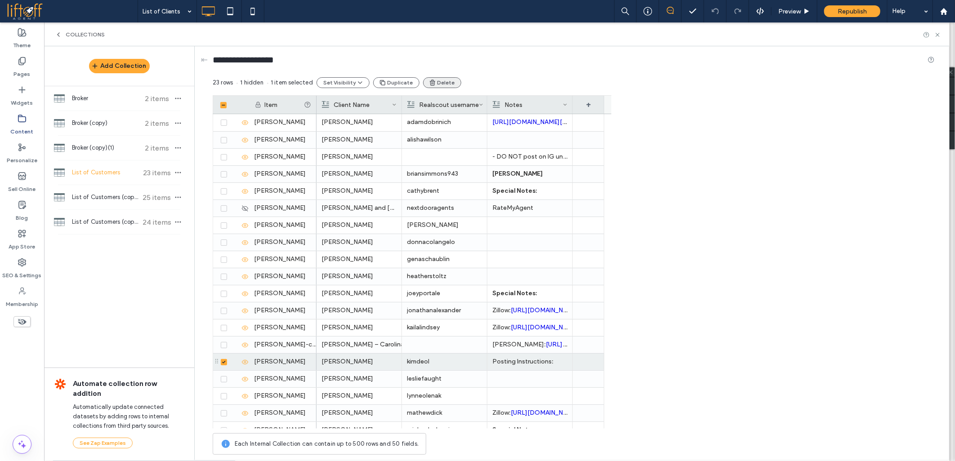
click at [439, 85] on button "Delete" at bounding box center [442, 82] width 38 height 11
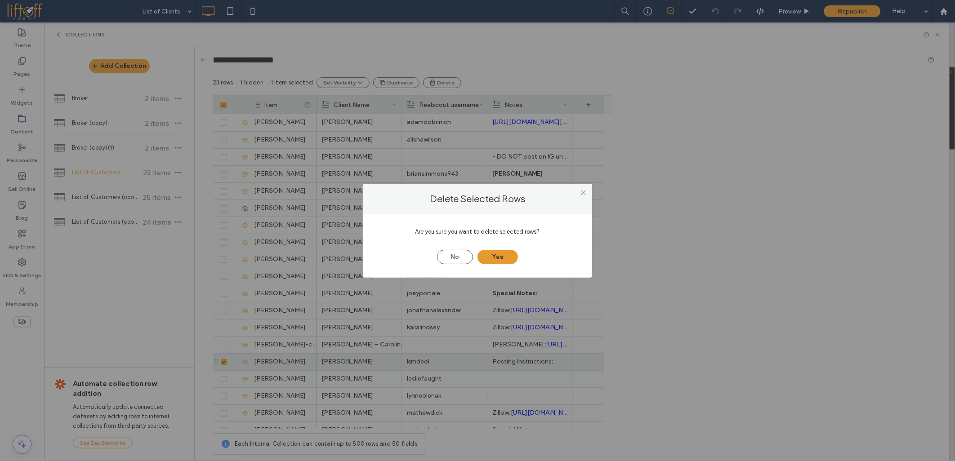
click at [506, 259] on button "Yes" at bounding box center [498, 257] width 40 height 14
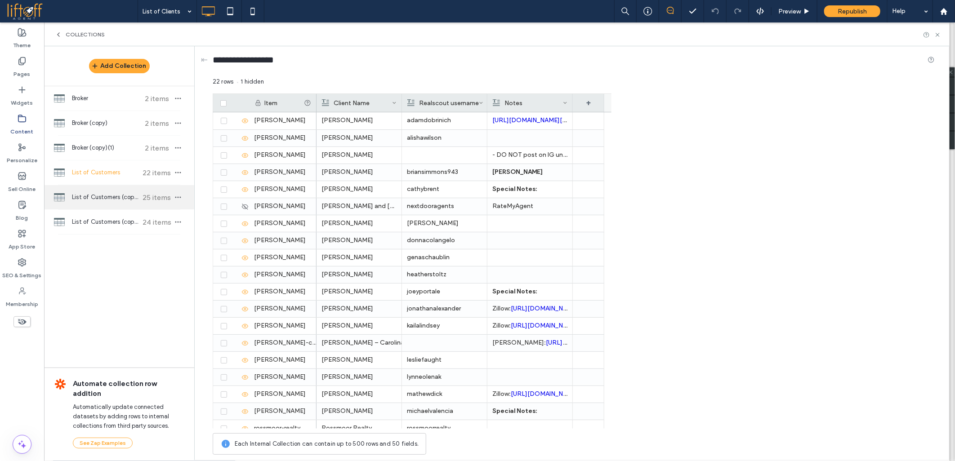
click at [96, 197] on span "List of Customers (copy)" at bounding box center [105, 197] width 67 height 9
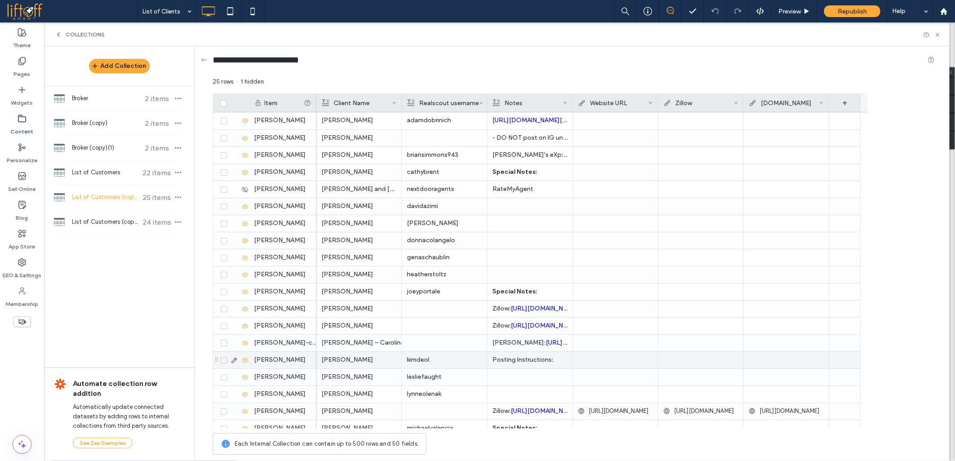
click at [223, 362] on span at bounding box center [224, 361] width 6 height 6
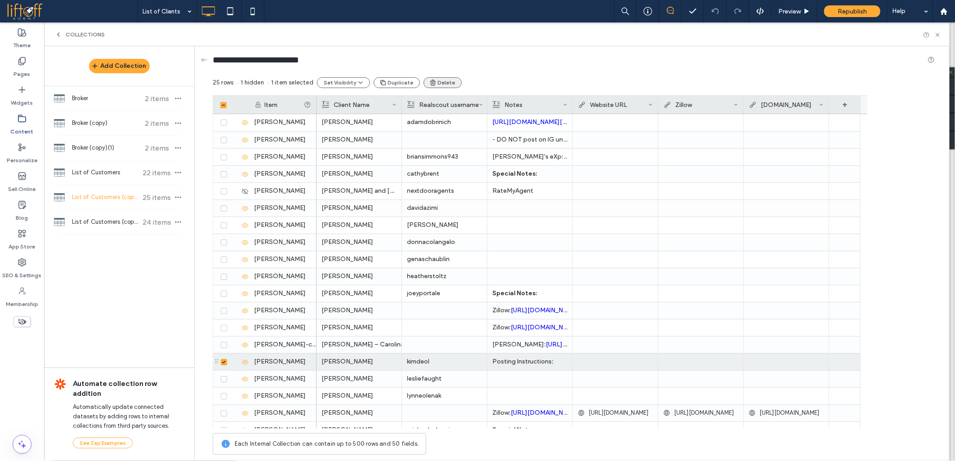
click at [446, 86] on button "Delete" at bounding box center [443, 82] width 38 height 11
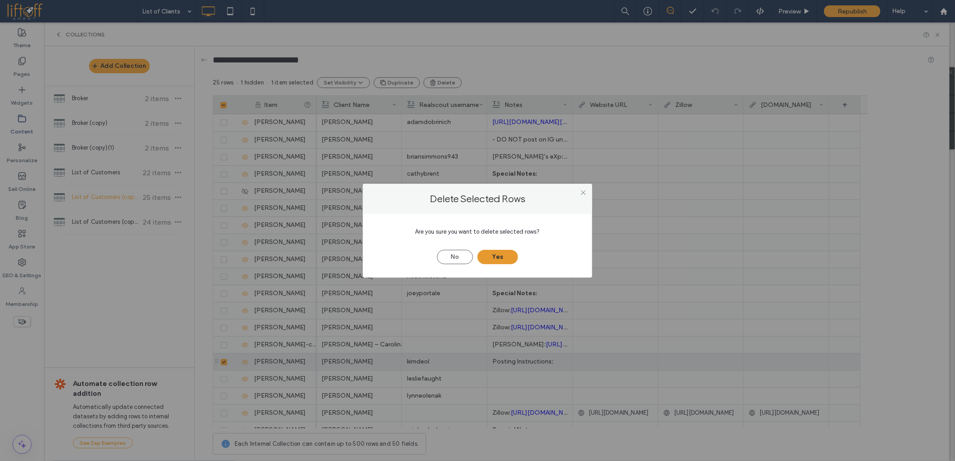
click at [491, 256] on button "Yes" at bounding box center [498, 257] width 40 height 14
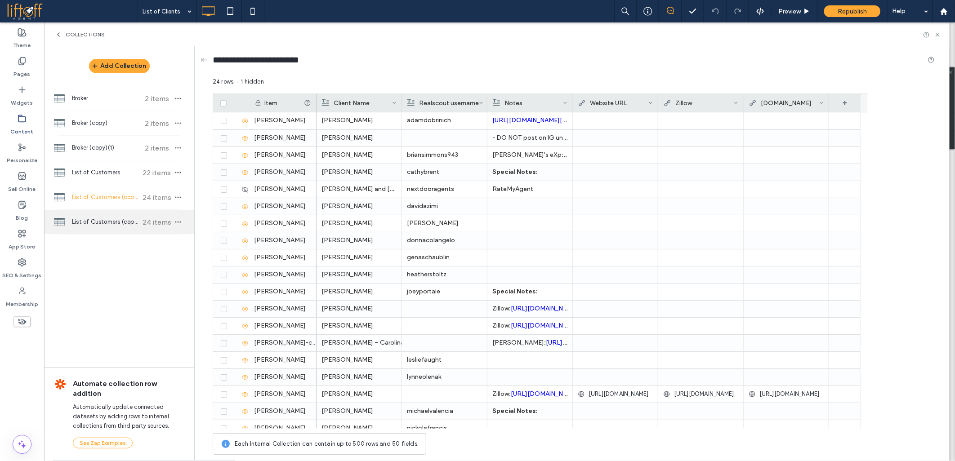
click at [109, 225] on span "List of Customers (copy)(1)" at bounding box center [105, 222] width 67 height 9
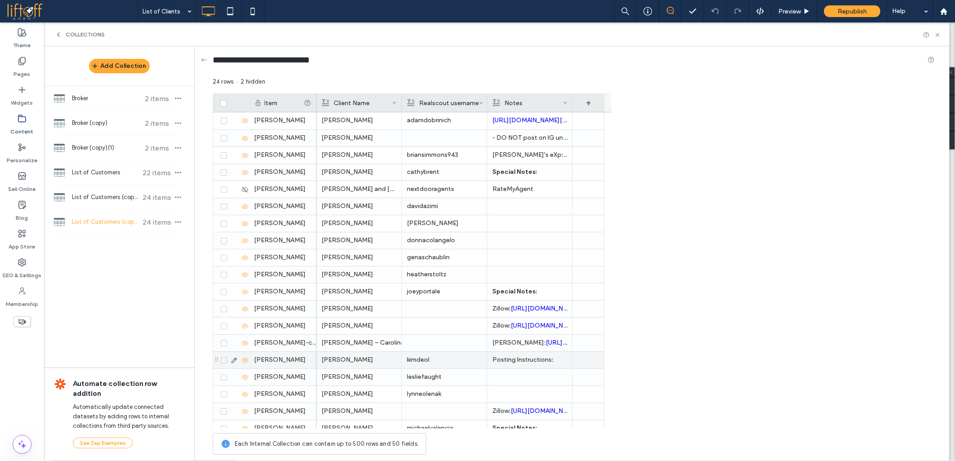
click at [224, 361] on icon at bounding box center [223, 360] width 3 height 3
click at [442, 81] on button "Delete" at bounding box center [444, 82] width 38 height 11
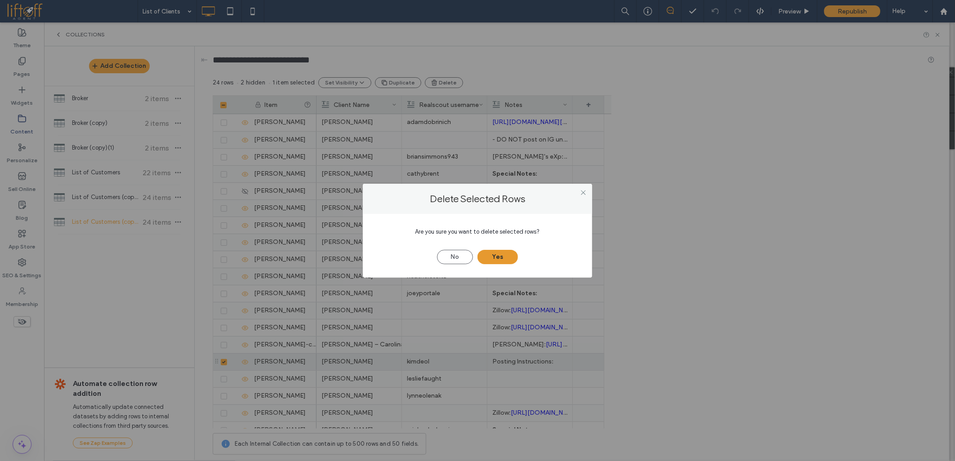
click at [509, 259] on button "Yes" at bounding box center [498, 257] width 40 height 14
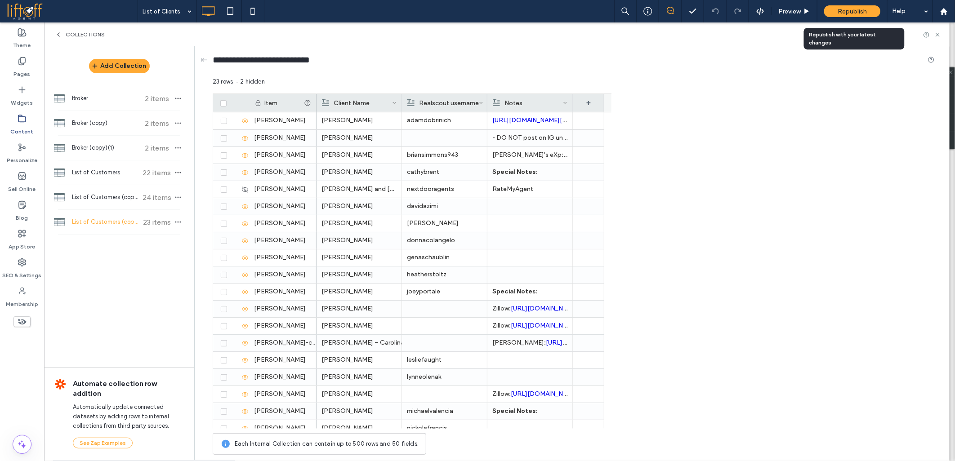
click at [834, 14] on div "Republish" at bounding box center [852, 11] width 56 height 12
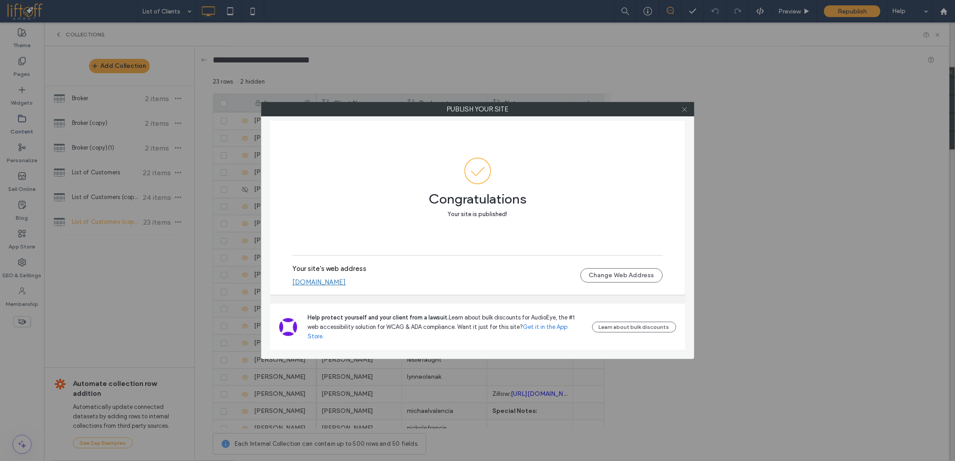
click at [686, 109] on icon at bounding box center [684, 109] width 7 height 7
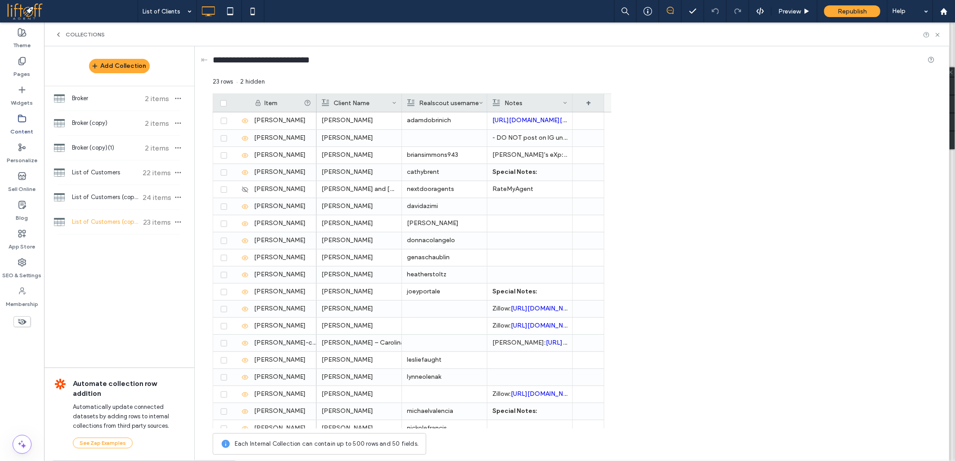
click at [30, 14] on span at bounding box center [72, 11] width 131 height 18
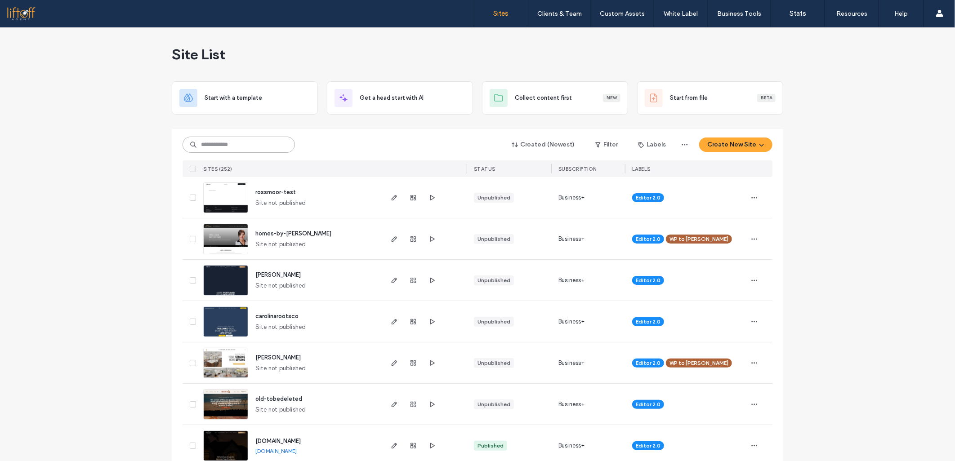
click at [215, 146] on input at bounding box center [239, 145] width 112 height 16
type input "**********"
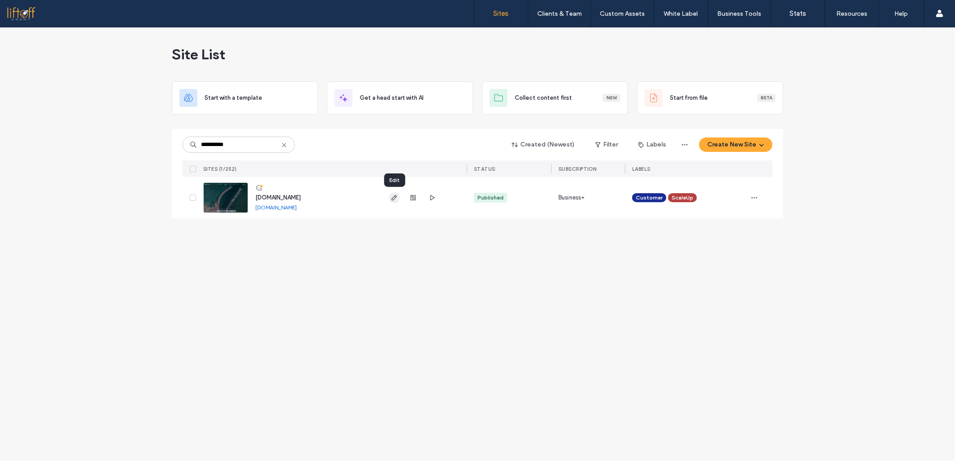
click at [398, 197] on icon "button" at bounding box center [394, 197] width 7 height 7
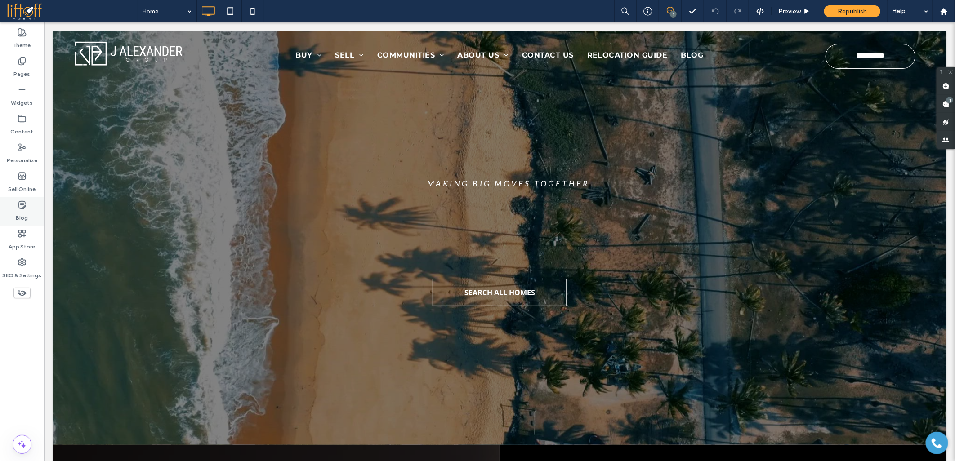
click at [18, 209] on icon at bounding box center [22, 205] width 9 height 9
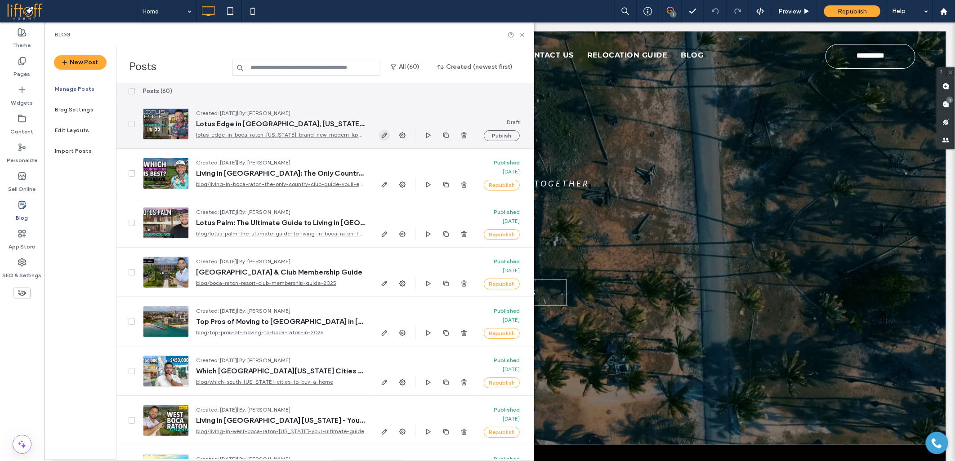
click at [387, 139] on span "button" at bounding box center [384, 135] width 11 height 11
